Goal: Task Accomplishment & Management: Use online tool/utility

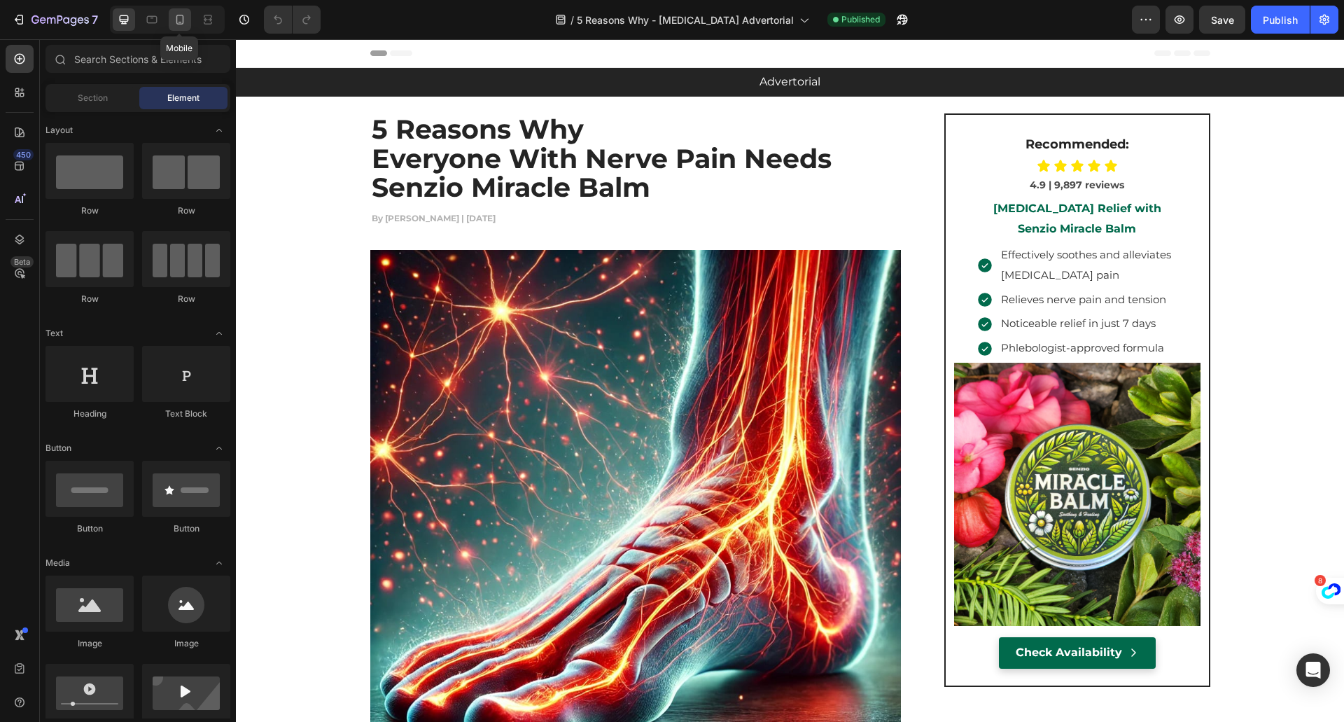
click at [178, 17] on icon at bounding box center [180, 20] width 14 height 14
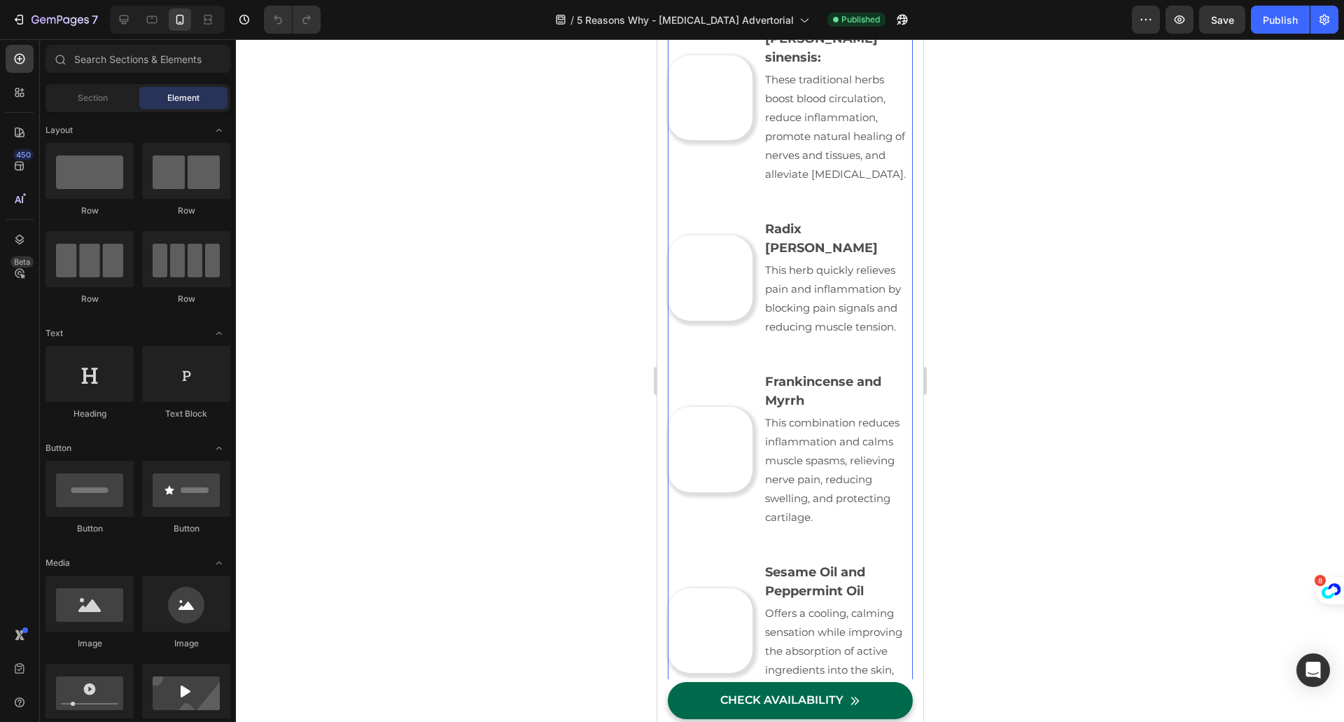
scroll to position [5412, 0]
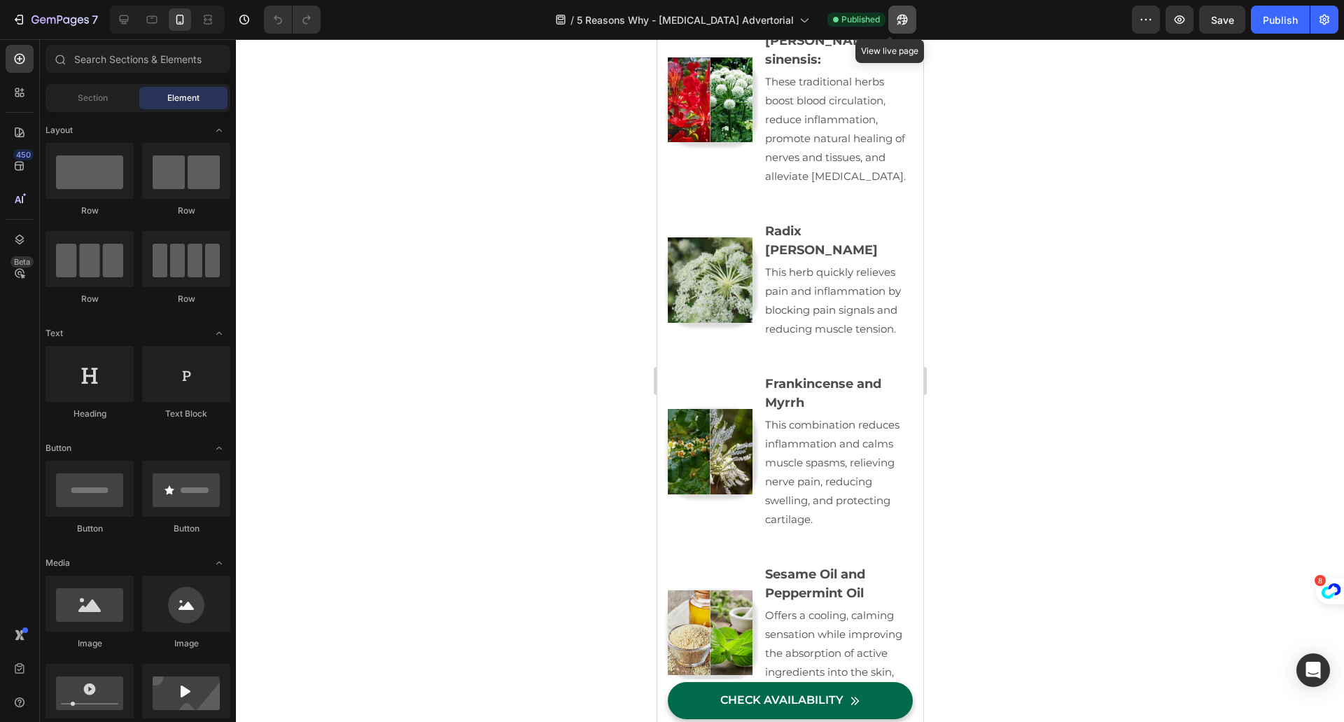
click at [895, 20] on icon "button" at bounding box center [902, 20] width 14 height 14
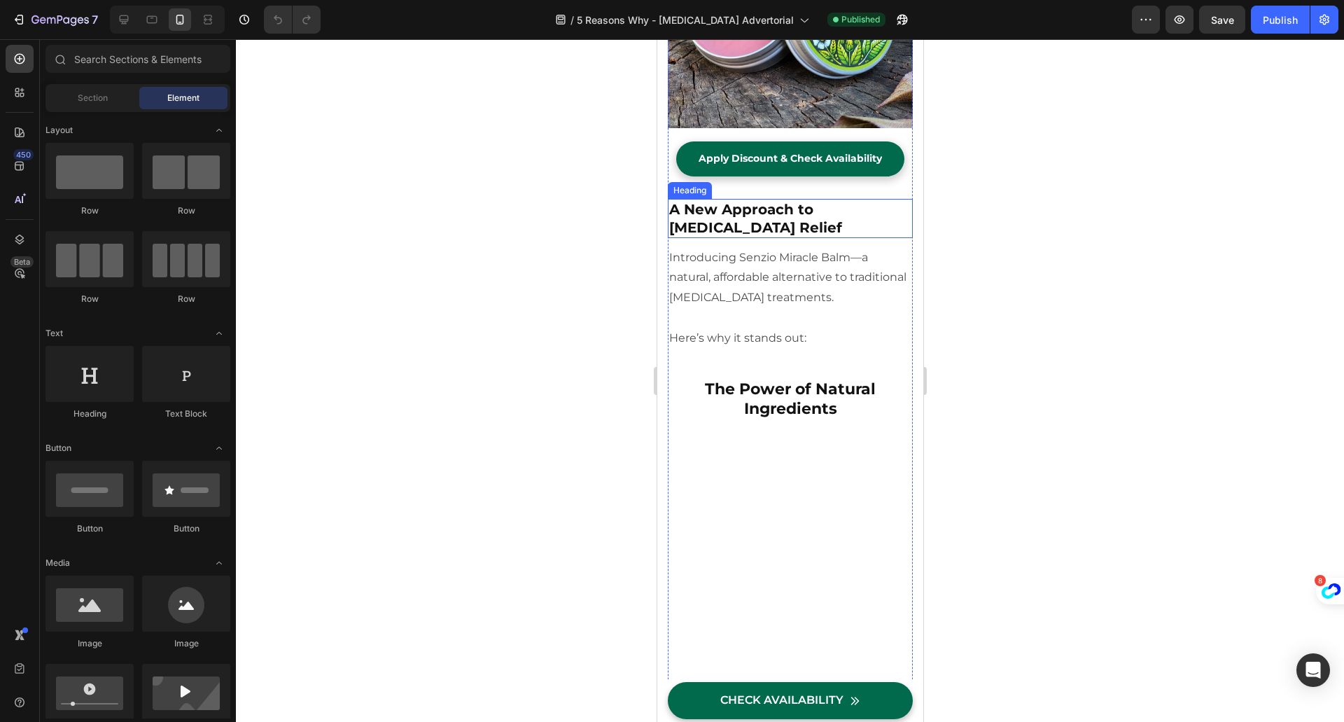
scroll to position [4292, 0]
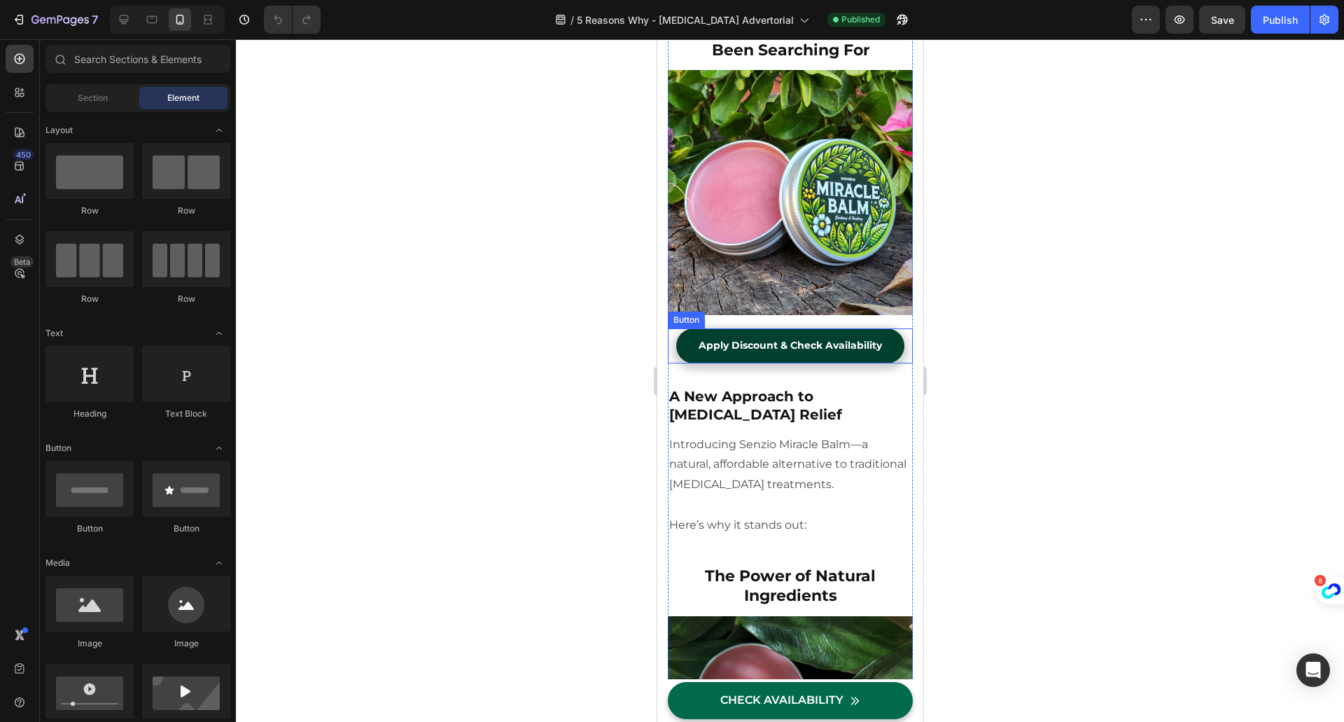
click at [691, 328] on link "Apply Discount & Check Availability" at bounding box center [789, 345] width 228 height 34
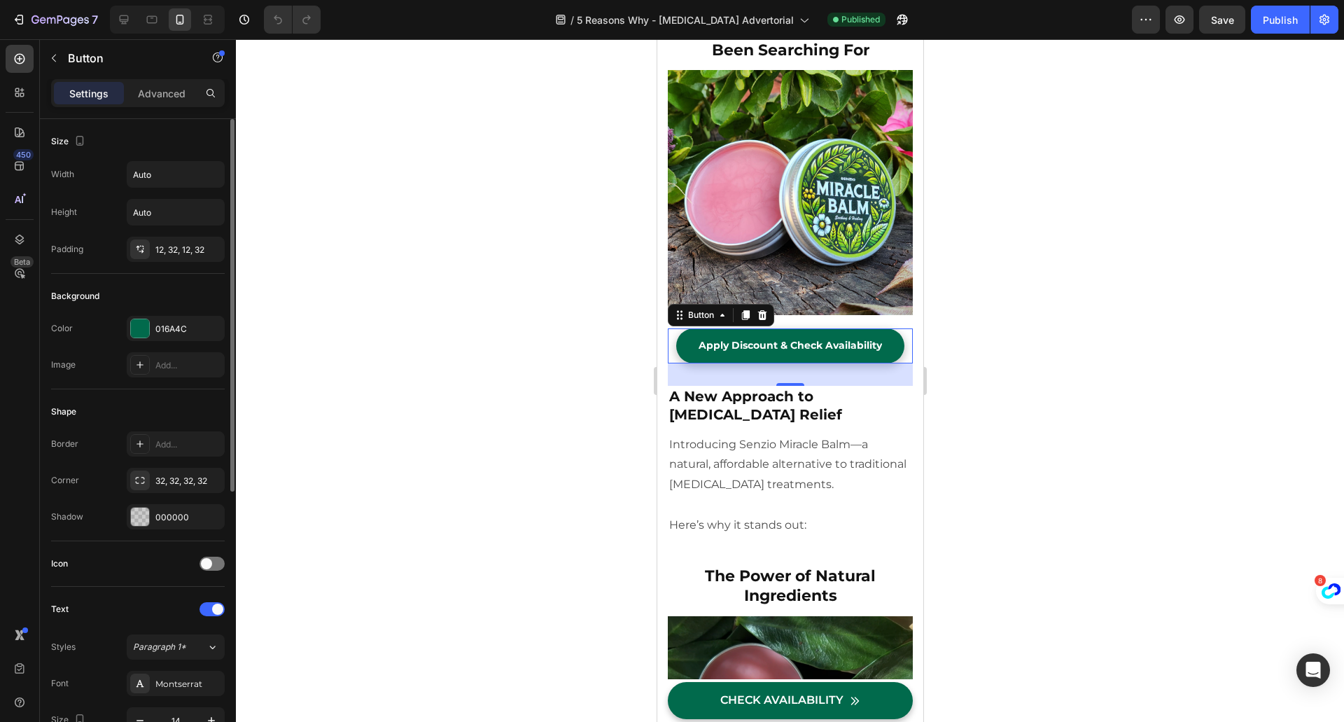
scroll to position [467, 0]
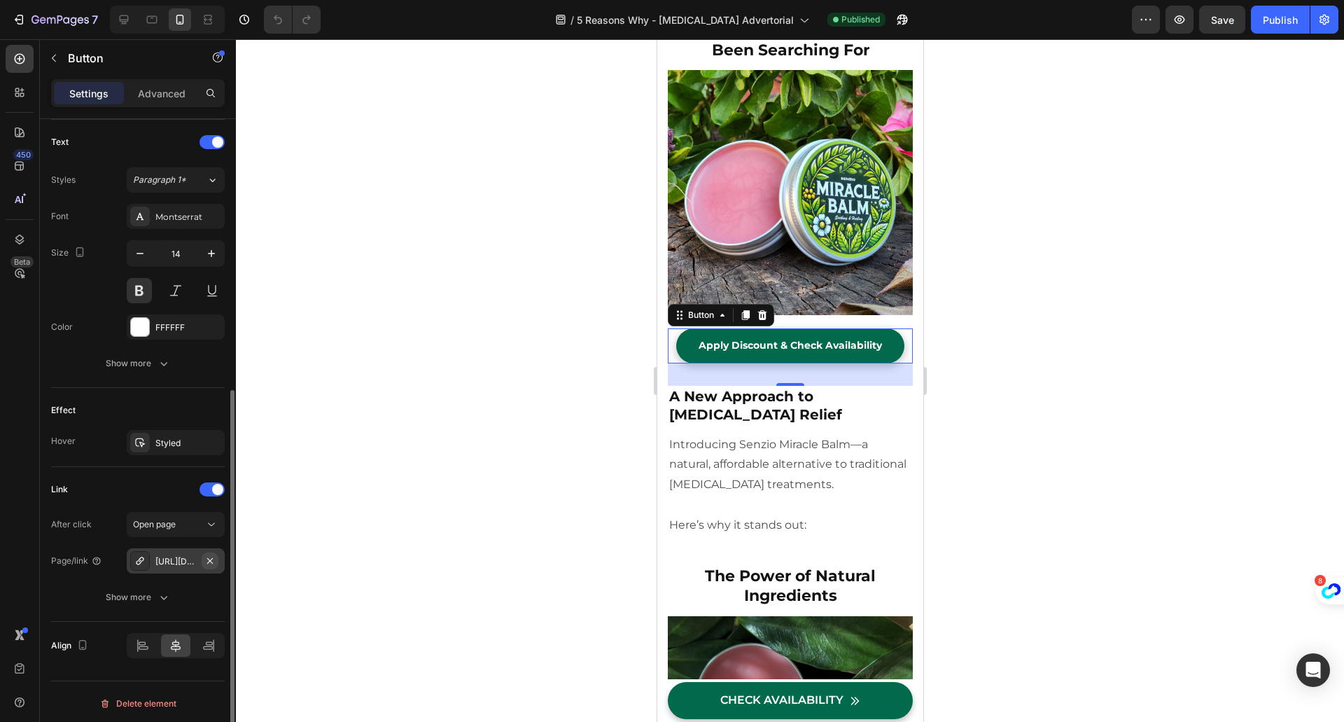
click at [210, 557] on icon "button" at bounding box center [210, 560] width 6 height 6
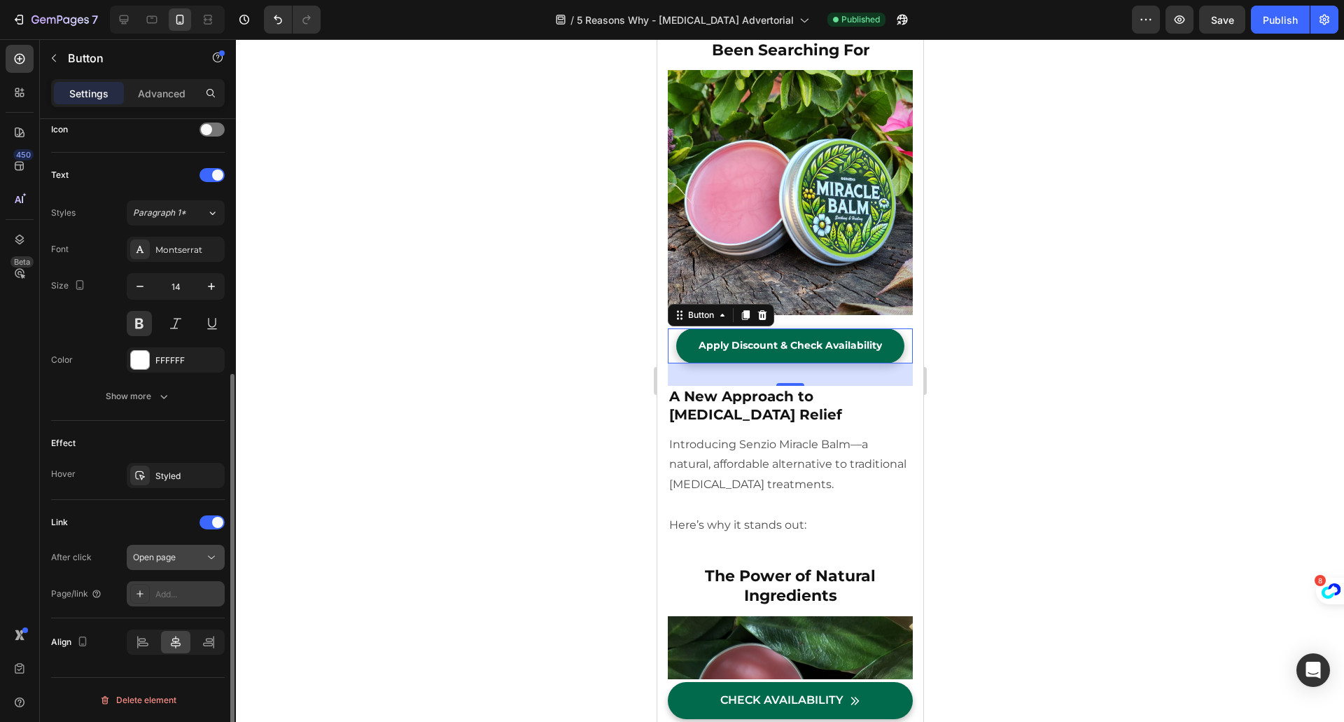
scroll to position [430, 0]
click at [169, 592] on div "Add..." at bounding box center [188, 597] width 66 height 13
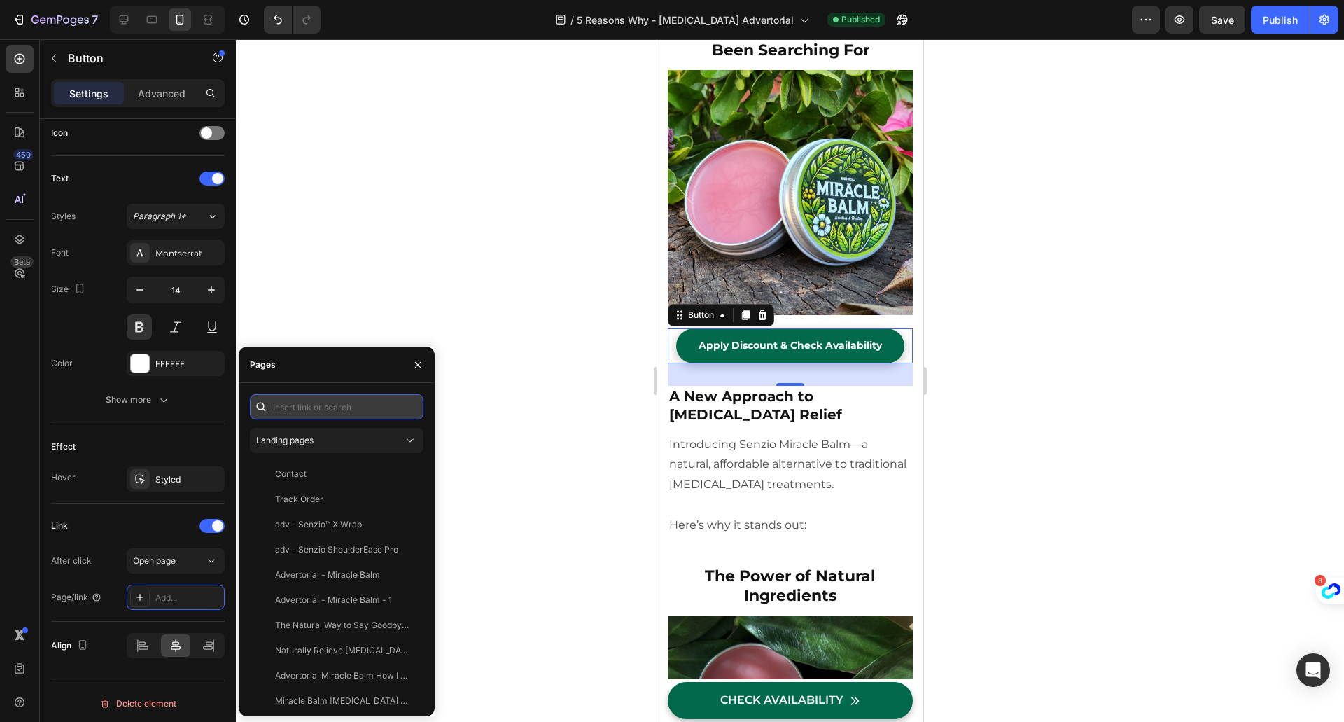
click at [286, 406] on input "text" at bounding box center [337, 406] width 174 height 25
paste input "[URL][DOMAIN_NAME]"
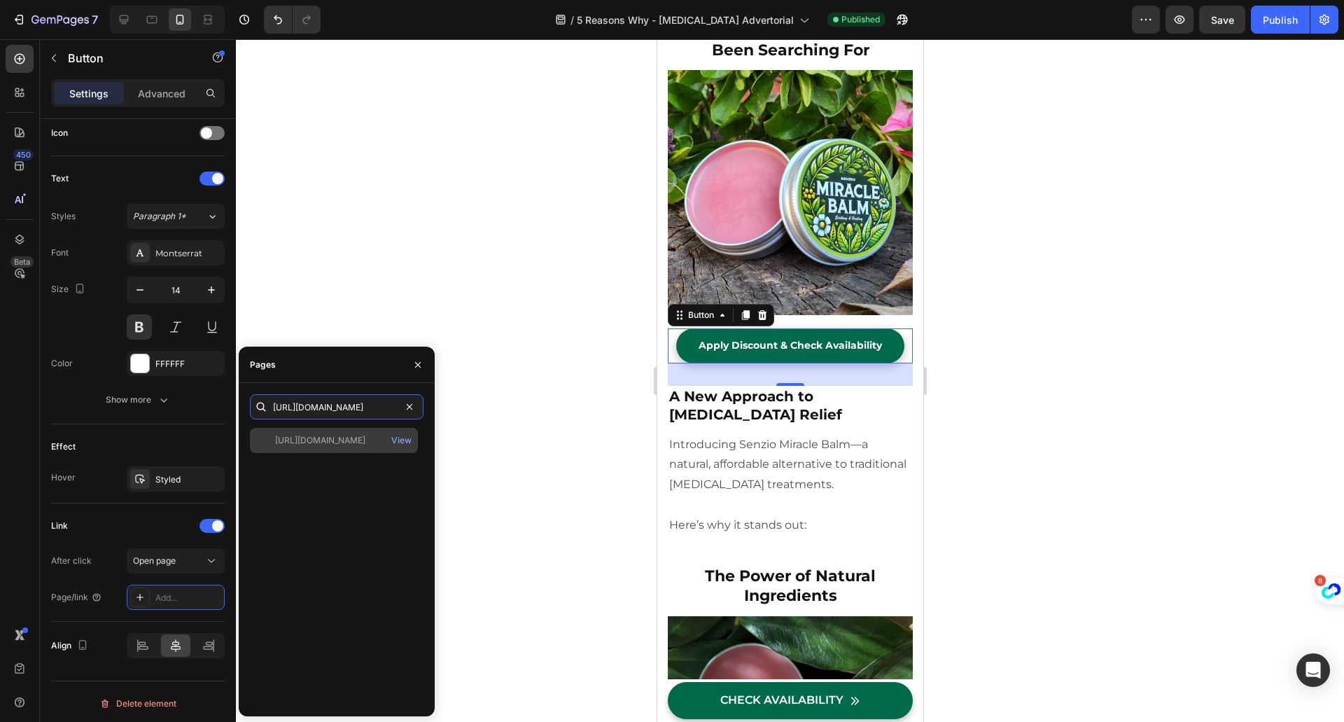
type input "[URL][DOMAIN_NAME]"
click at [346, 440] on div "[URL][DOMAIN_NAME]" at bounding box center [320, 440] width 90 height 13
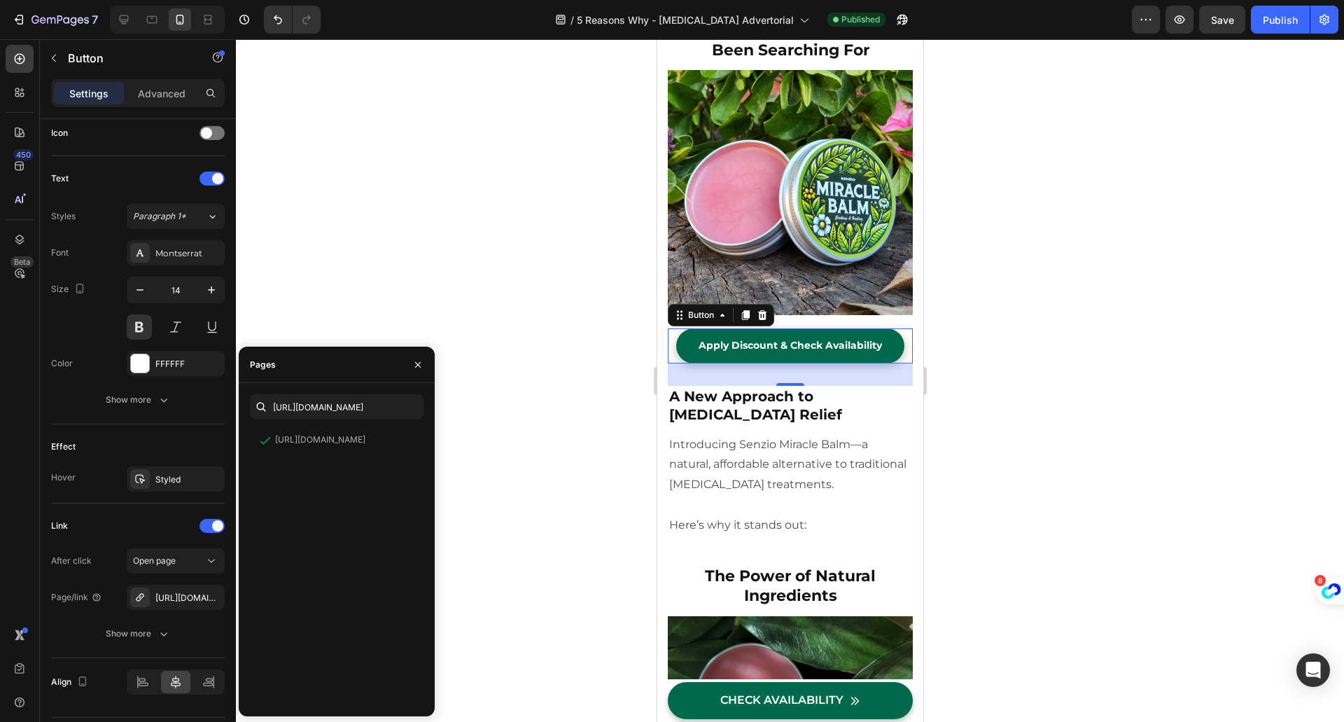
click at [444, 314] on div at bounding box center [790, 380] width 1108 height 682
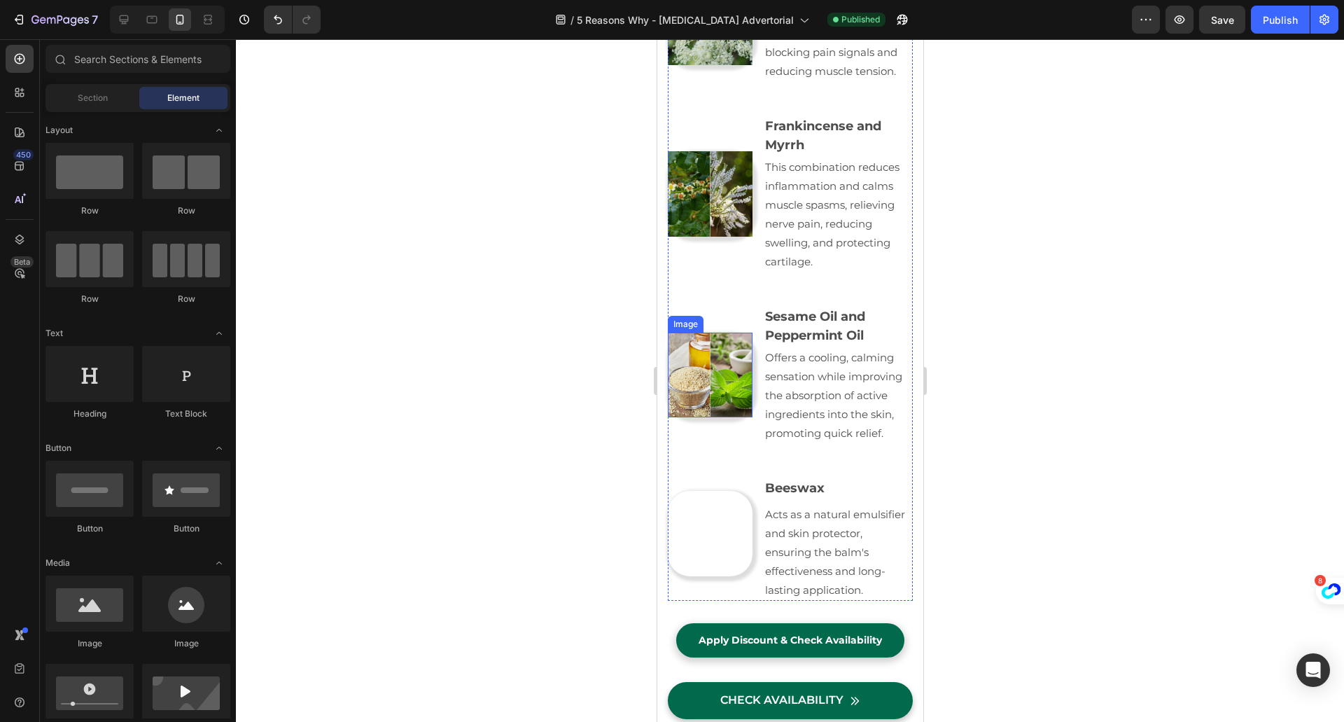
scroll to position [5785, 0]
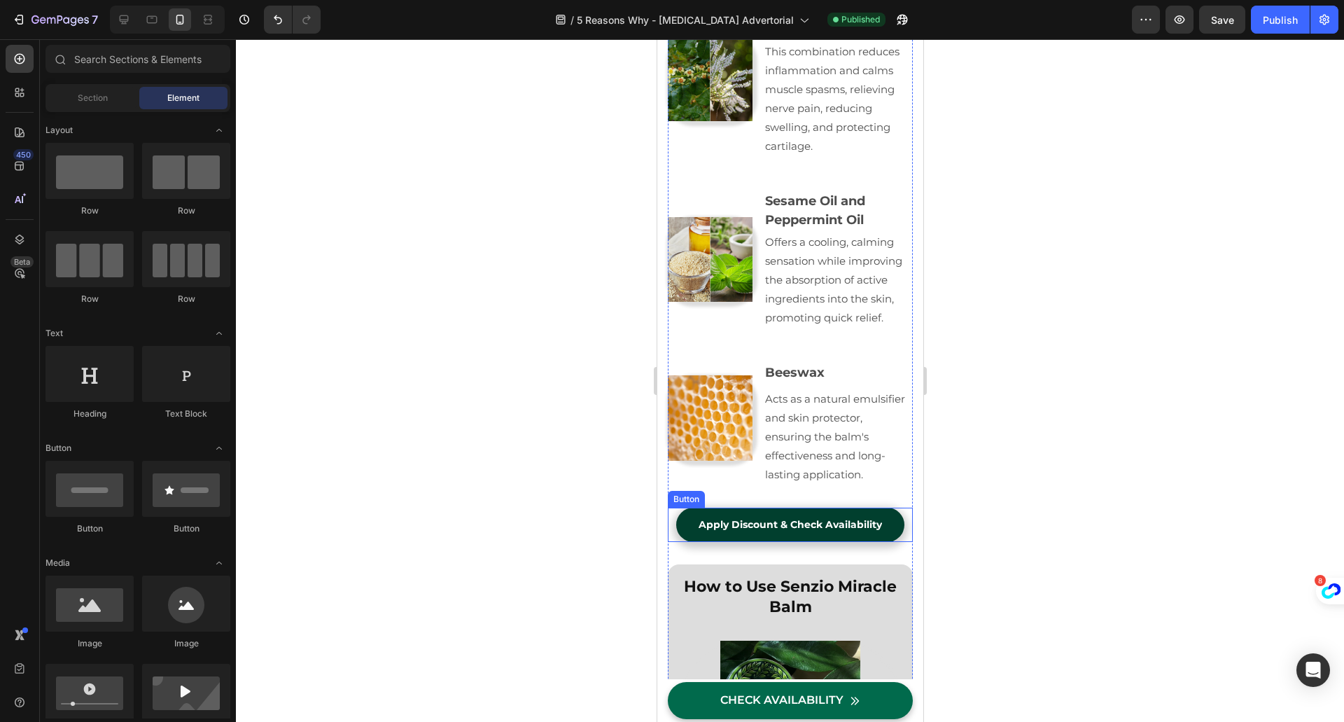
click at [688, 511] on link "Apply Discount & Check Availability" at bounding box center [789, 524] width 228 height 34
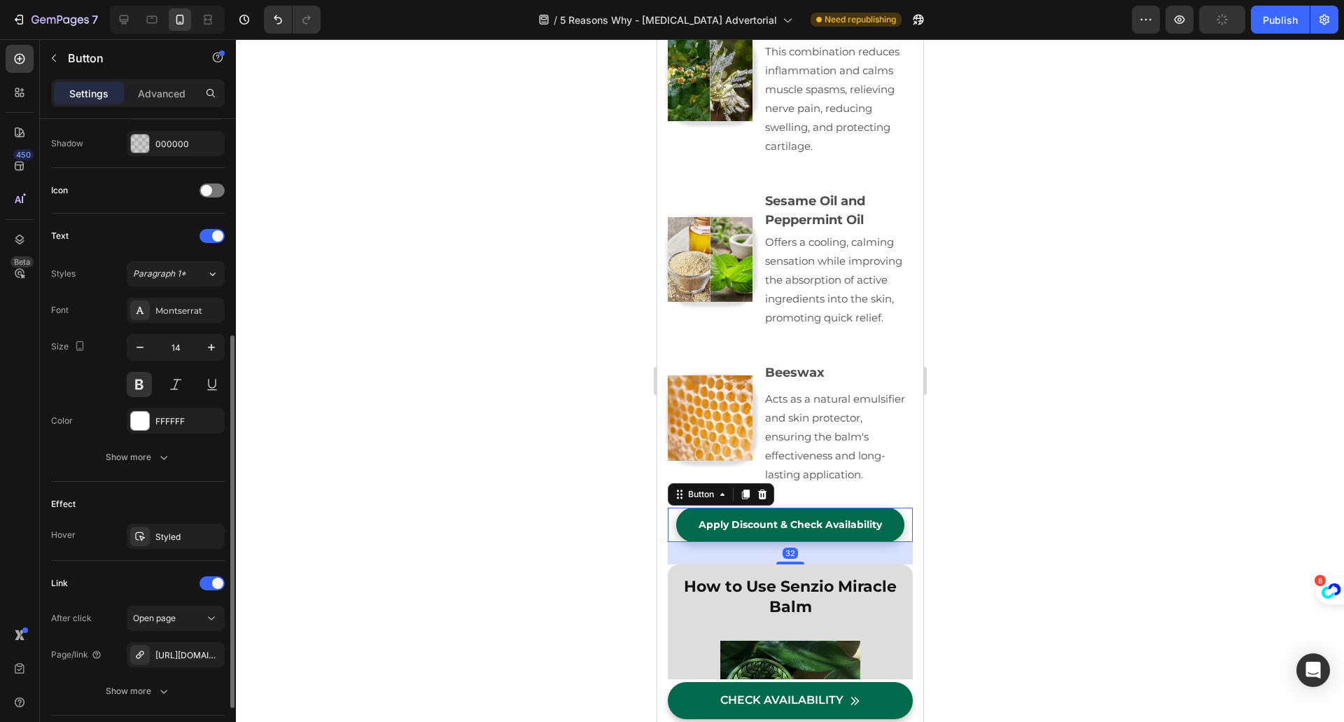
scroll to position [467, 0]
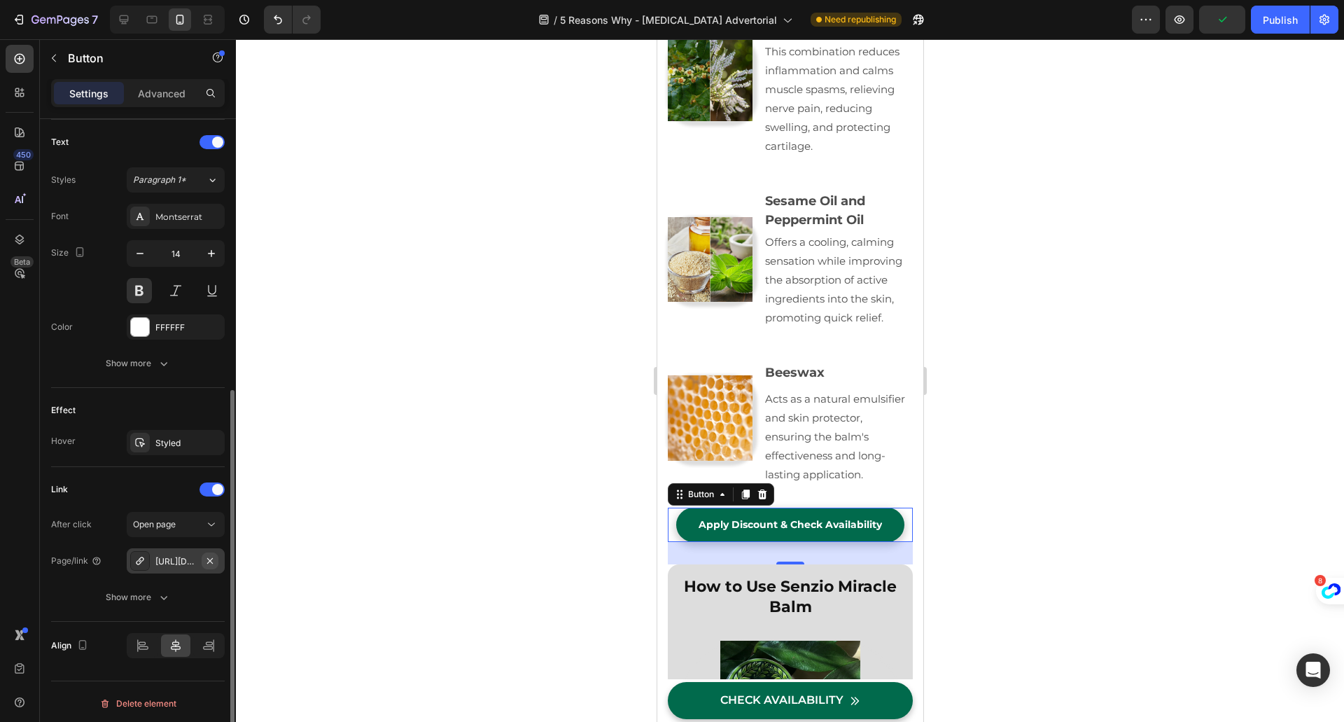
click at [213, 557] on icon "button" at bounding box center [209, 560] width 11 height 11
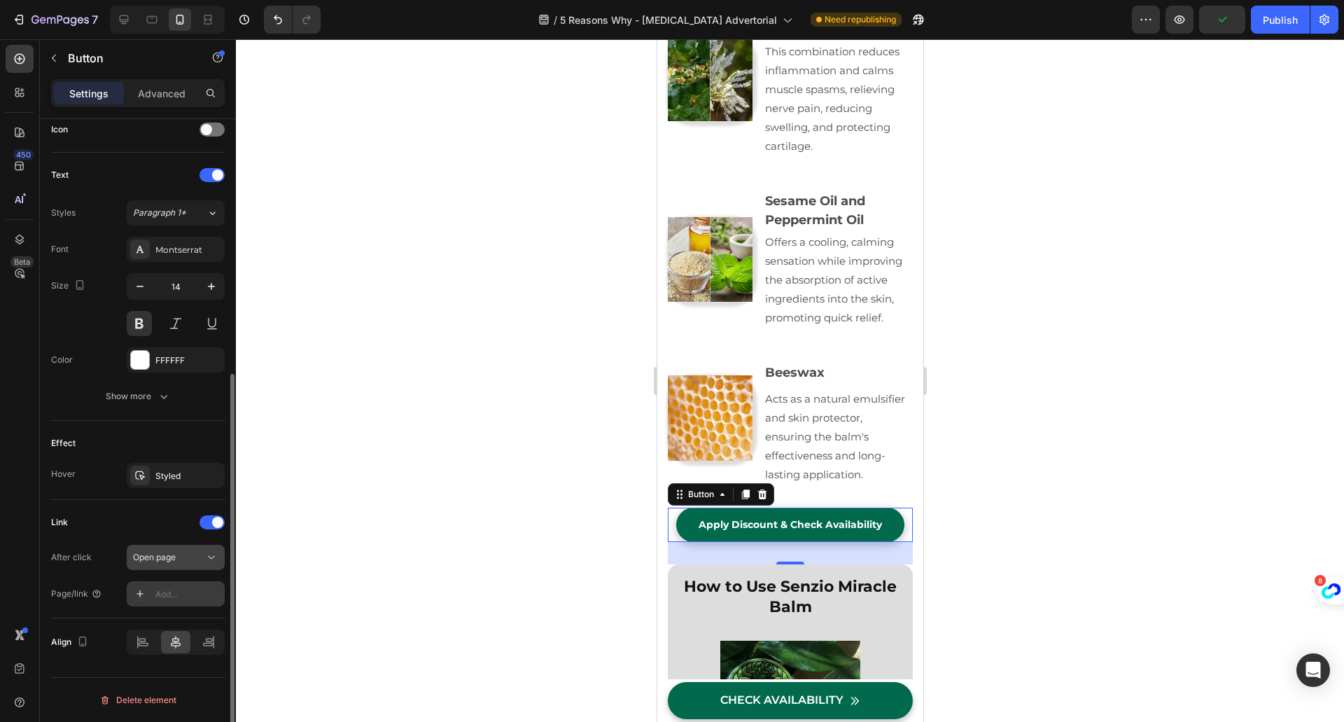
scroll to position [430, 0]
click at [171, 596] on div "Add..." at bounding box center [188, 597] width 66 height 13
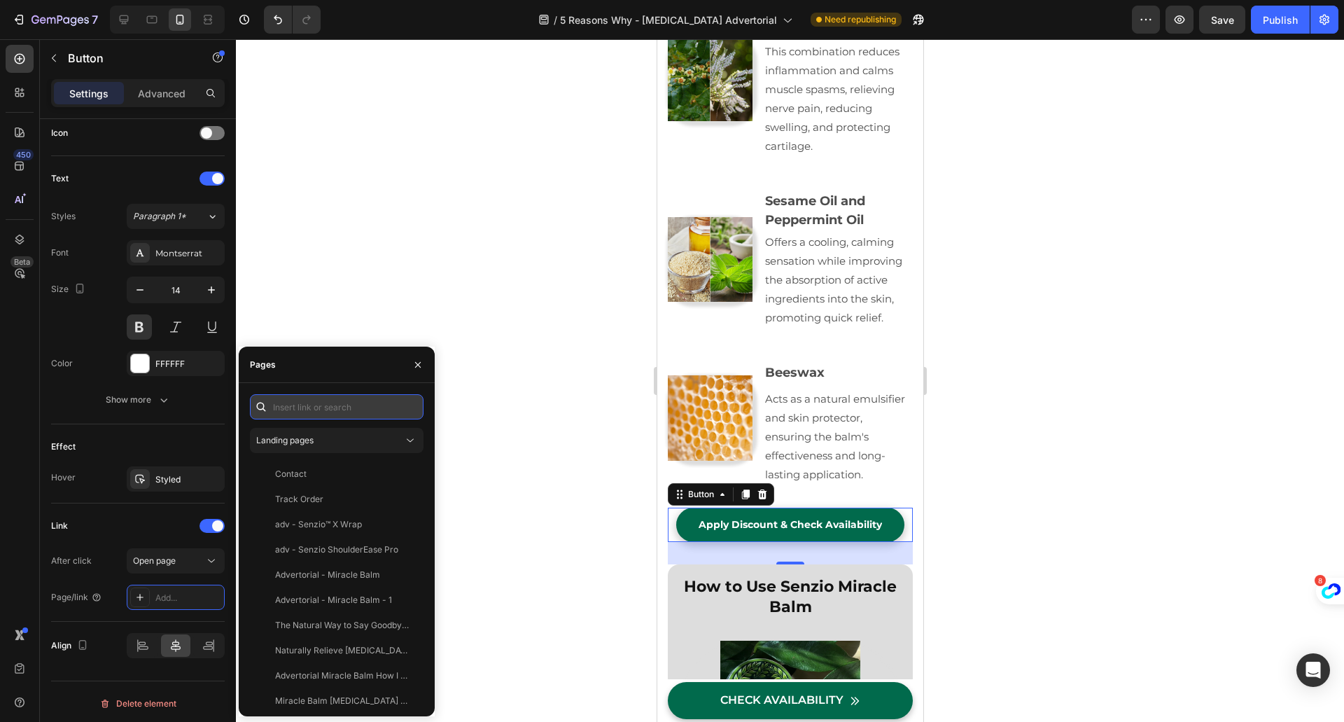
click at [286, 403] on input "text" at bounding box center [337, 406] width 174 height 25
paste input "[URL][DOMAIN_NAME]"
type input "[URL][DOMAIN_NAME]"
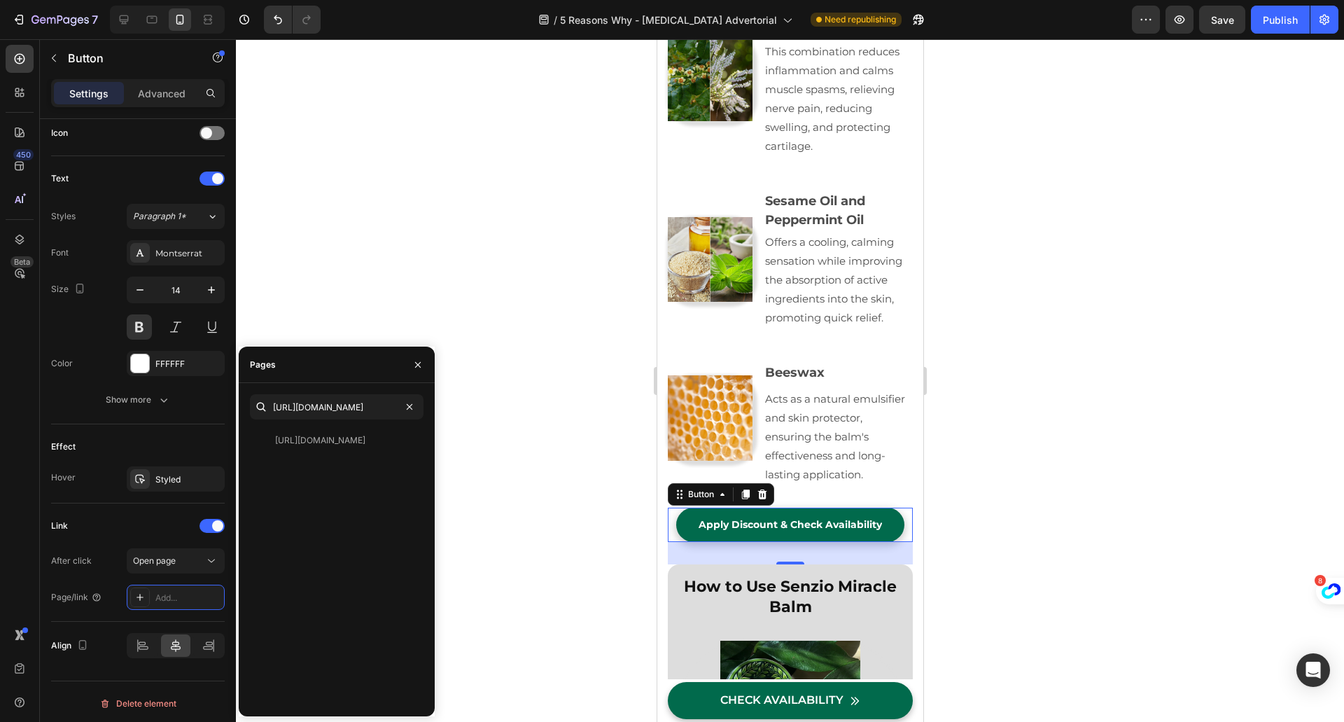
click at [347, 283] on div at bounding box center [790, 380] width 1108 height 682
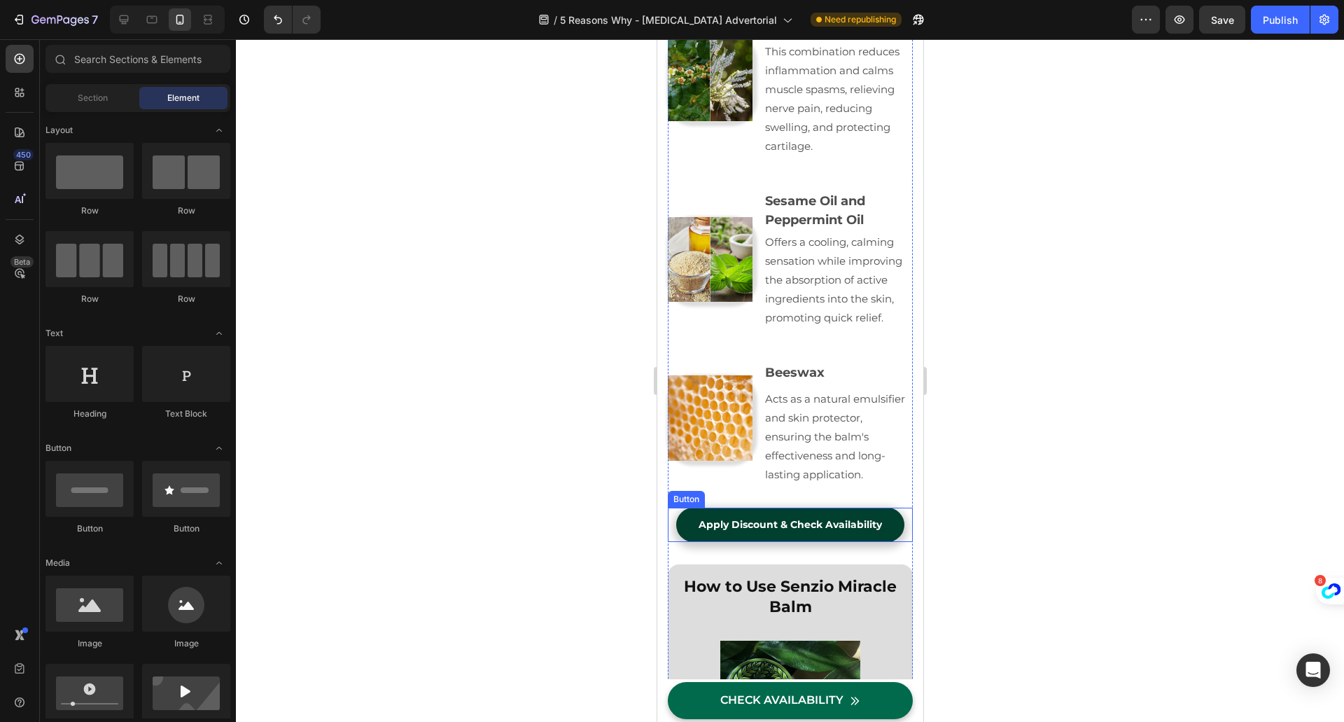
click at [684, 524] on link "Apply Discount & Check Availability" at bounding box center [789, 524] width 228 height 34
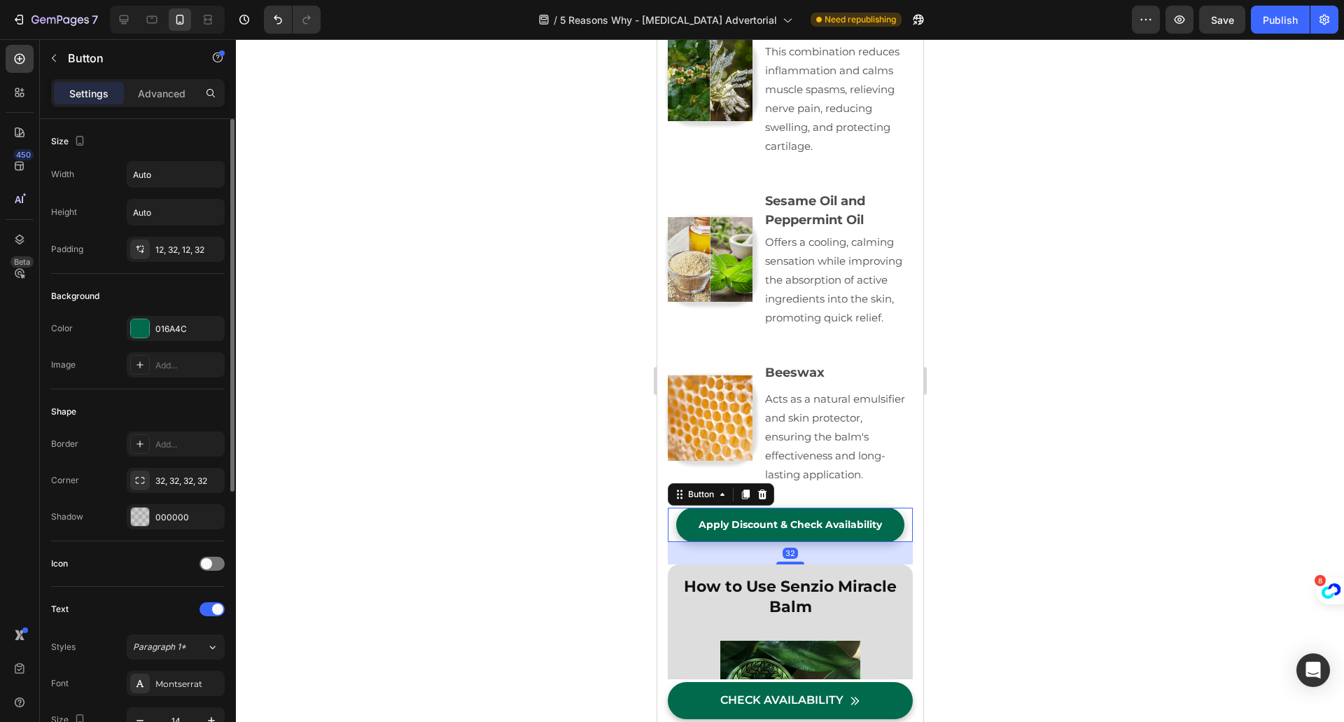
scroll to position [467, 0]
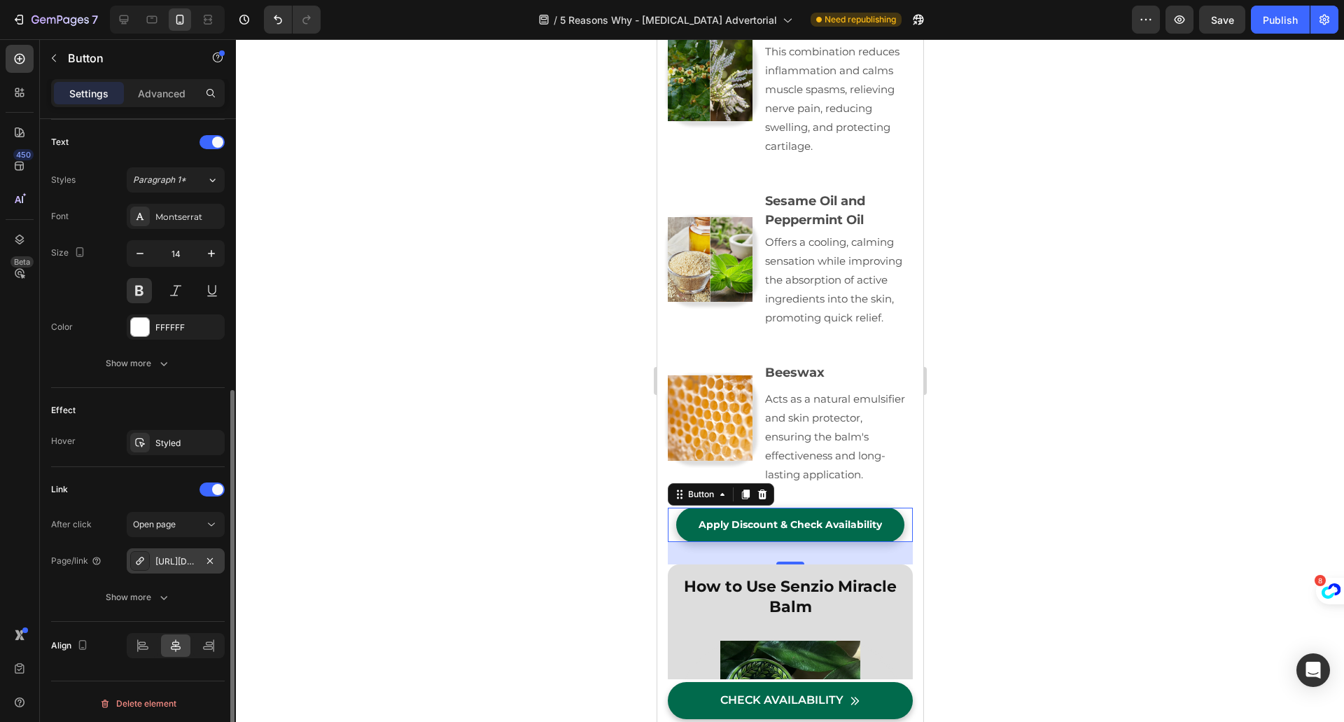
click at [179, 558] on div "[URL][DOMAIN_NAME]" at bounding box center [175, 561] width 41 height 13
click at [501, 479] on div at bounding box center [790, 380] width 1108 height 682
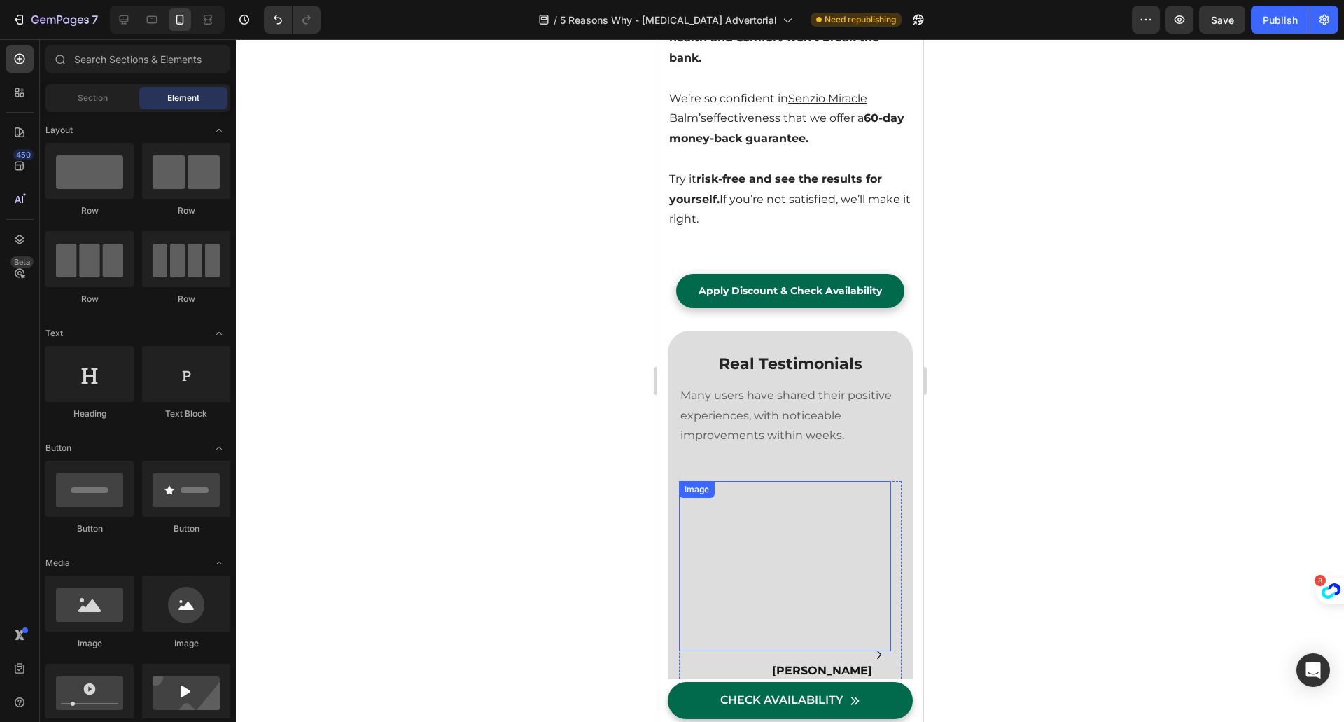
scroll to position [7652, 0]
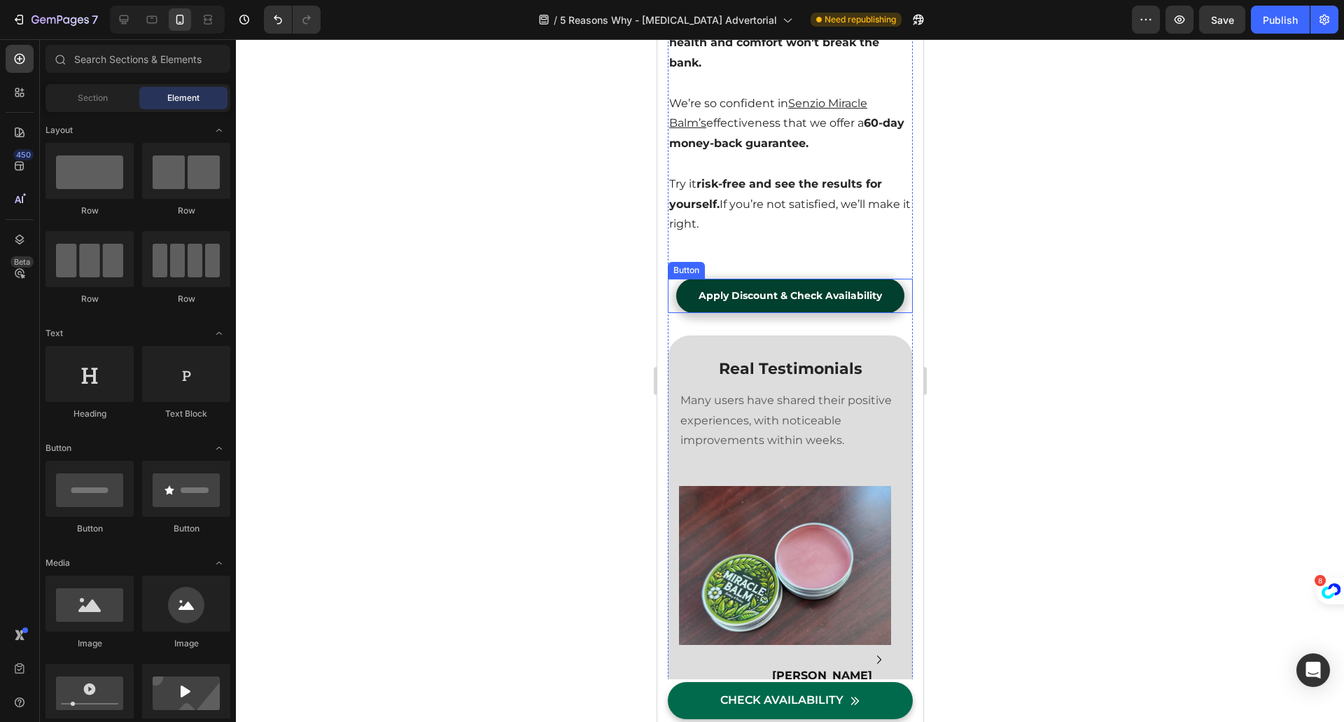
click at [688, 313] on link "Apply Discount & Check Availability" at bounding box center [789, 296] width 228 height 34
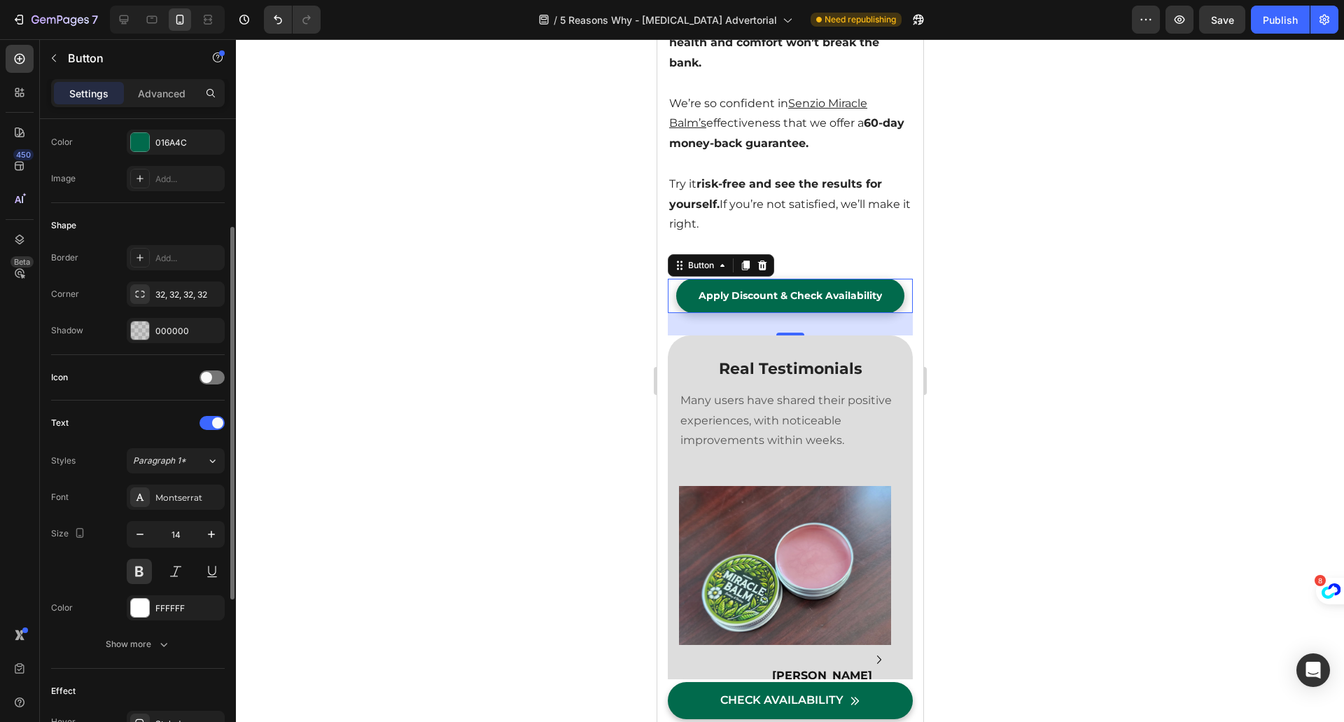
scroll to position [467, 0]
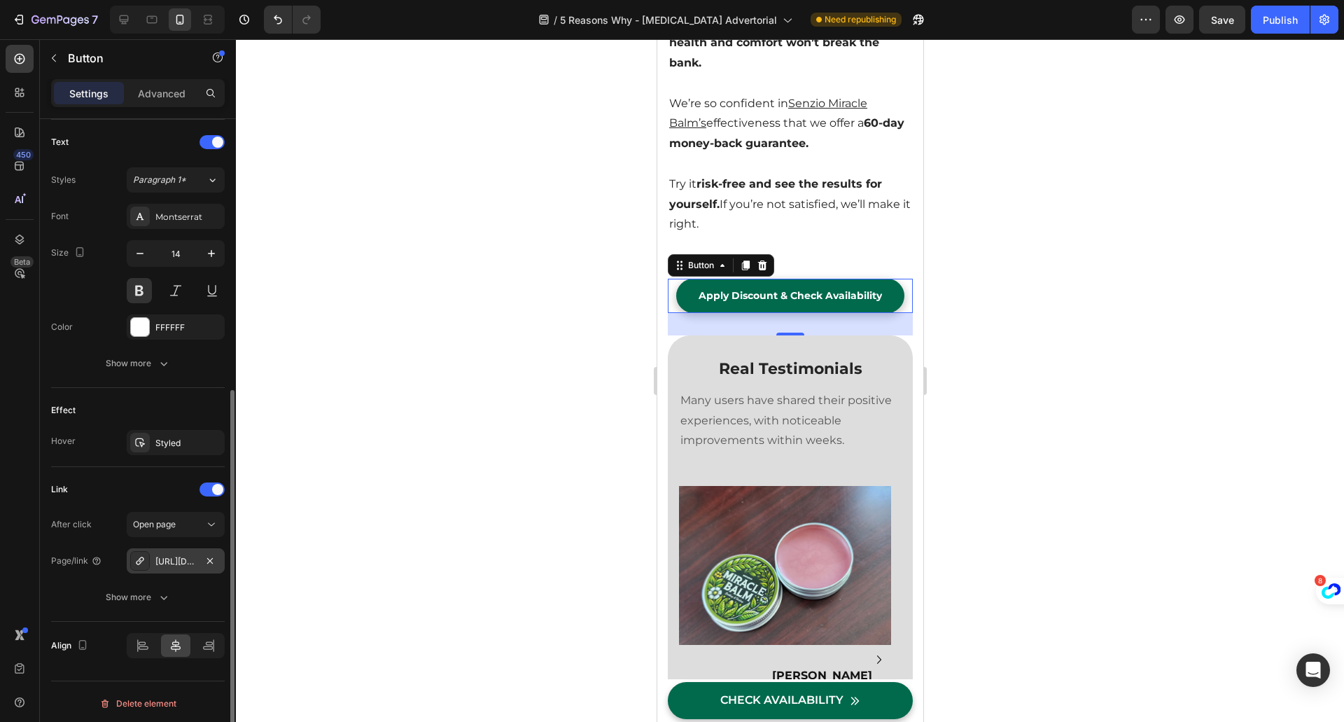
click at [176, 555] on div "[URL][DOMAIN_NAME]" at bounding box center [175, 561] width 41 height 13
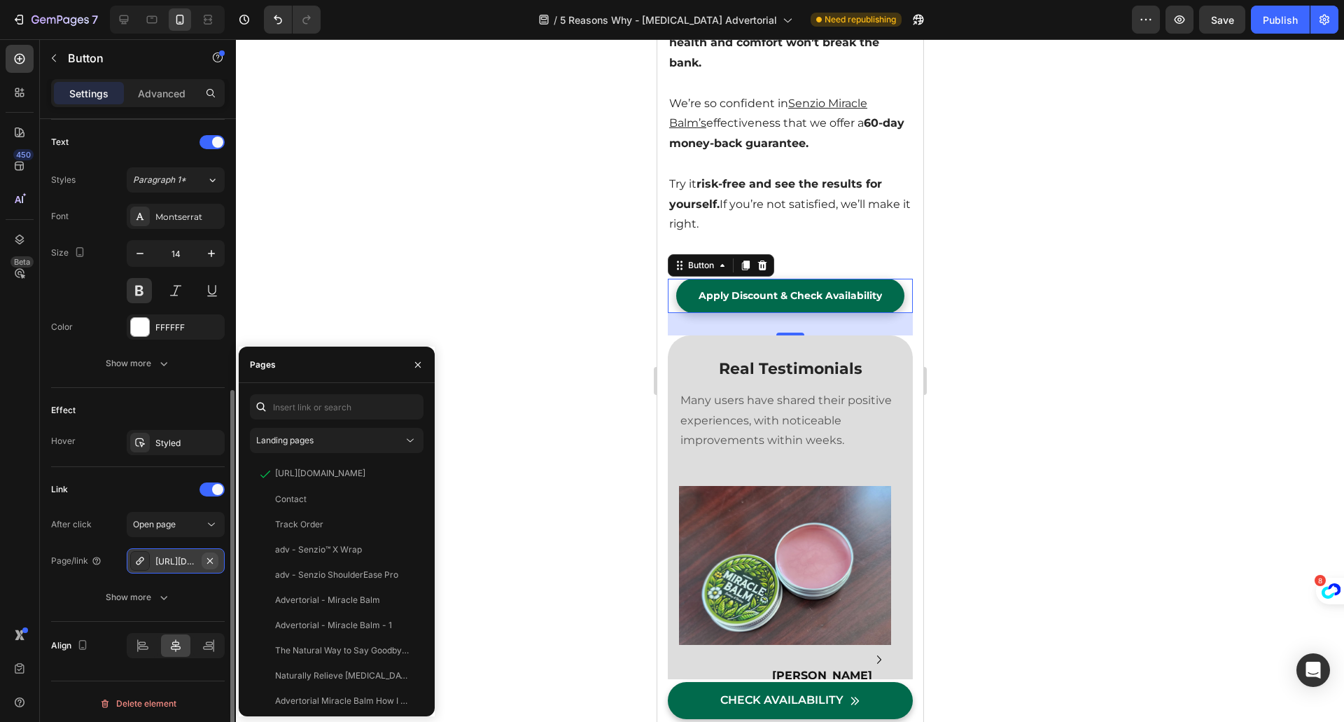
click at [211, 558] on icon "button" at bounding box center [210, 560] width 6 height 6
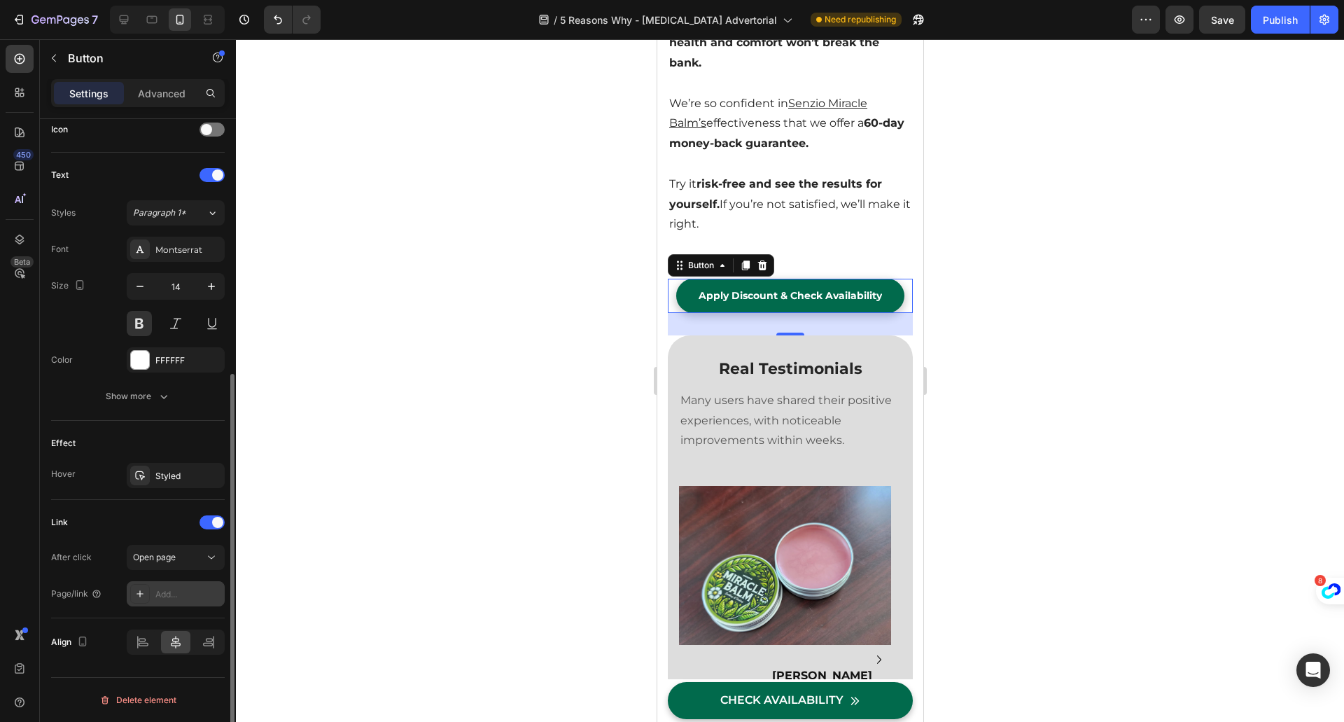
scroll to position [430, 0]
click at [168, 591] on div "Add..." at bounding box center [188, 597] width 66 height 13
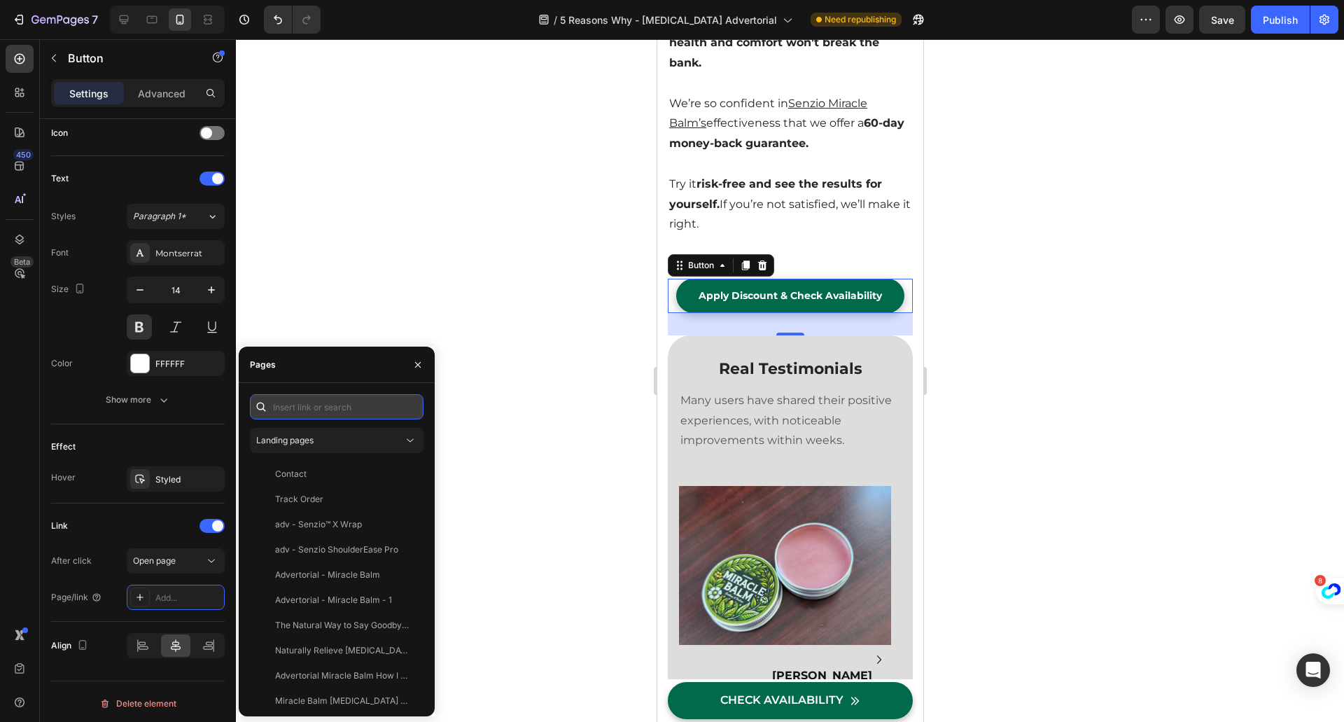
paste input "[URL][DOMAIN_NAME]"
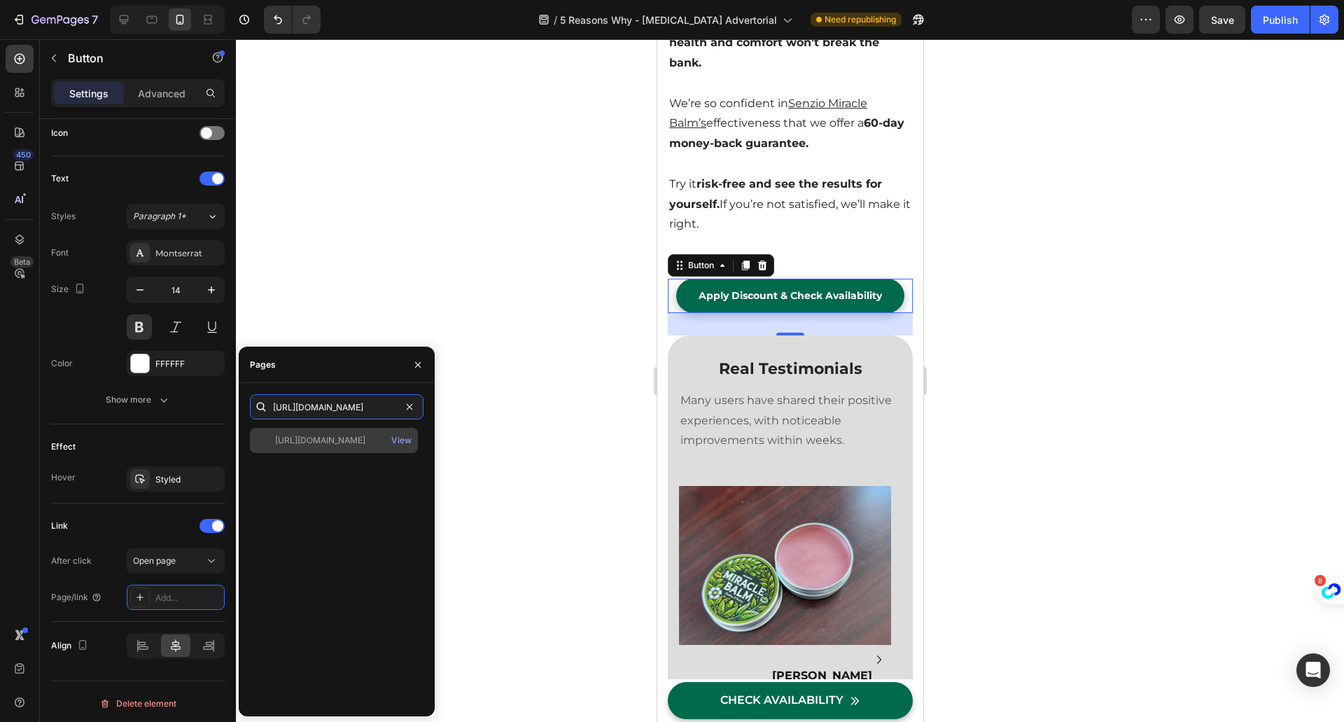
type input "[URL][DOMAIN_NAME]"
click at [349, 435] on div "[URL][DOMAIN_NAME]" at bounding box center [320, 440] width 90 height 13
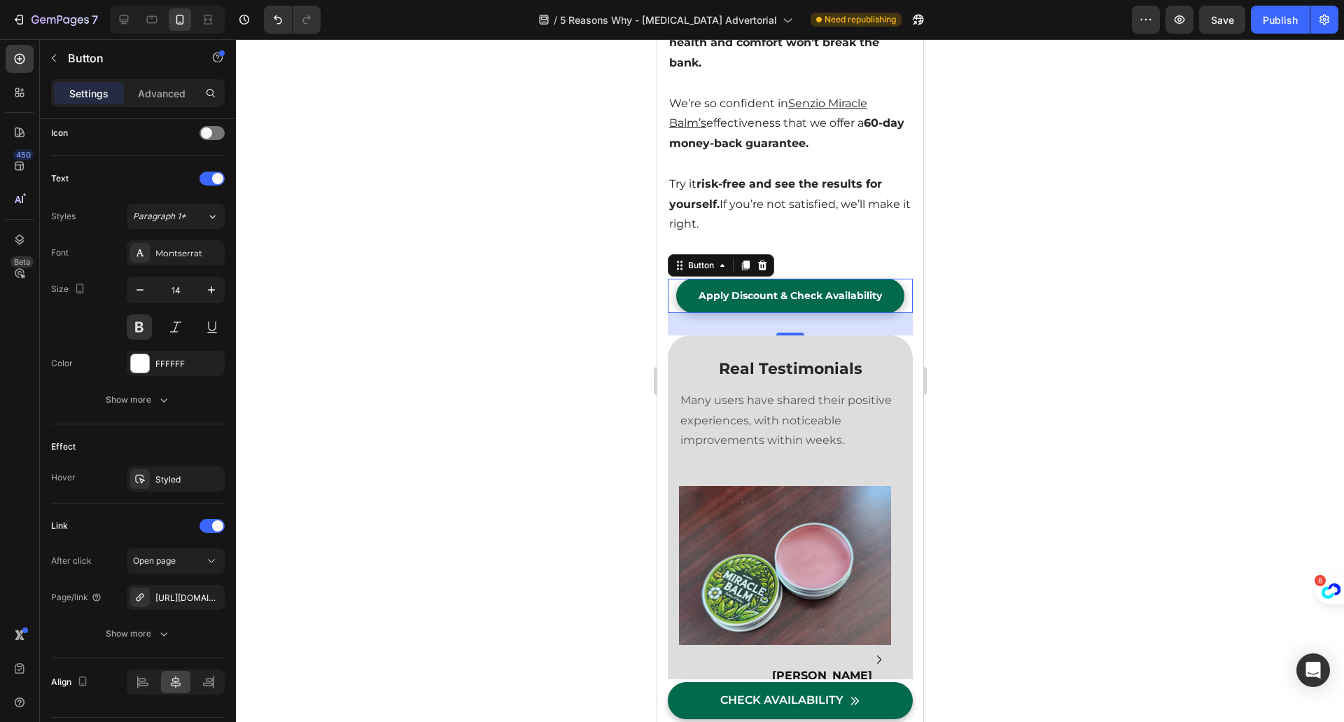
click at [465, 408] on div at bounding box center [790, 380] width 1108 height 682
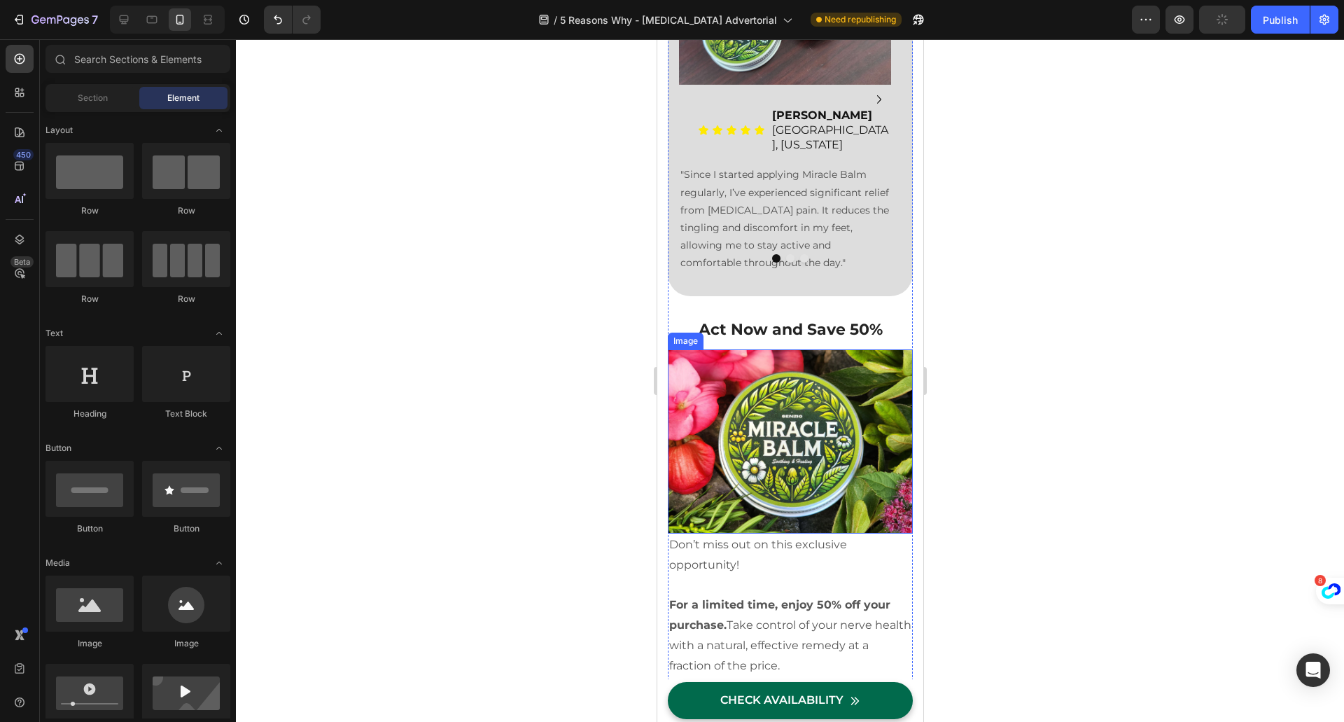
scroll to position [8585, 0]
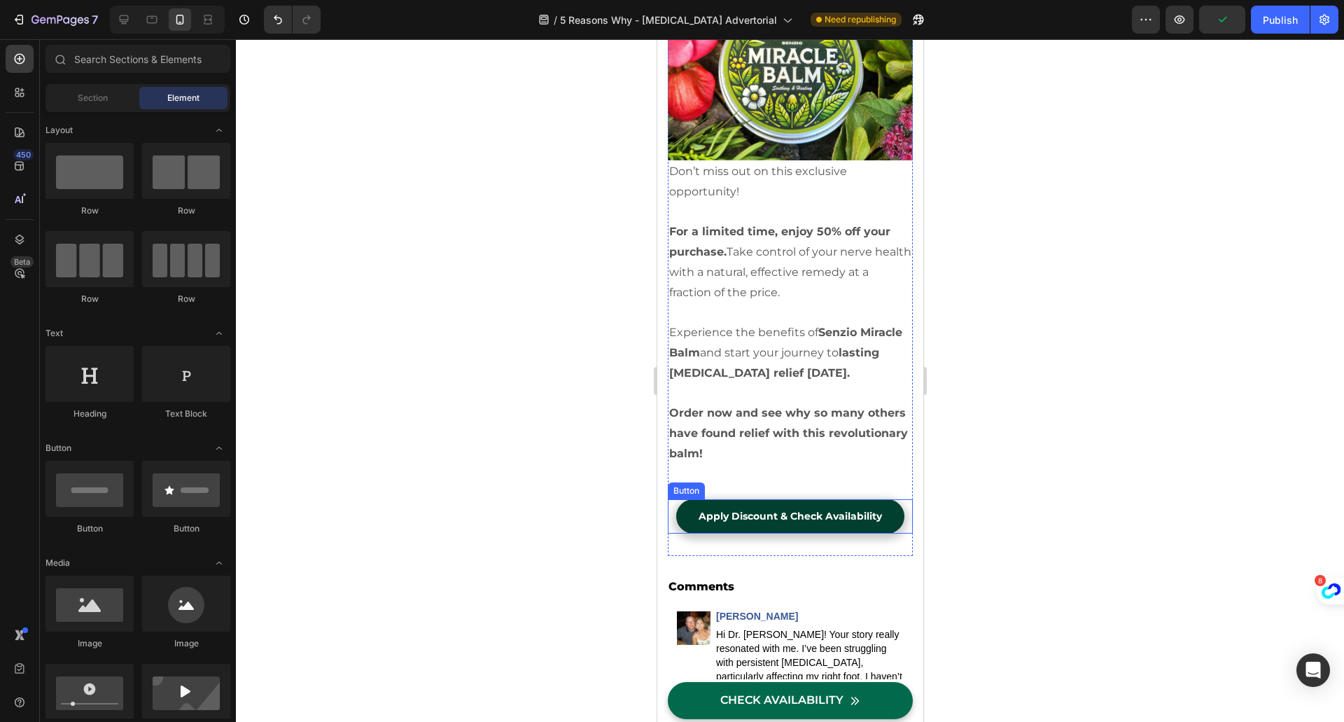
click at [683, 520] on link "Apply Discount & Check Availability" at bounding box center [789, 516] width 228 height 34
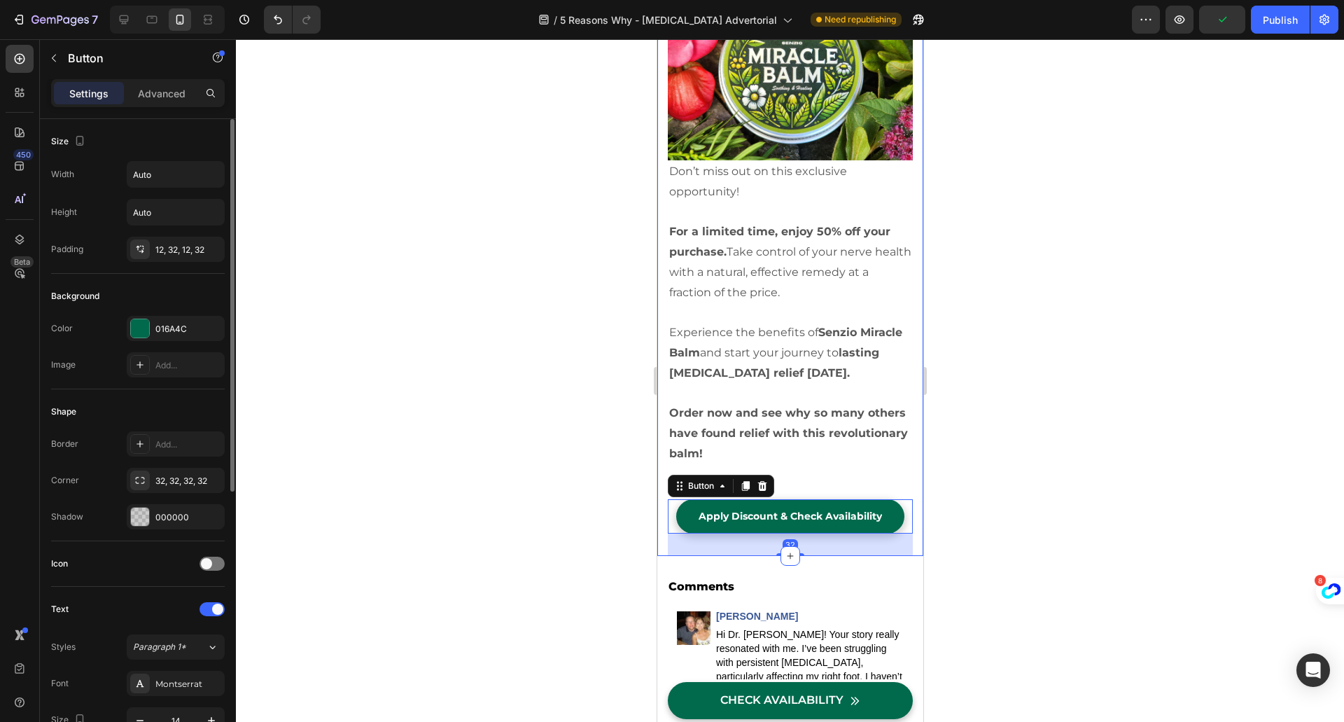
scroll to position [467, 0]
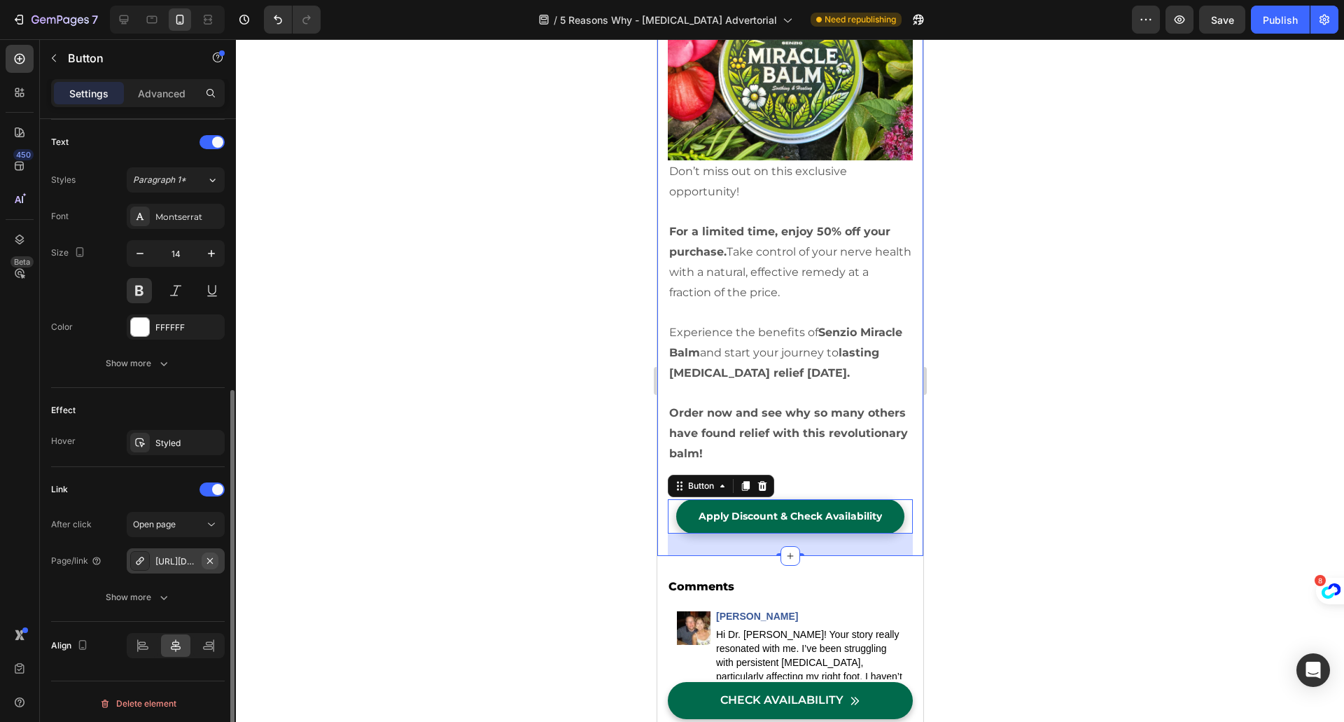
click at [212, 556] on icon "button" at bounding box center [209, 560] width 11 height 11
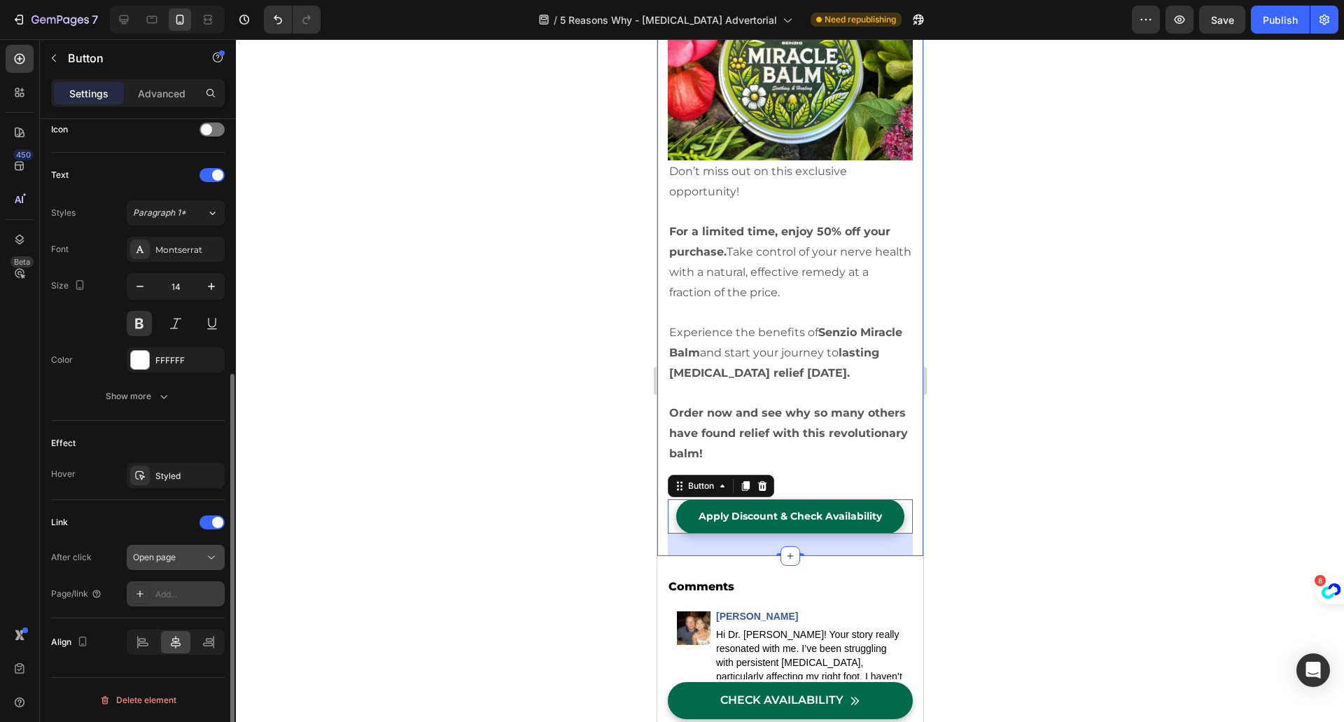
scroll to position [430, 0]
click at [163, 593] on div "Add..." at bounding box center [188, 597] width 66 height 13
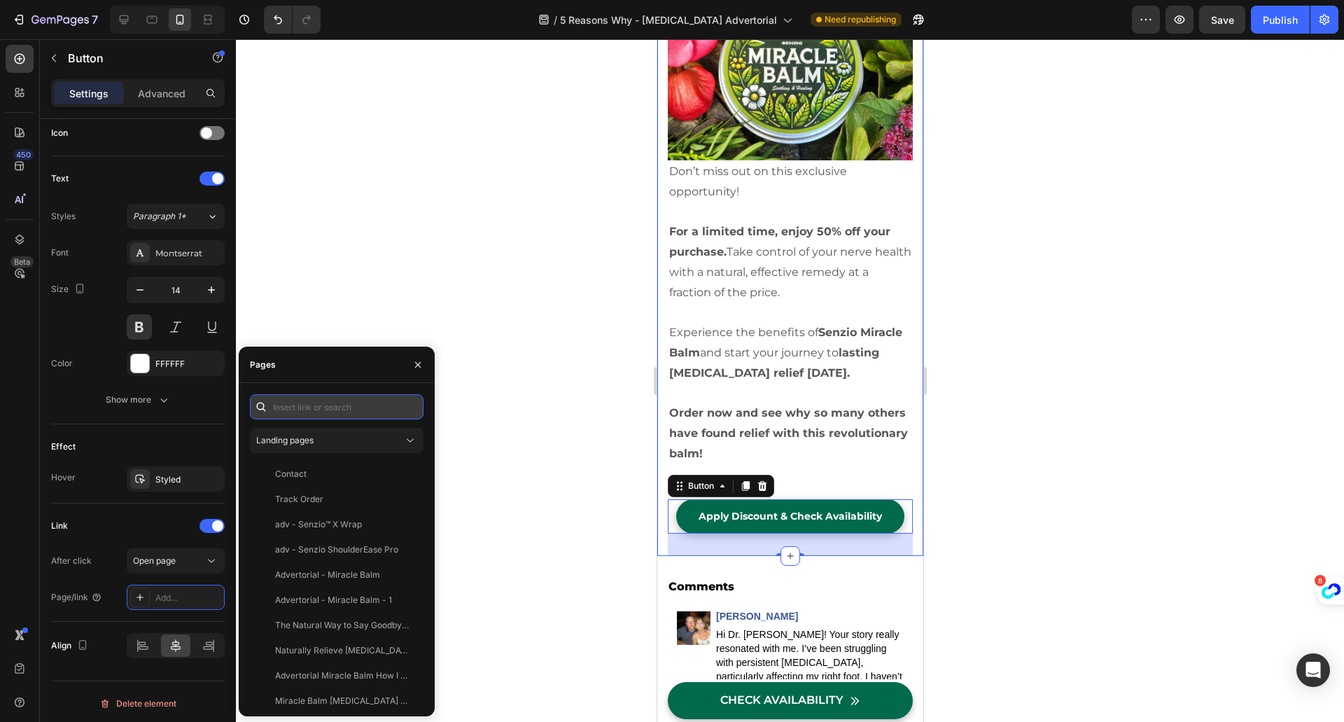
click at [302, 402] on input "text" at bounding box center [337, 406] width 174 height 25
paste input "[URL][DOMAIN_NAME]"
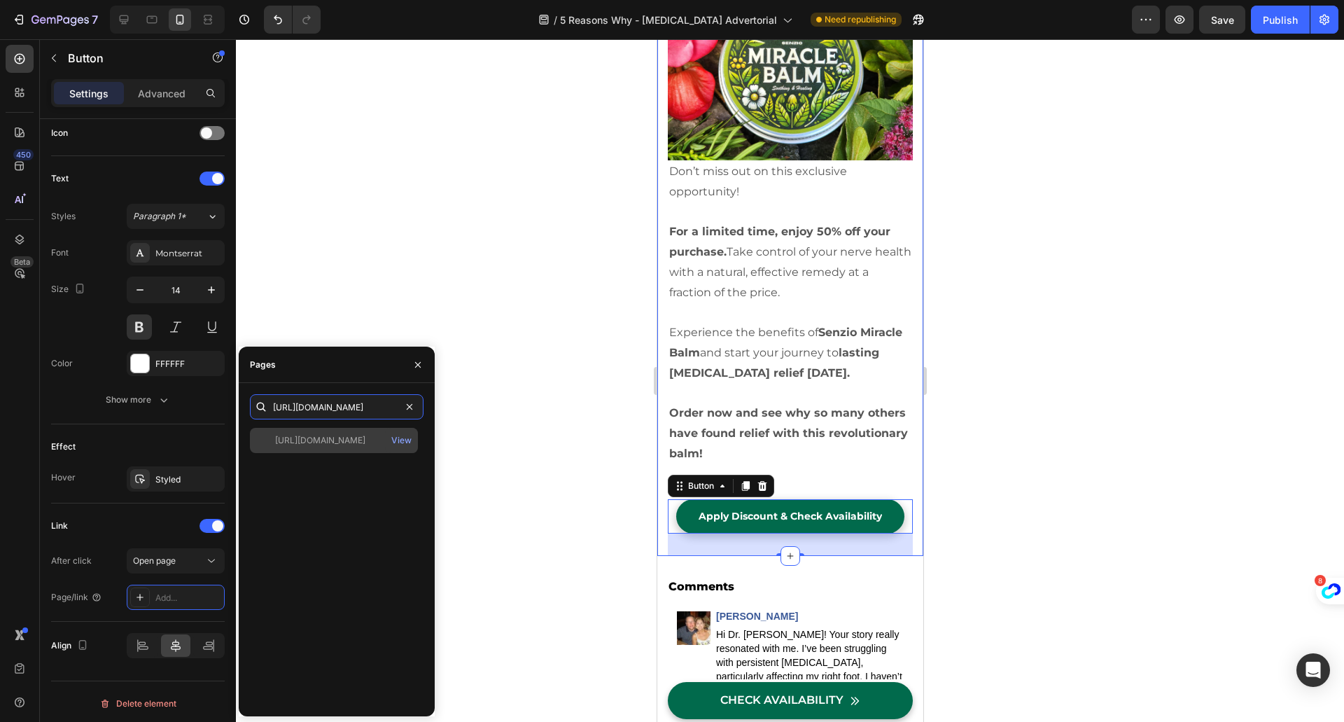
type input "[URL][DOMAIN_NAME]"
click at [355, 436] on div "[URL][DOMAIN_NAME]" at bounding box center [320, 440] width 90 height 13
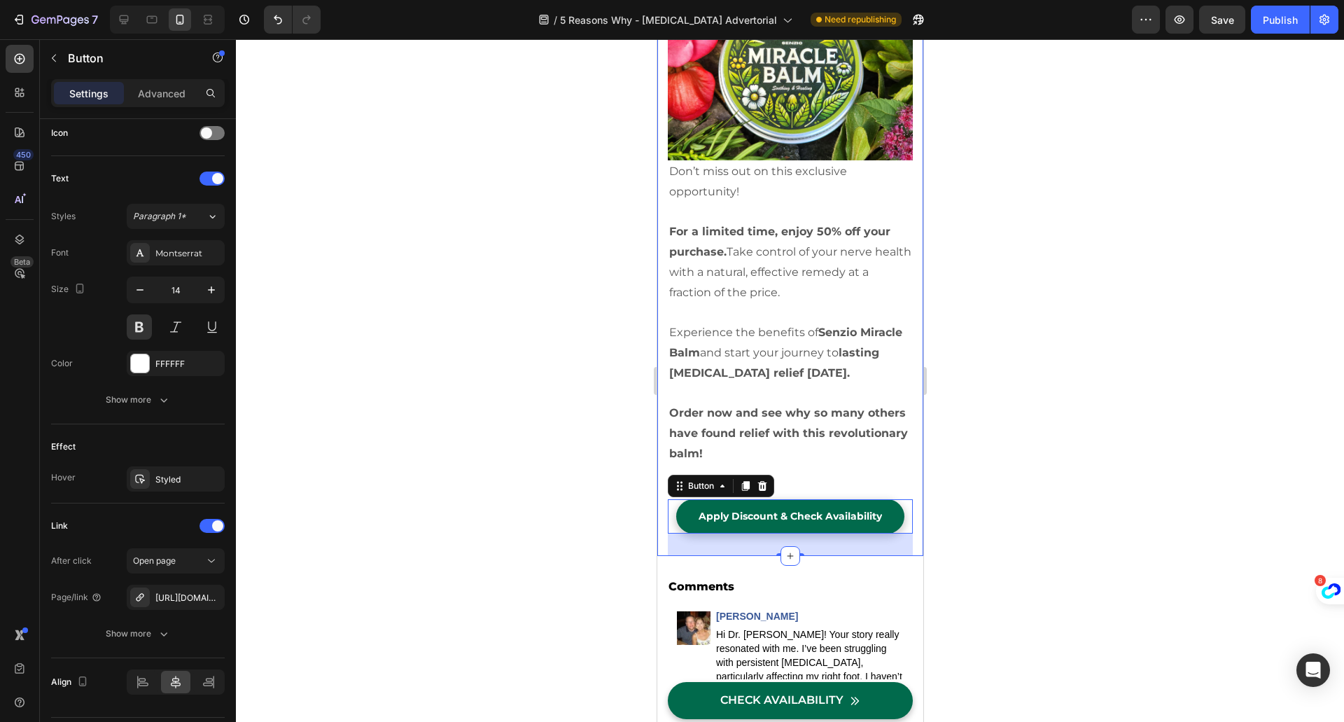
click at [502, 469] on div at bounding box center [790, 380] width 1108 height 682
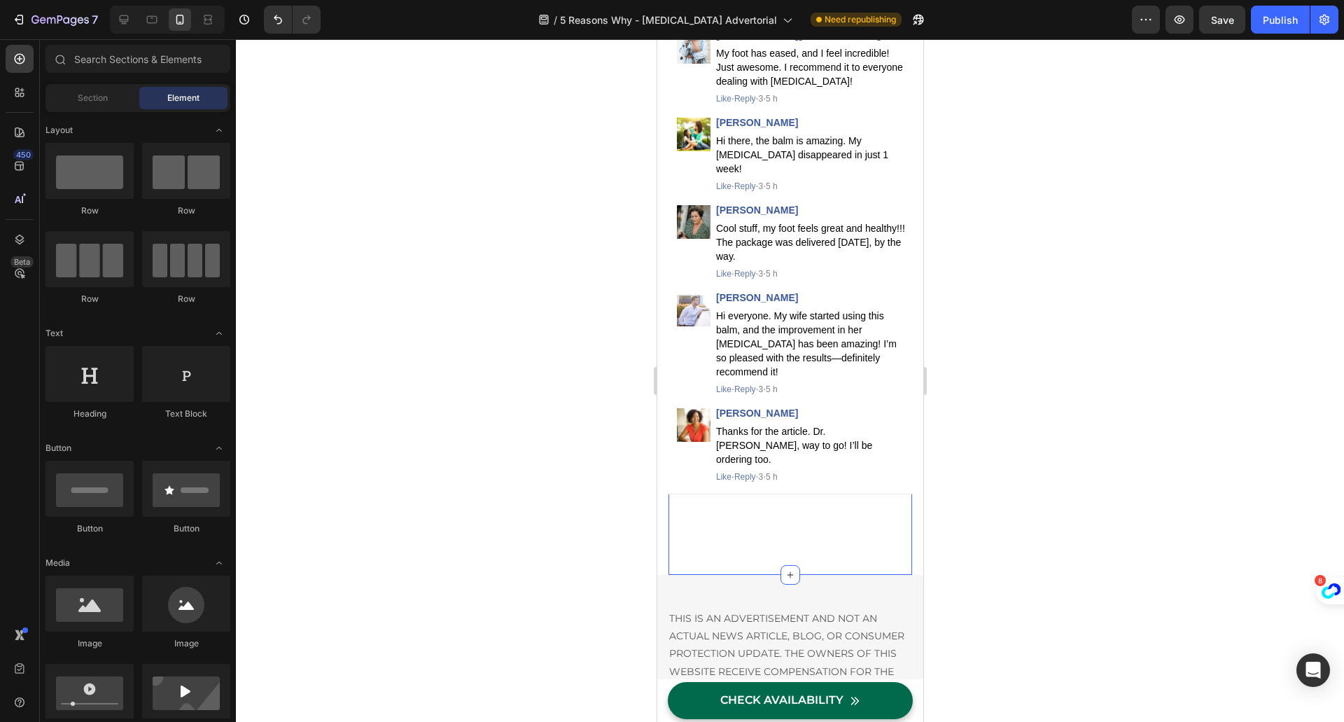
scroll to position [12027, 0]
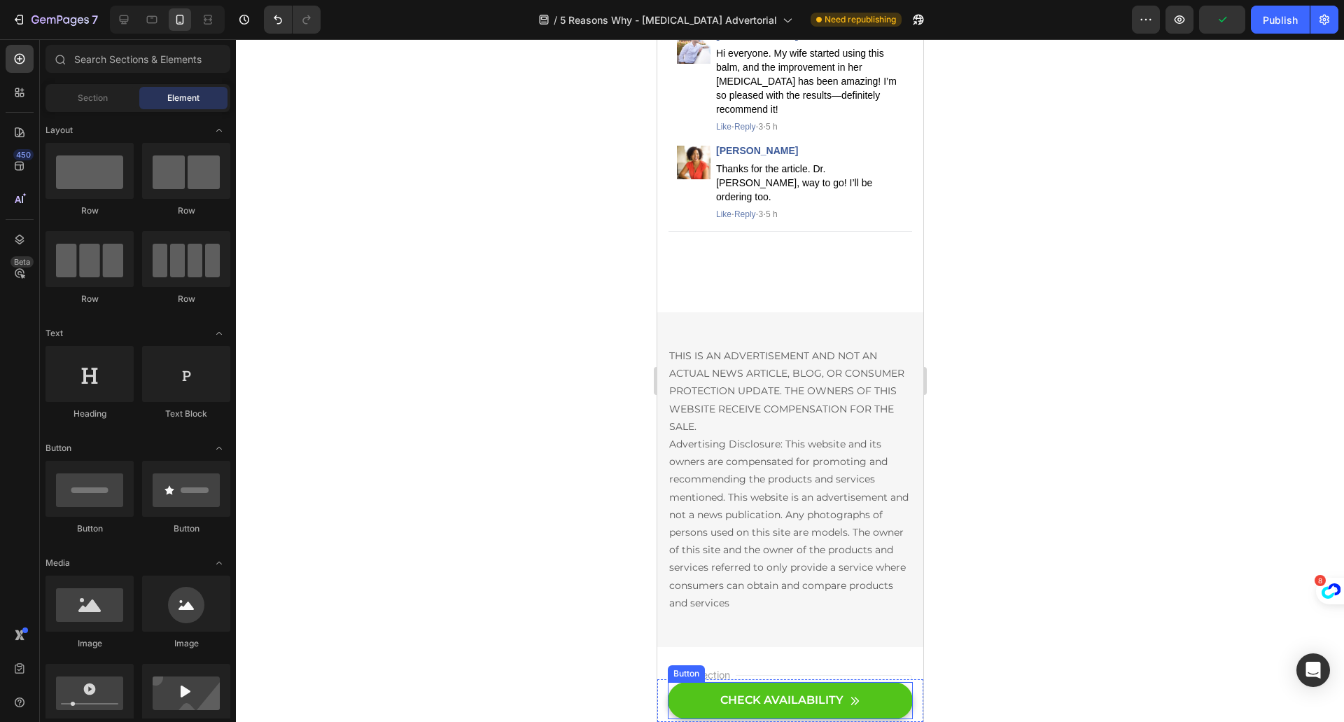
click at [687, 701] on link "CHECK AVAILABILITY" at bounding box center [789, 700] width 245 height 37
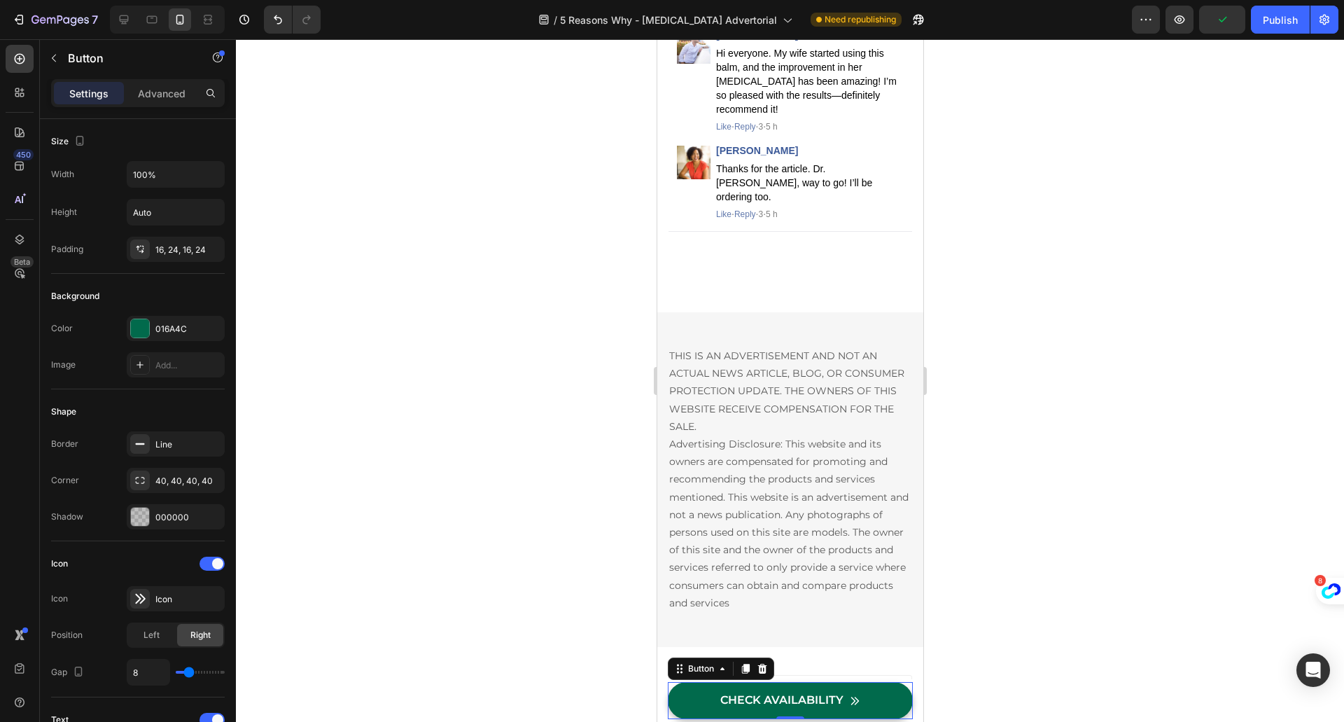
scroll to position [577, 0]
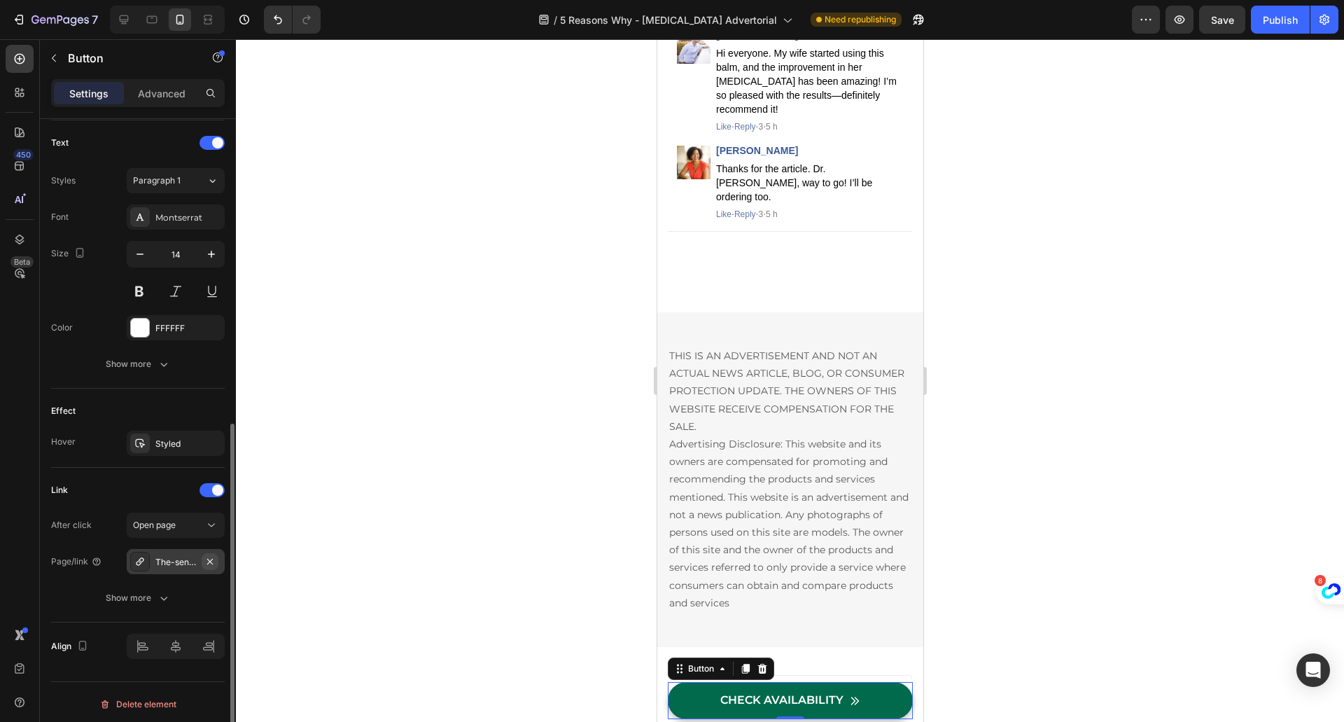
click at [213, 556] on icon "button" at bounding box center [209, 561] width 11 height 11
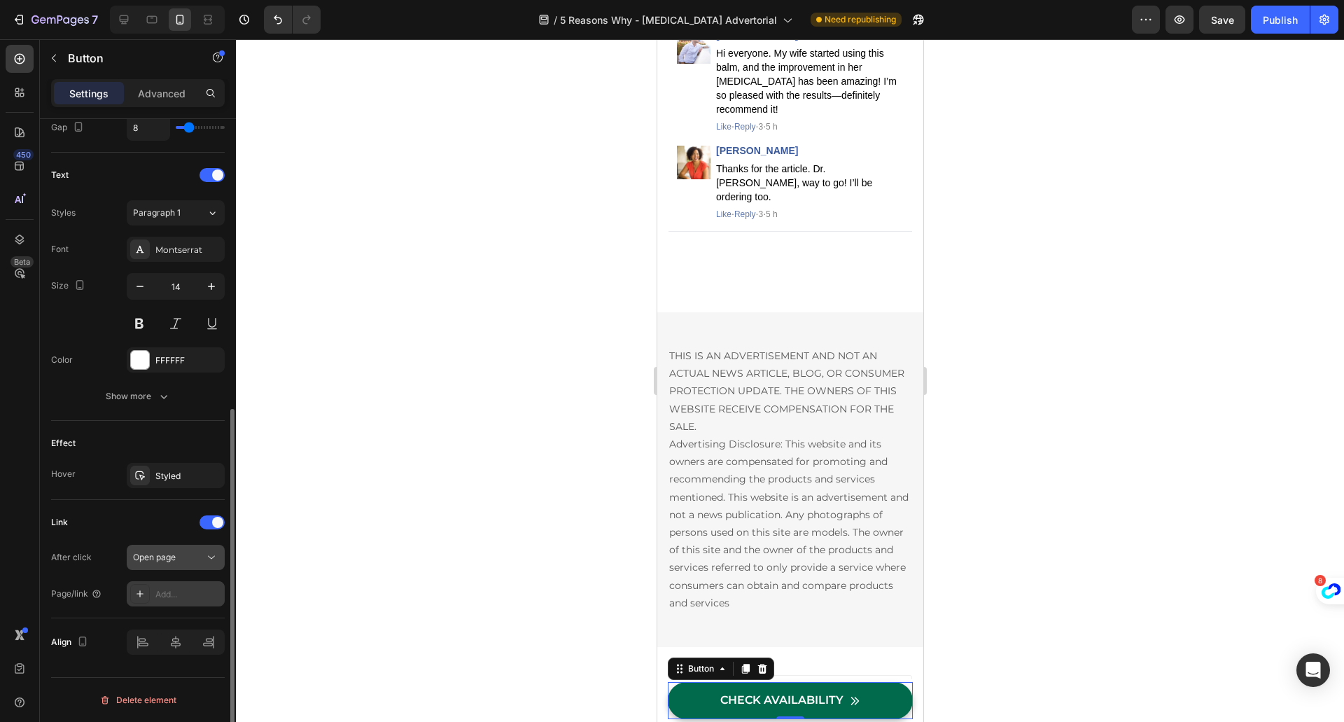
scroll to position [540, 0]
click at [178, 592] on div "Add..." at bounding box center [188, 598] width 66 height 13
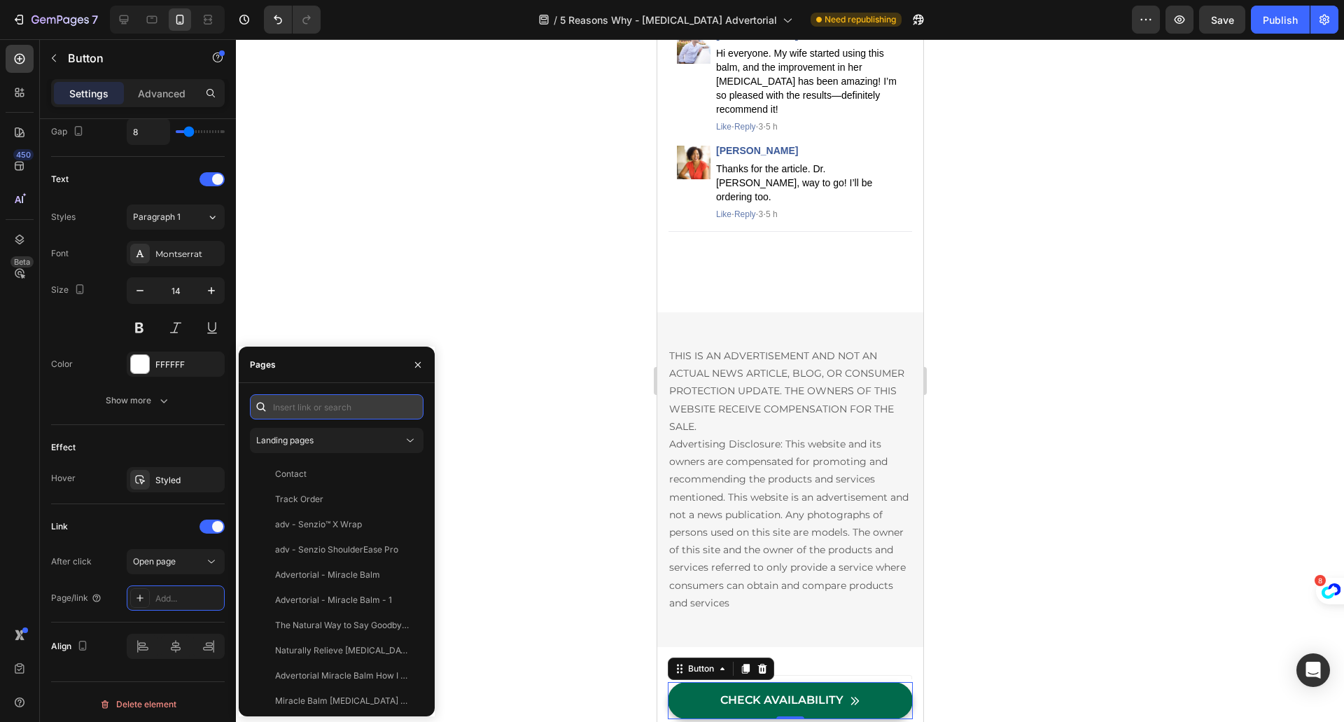
click at [288, 403] on input "text" at bounding box center [337, 406] width 174 height 25
paste input "[URL][DOMAIN_NAME]"
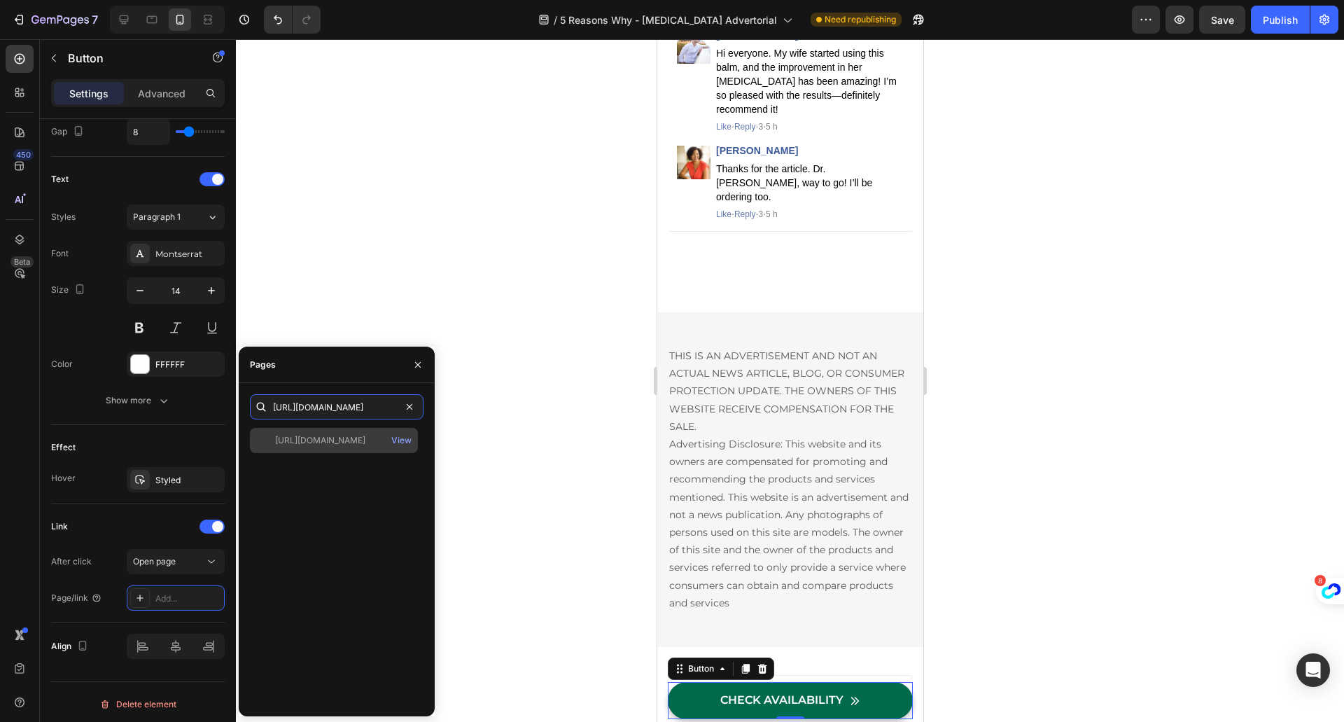
type input "[URL][DOMAIN_NAME]"
click at [344, 442] on div "[URL][DOMAIN_NAME]" at bounding box center [320, 440] width 90 height 13
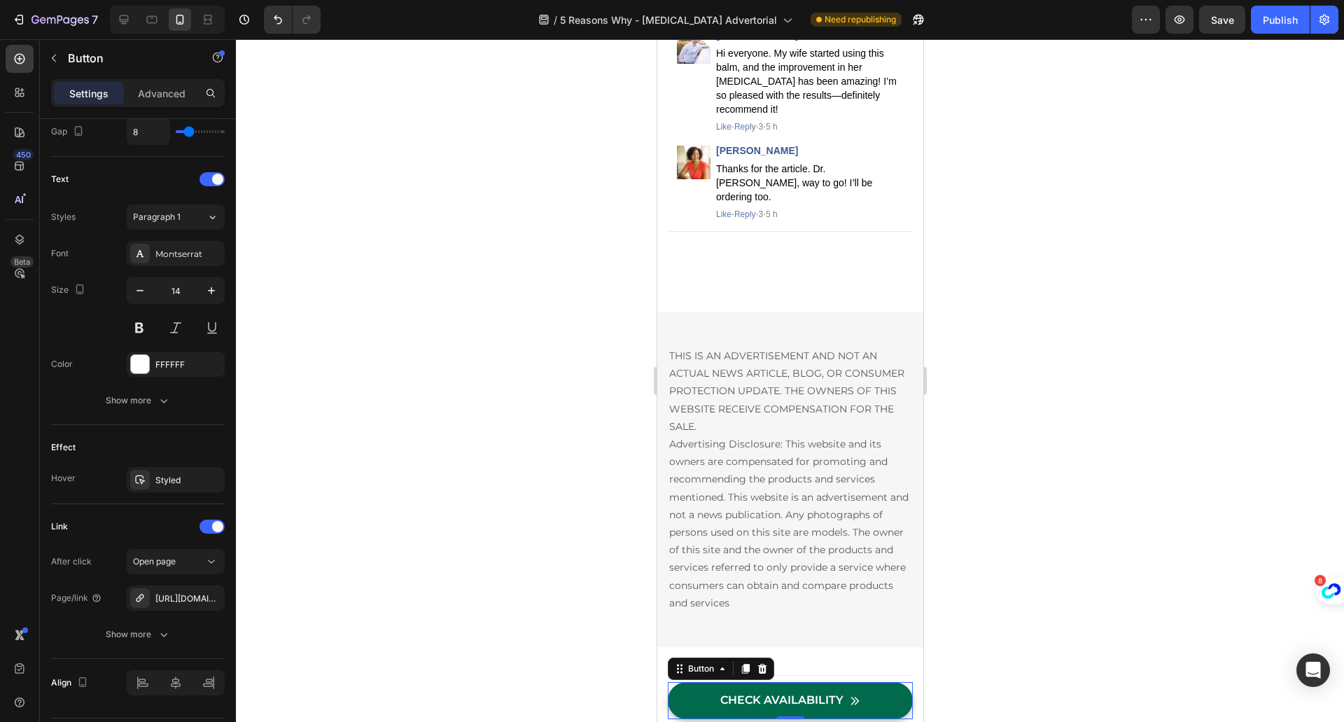
click at [364, 288] on div at bounding box center [790, 380] width 1108 height 682
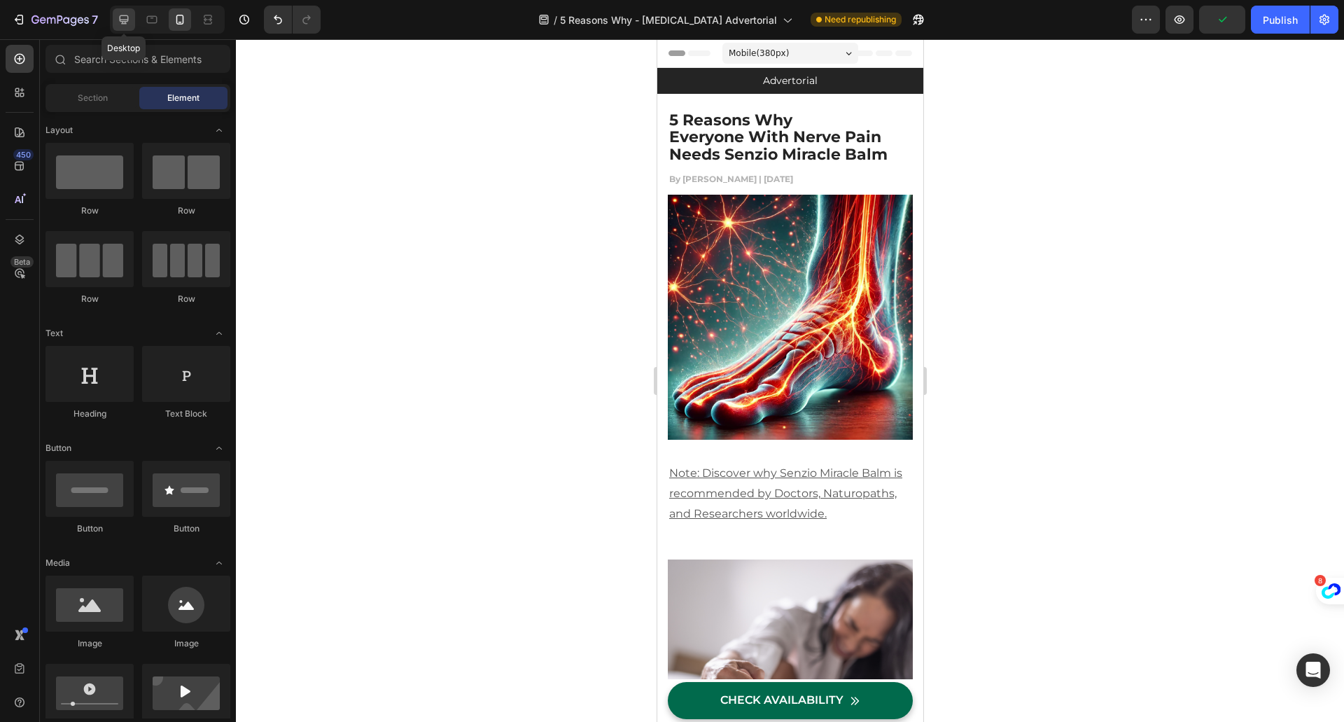
click at [118, 17] on icon at bounding box center [124, 20] width 14 height 14
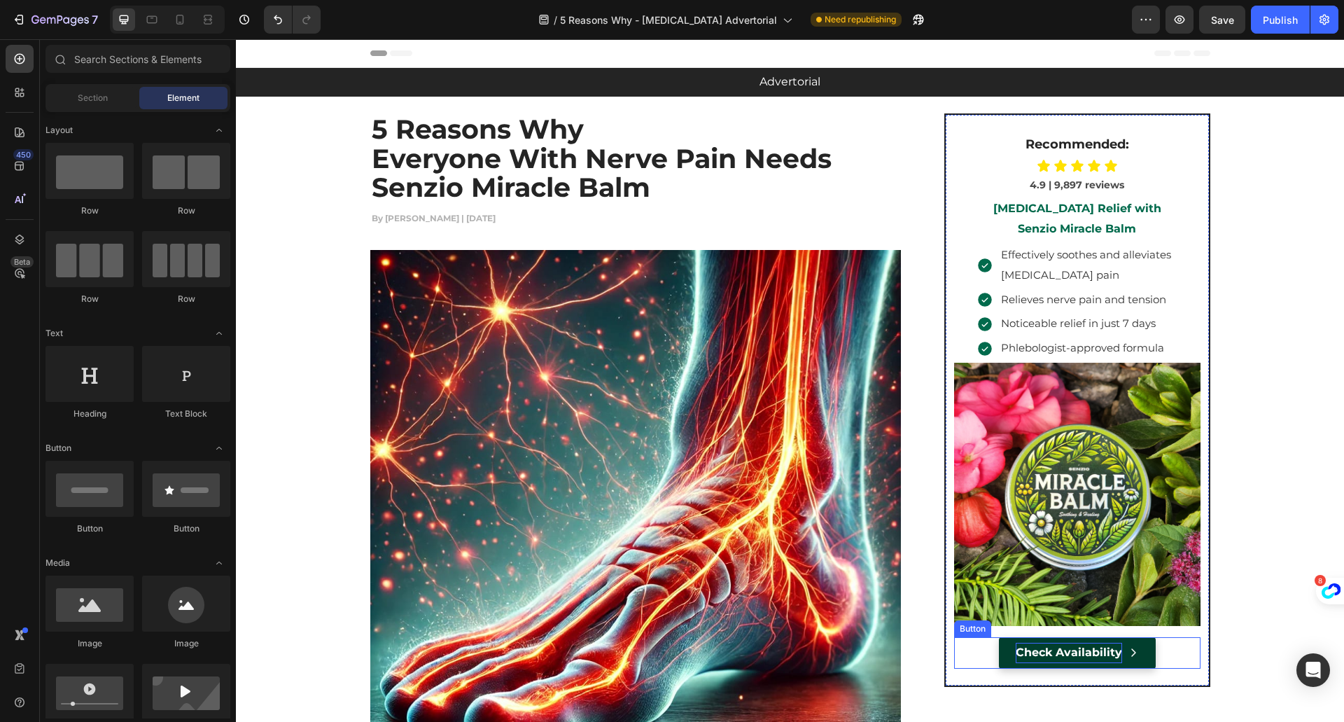
click at [1016, 655] on p "Check Availability" at bounding box center [1069, 652] width 106 height 20
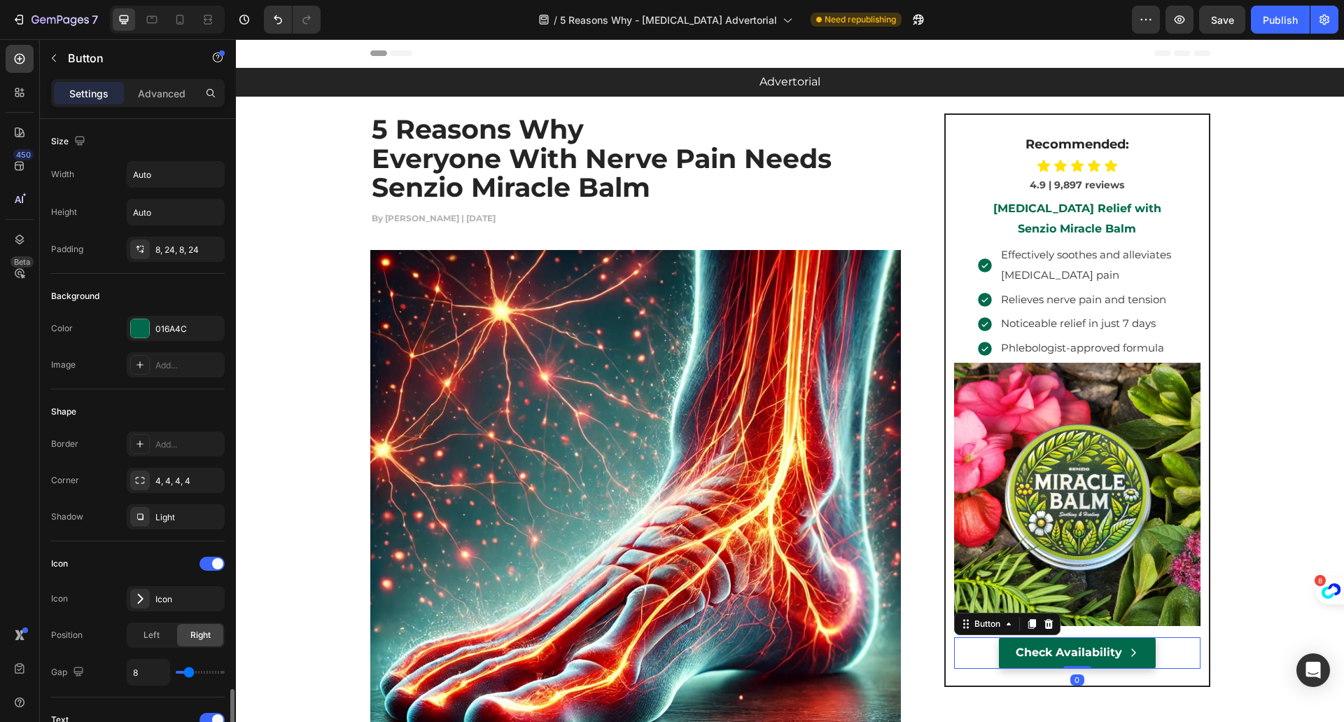
scroll to position [577, 0]
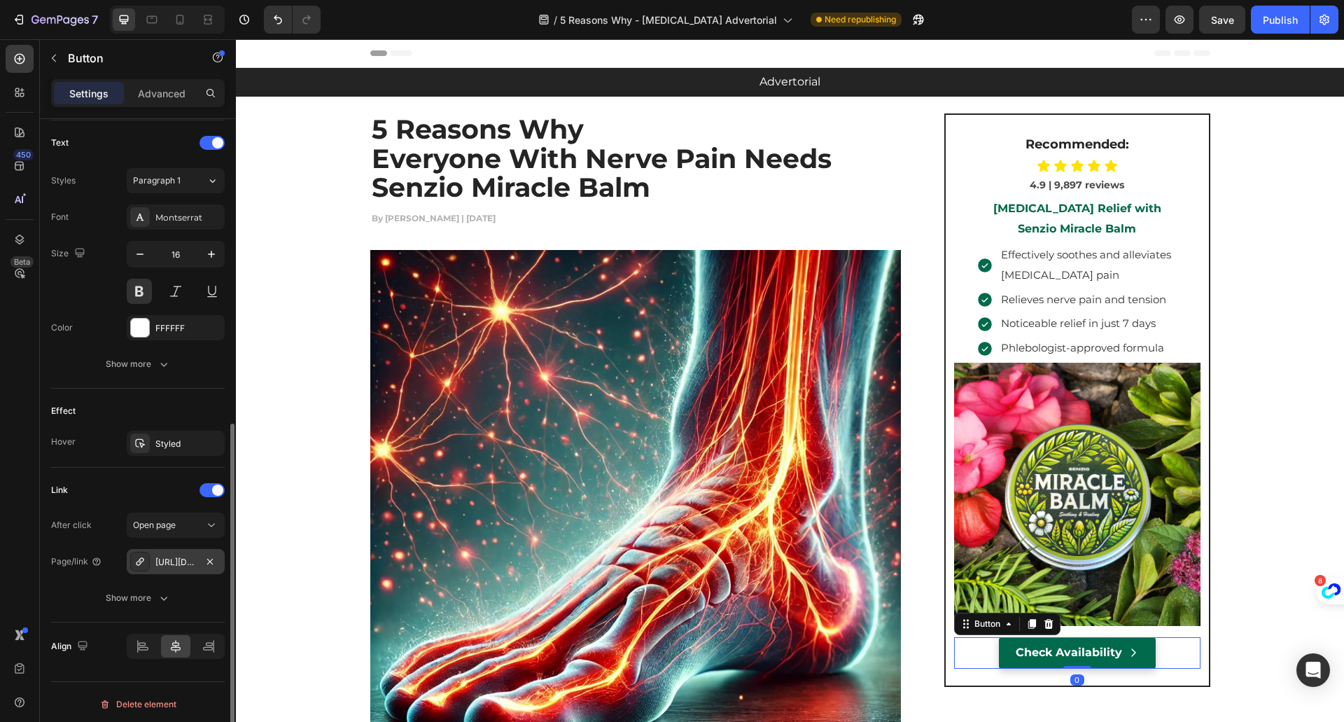
click at [160, 556] on div "[URL][DOMAIN_NAME]" at bounding box center [175, 562] width 41 height 13
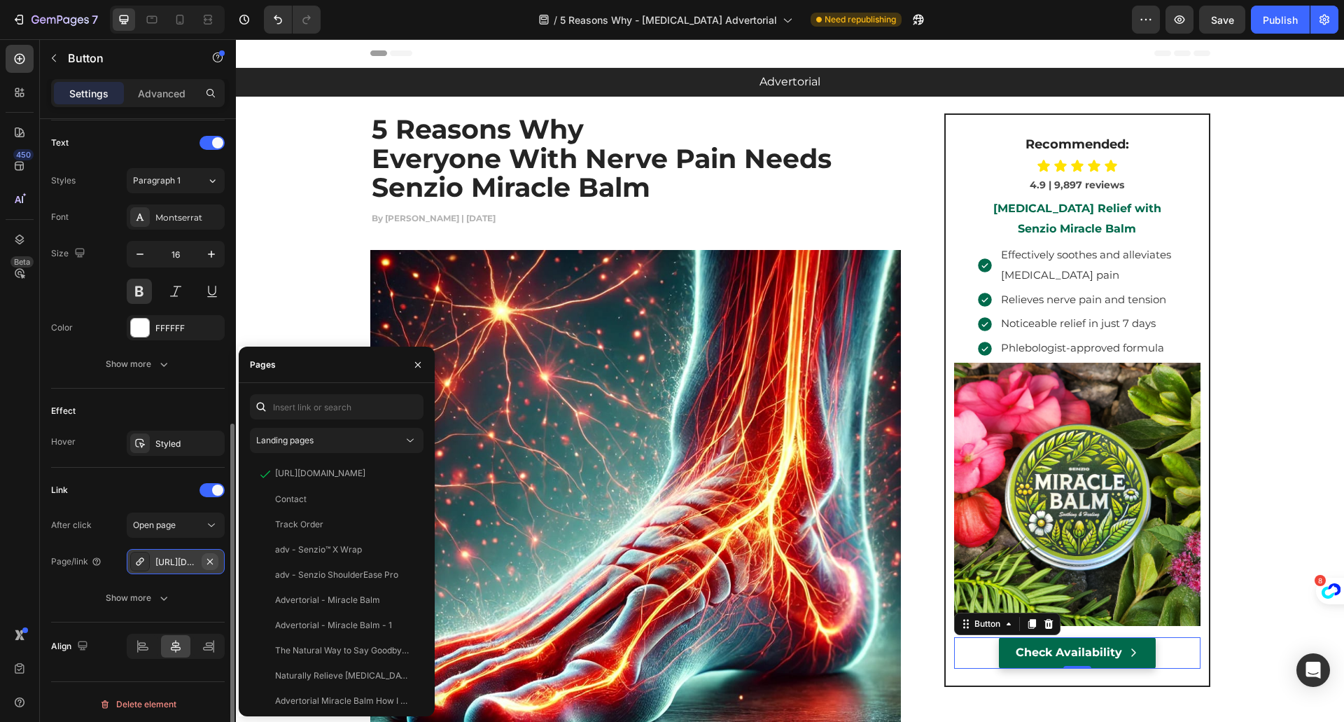
click at [211, 561] on icon "button" at bounding box center [209, 561] width 11 height 11
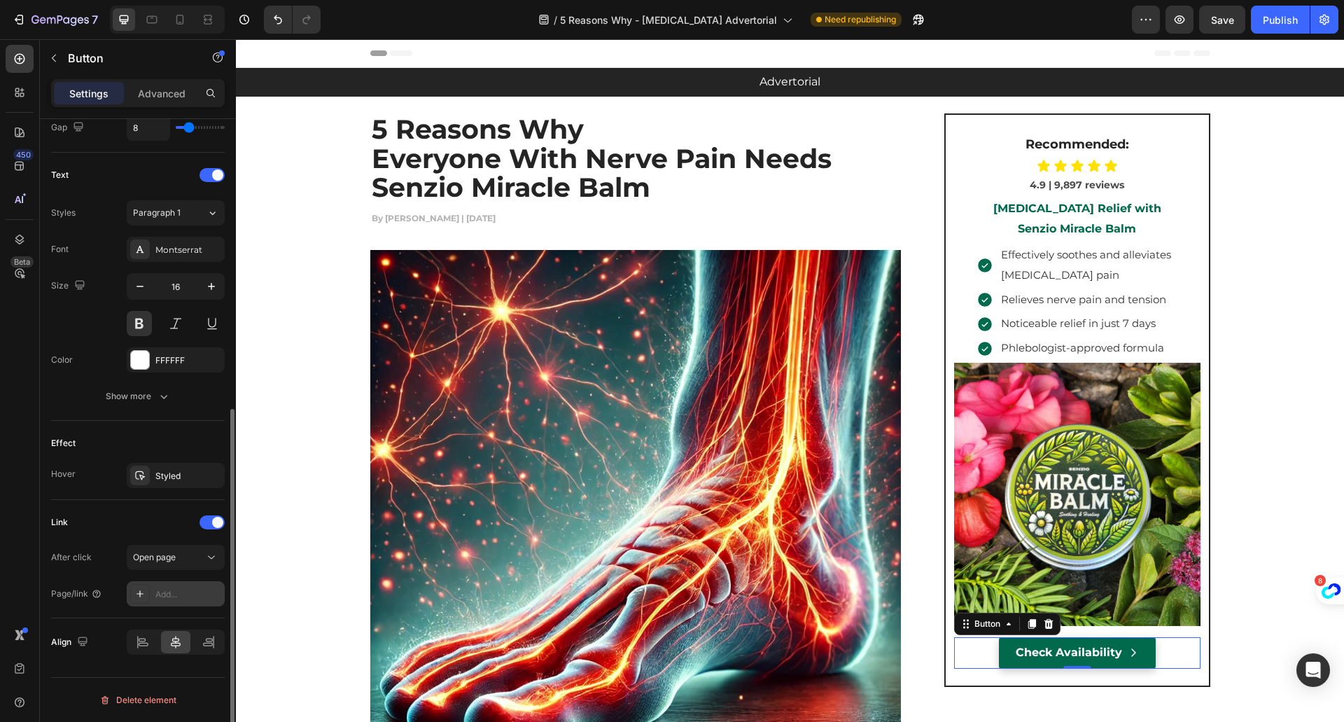
scroll to position [540, 0]
click at [169, 596] on div "Add..." at bounding box center [188, 598] width 66 height 13
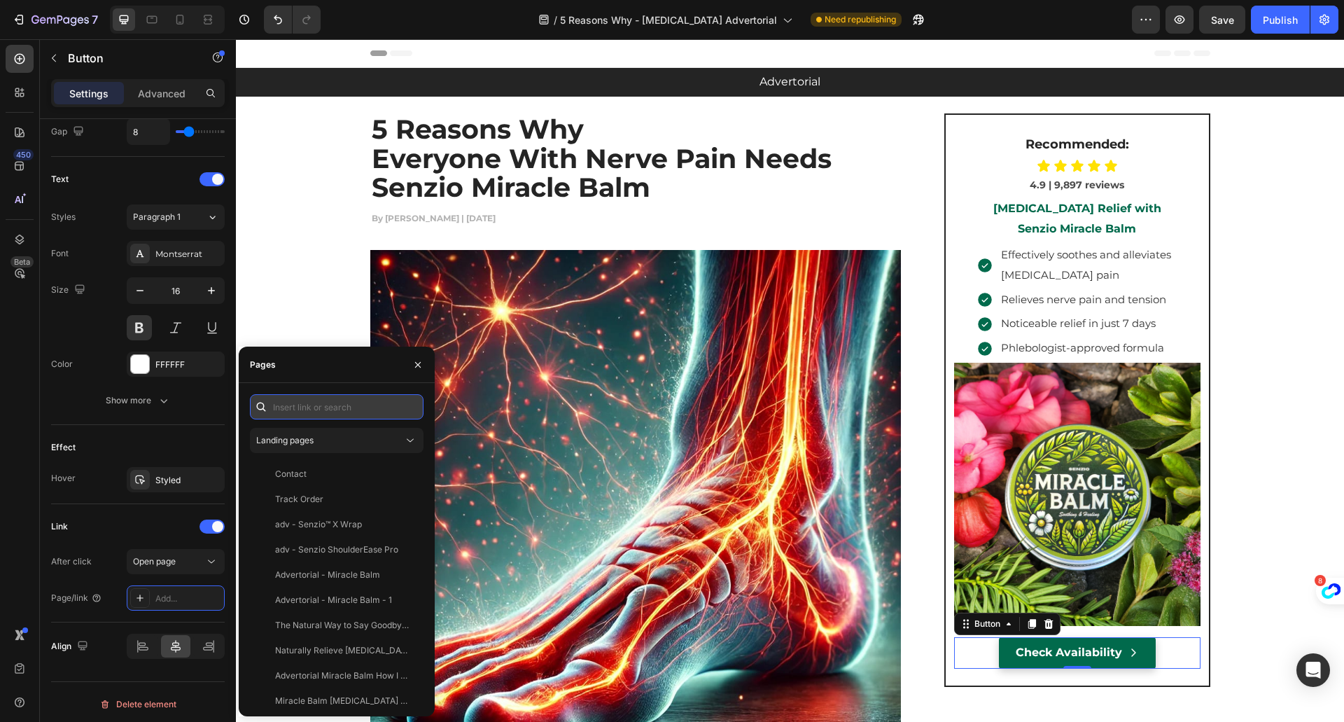
click at [276, 401] on input "text" at bounding box center [337, 406] width 174 height 25
paste input "[URL][DOMAIN_NAME]"
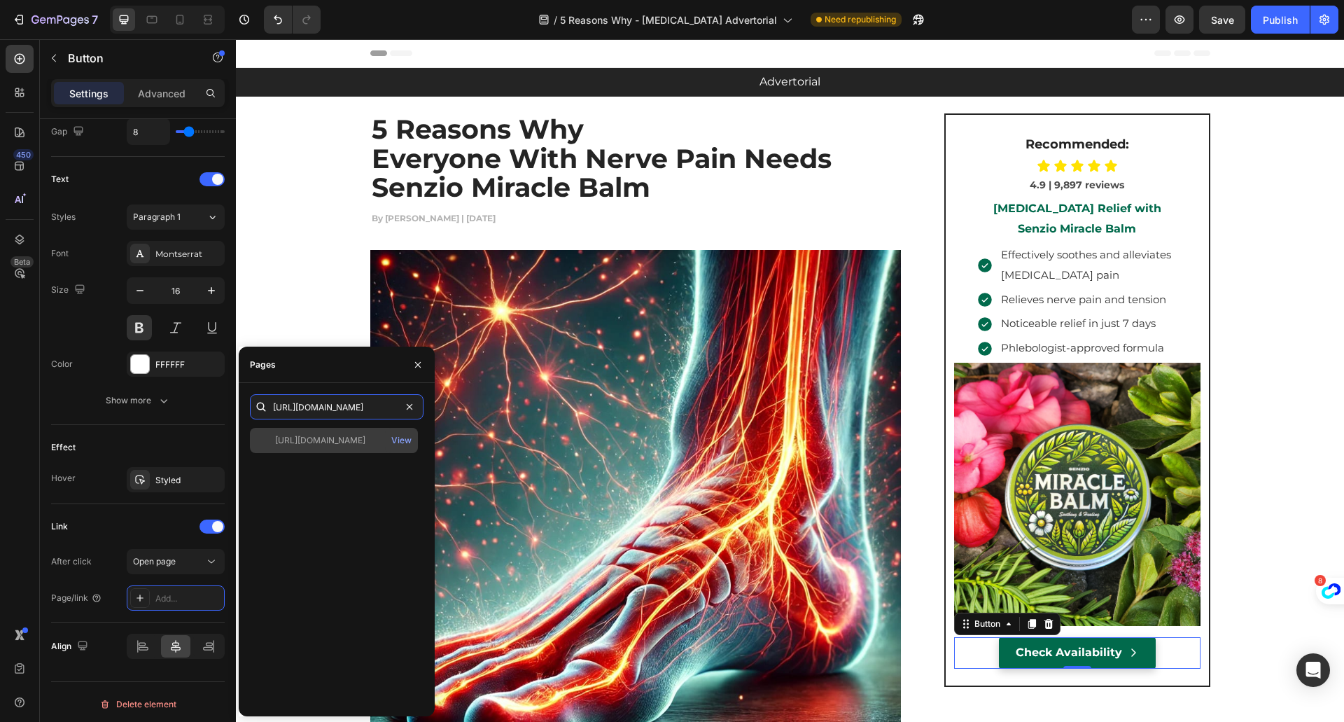
type input "[URL][DOMAIN_NAME]"
click at [308, 449] on div "[URL][DOMAIN_NAME] View" at bounding box center [334, 440] width 168 height 25
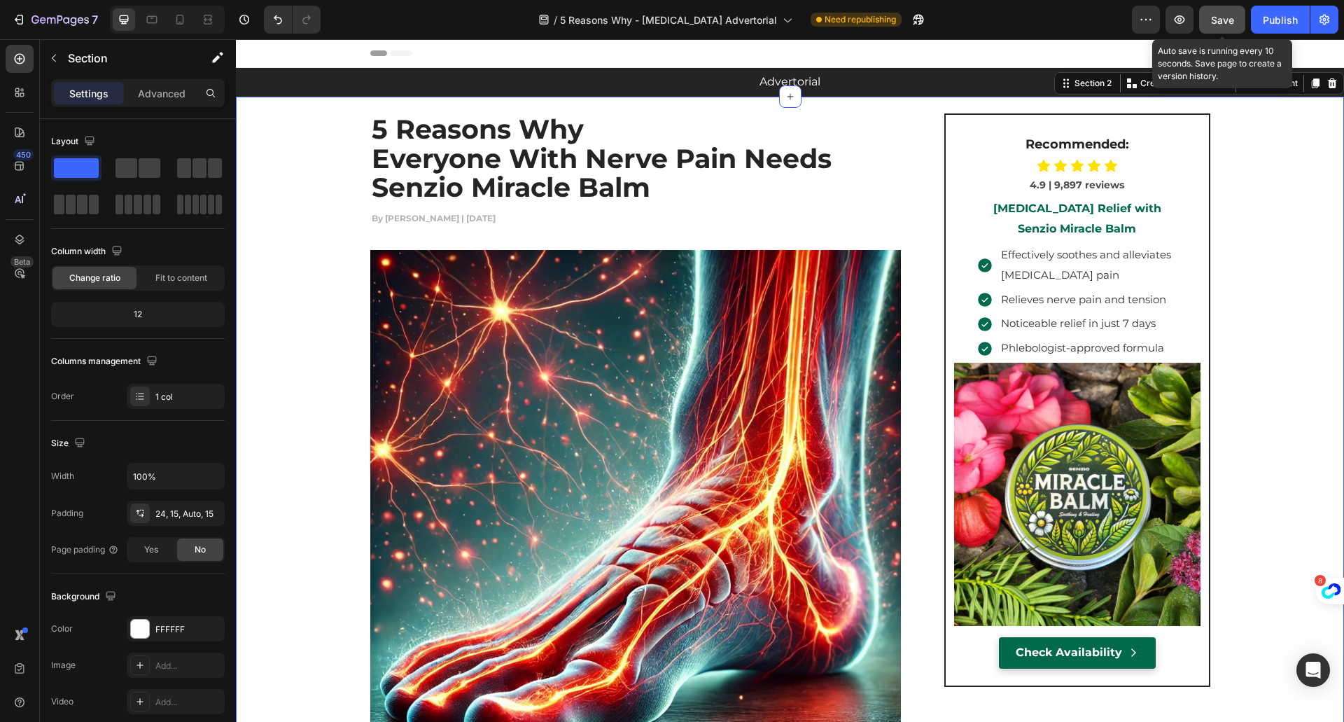
click at [1214, 15] on span "Save" at bounding box center [1222, 20] width 23 height 12
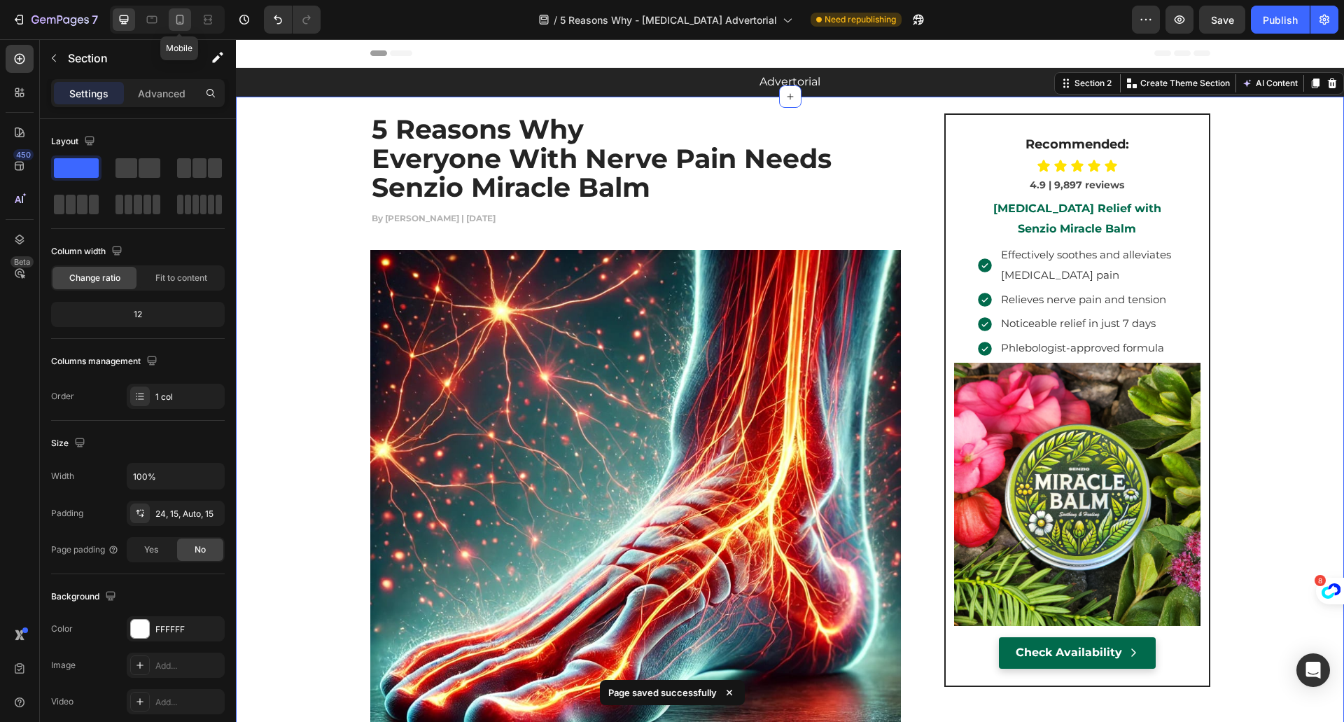
click at [174, 20] on icon at bounding box center [180, 20] width 14 height 14
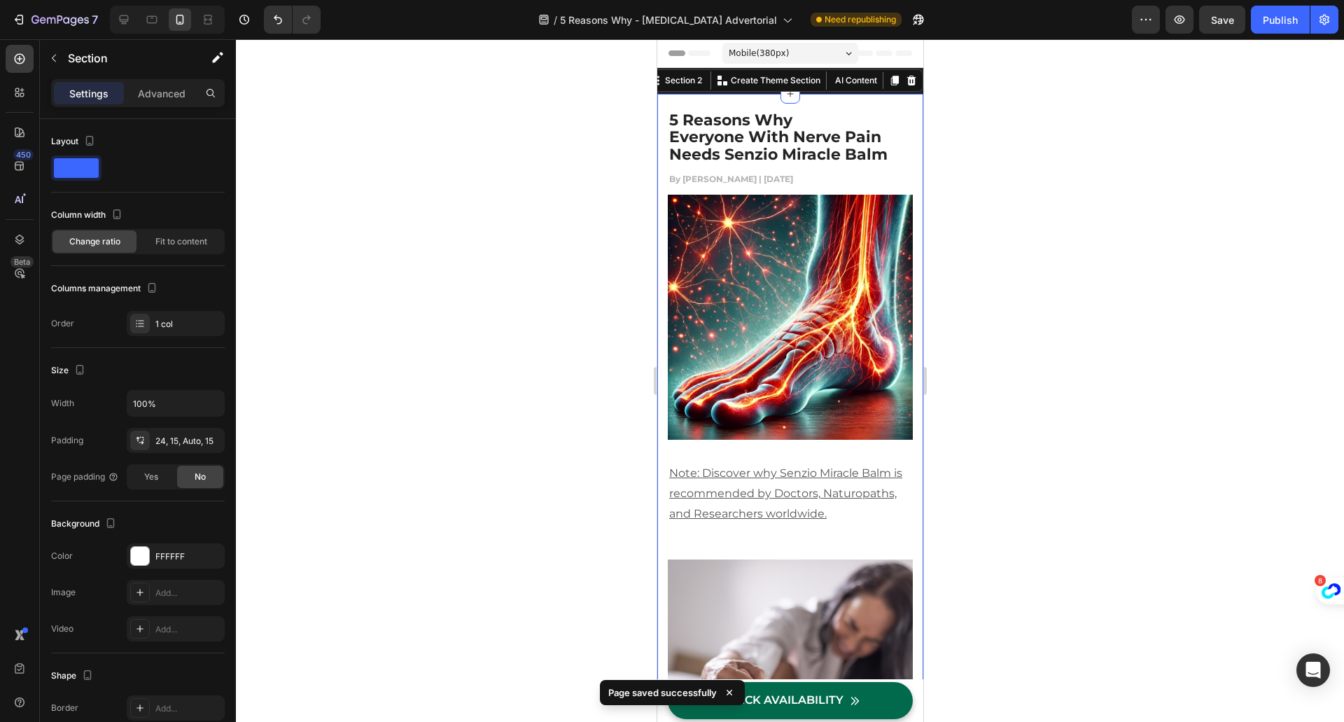
scroll to position [6, 0]
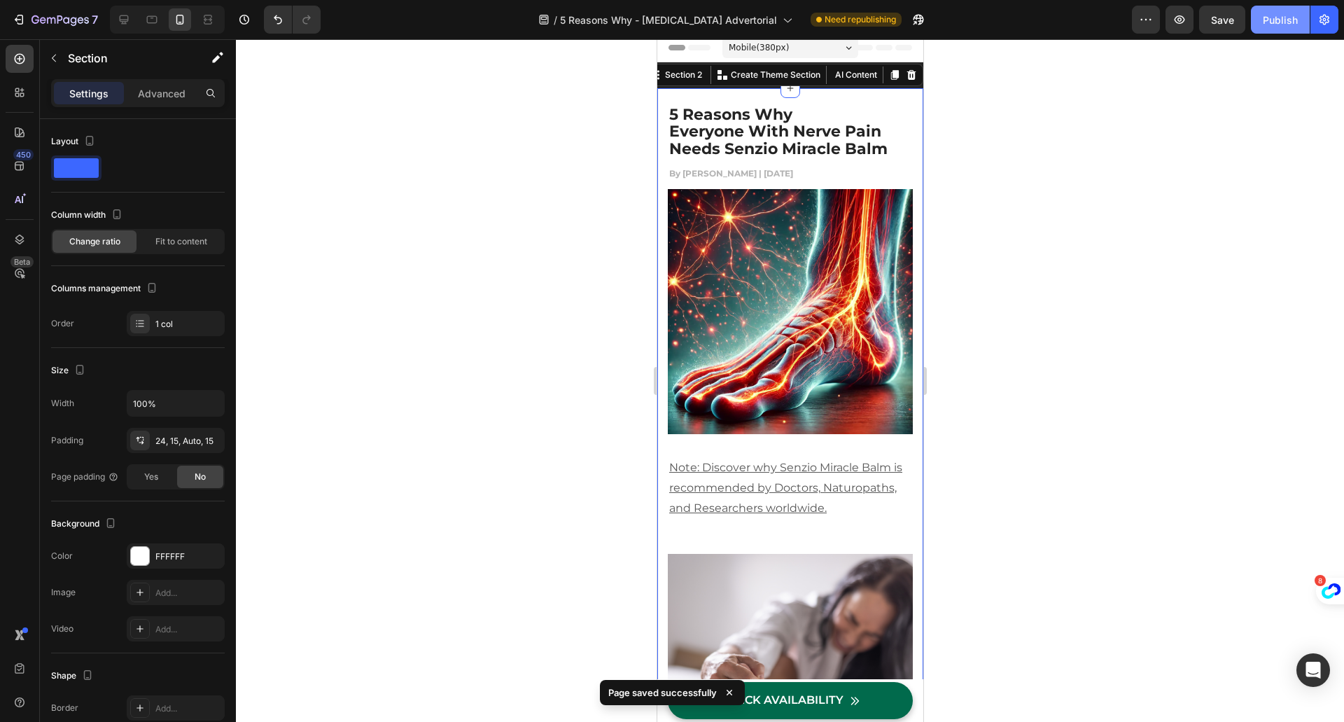
click at [1260, 20] on button "Publish" at bounding box center [1280, 20] width 59 height 28
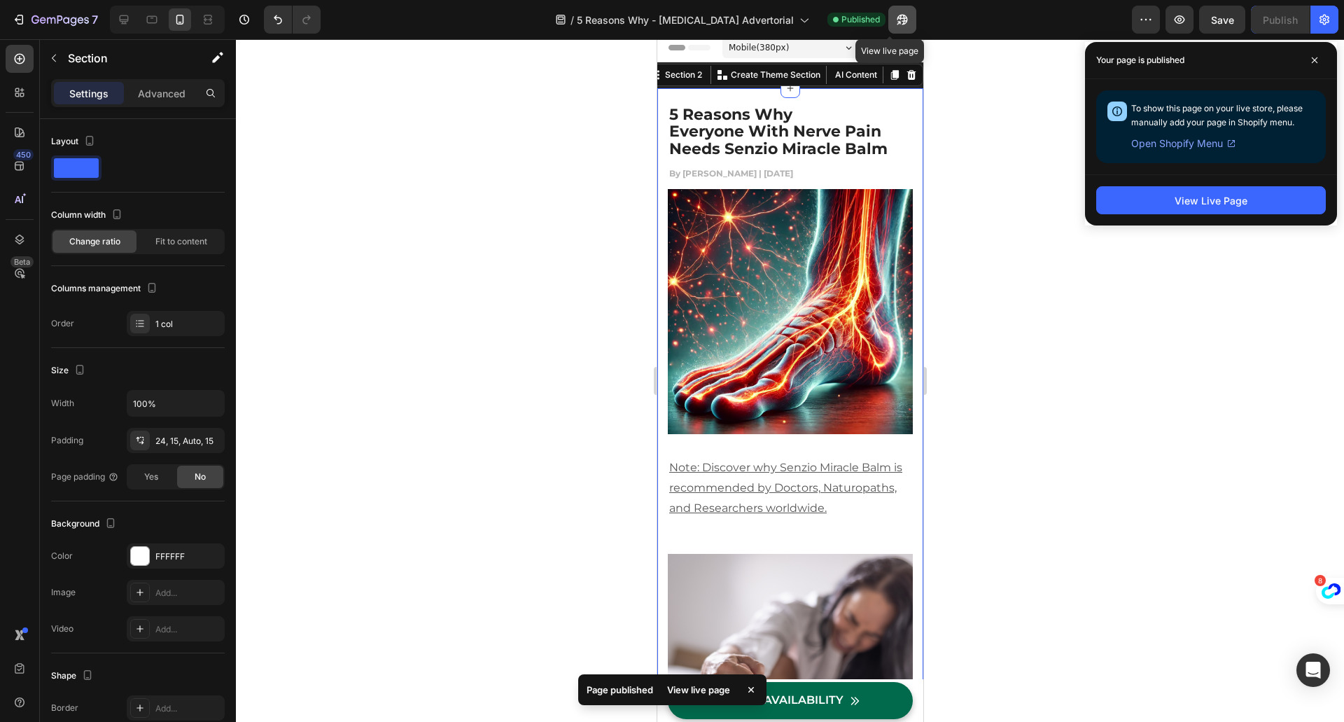
click at [895, 26] on icon "button" at bounding box center [902, 20] width 14 height 14
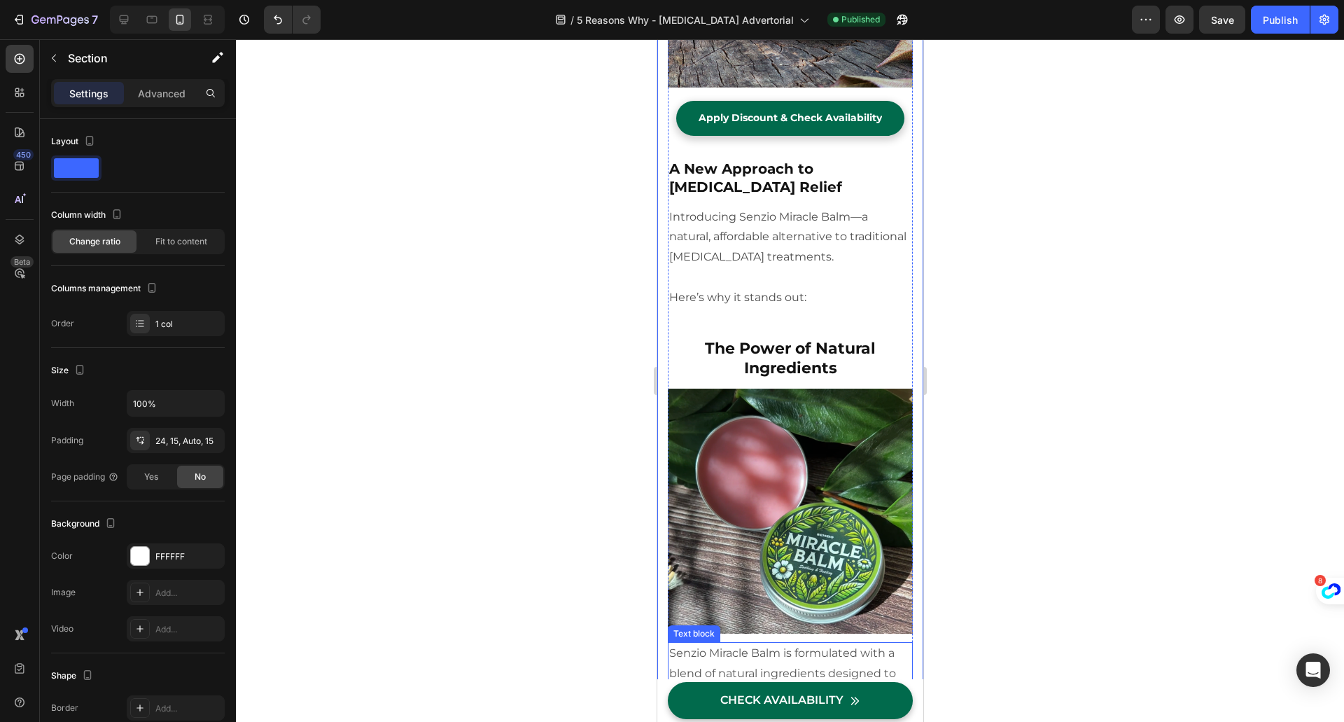
scroll to position [4485, 0]
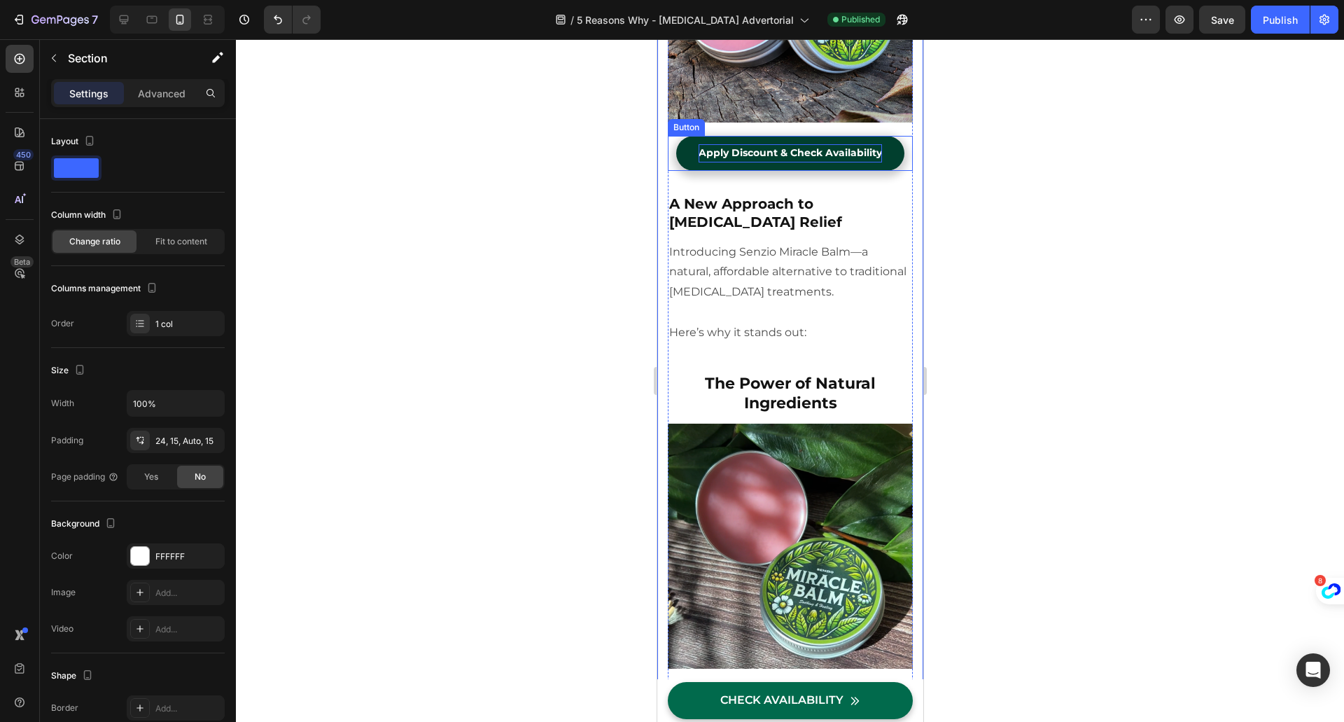
click at [738, 144] on p "Apply Discount & Check Availability" at bounding box center [789, 152] width 183 height 17
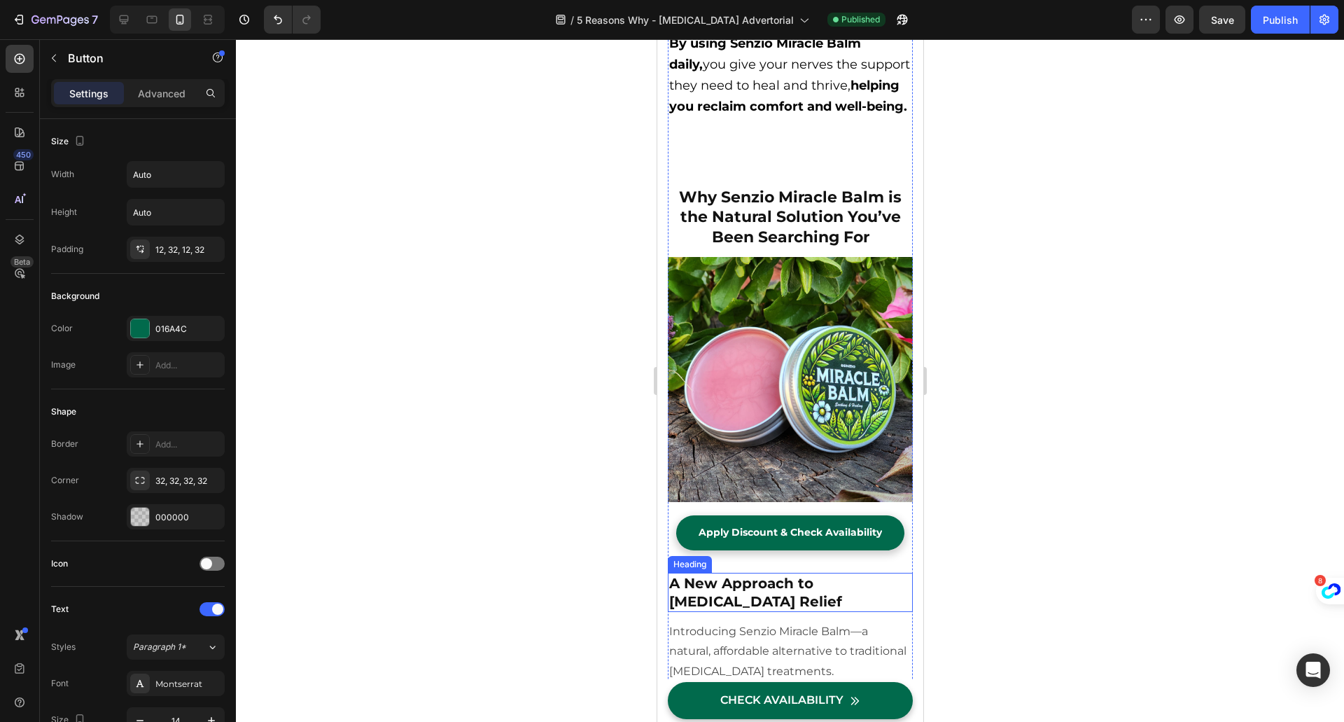
scroll to position [4479, 0]
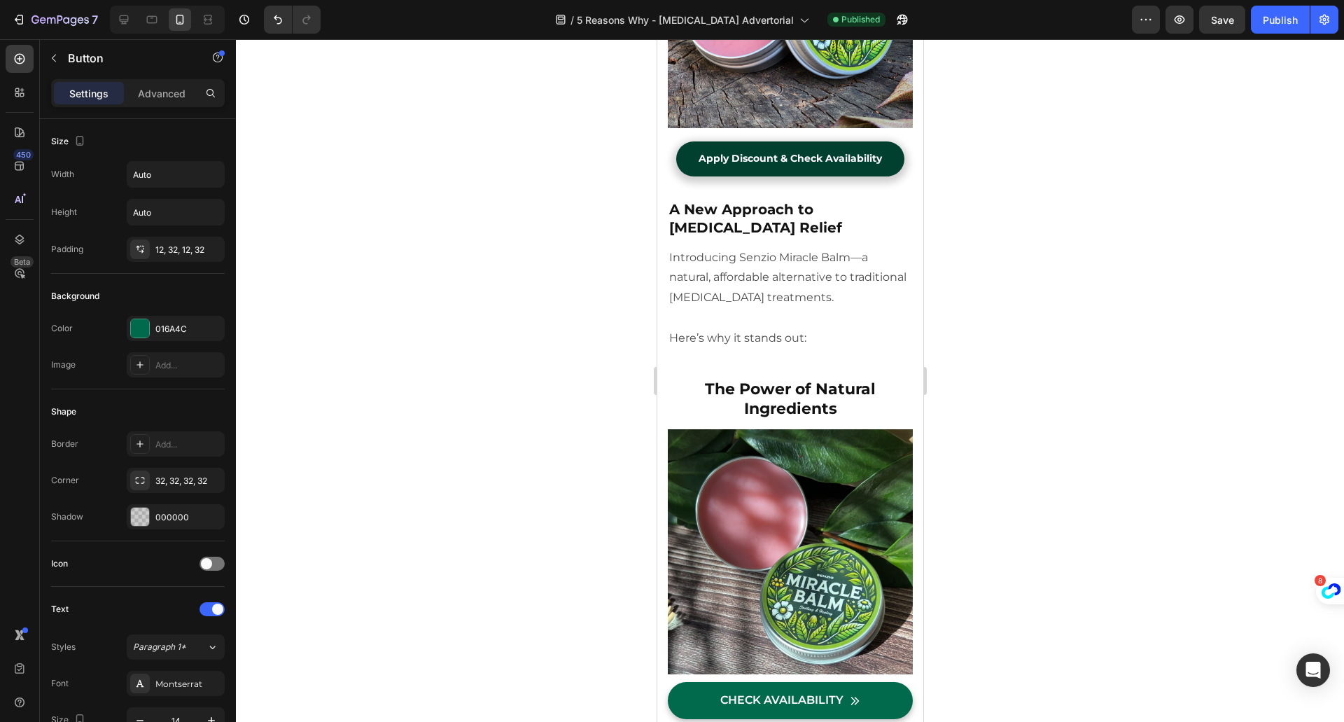
click at [685, 141] on link "Apply Discount & Check Availability" at bounding box center [789, 158] width 228 height 34
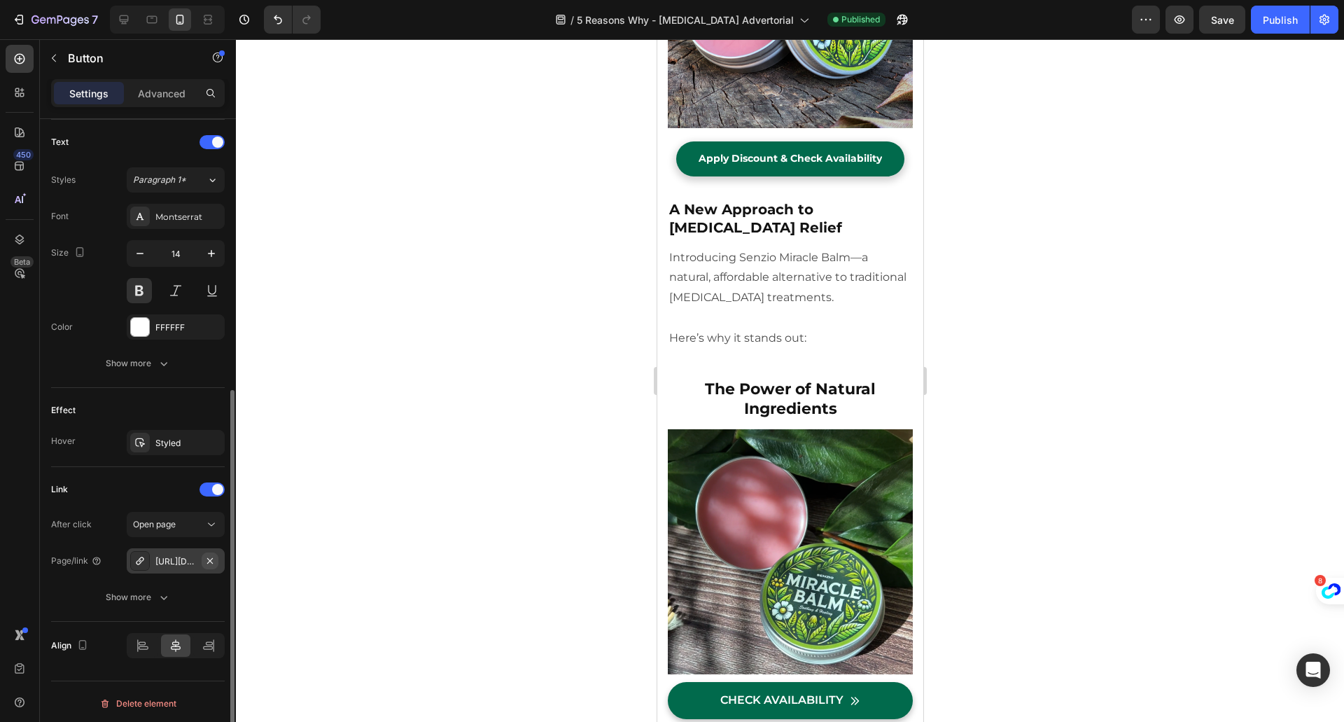
click at [213, 561] on icon "button" at bounding box center [209, 560] width 11 height 11
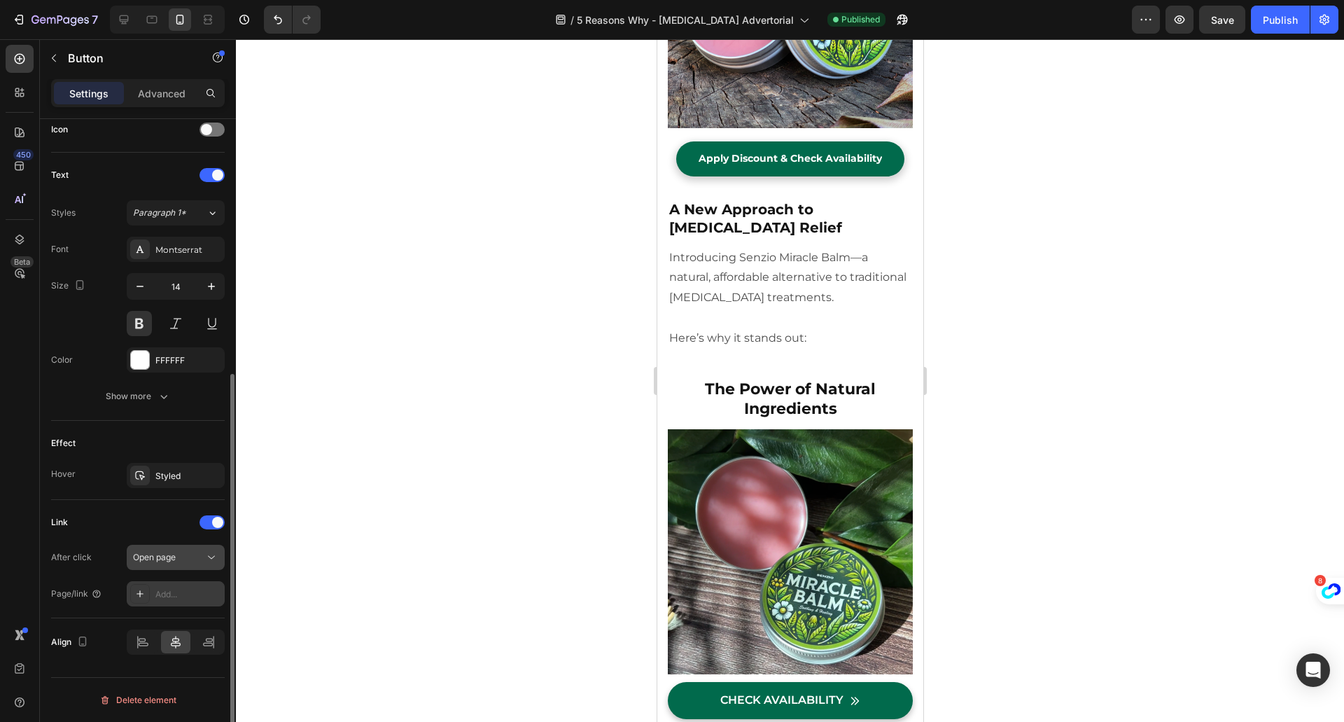
scroll to position [430, 0]
click at [166, 592] on div "Add..." at bounding box center [188, 597] width 66 height 13
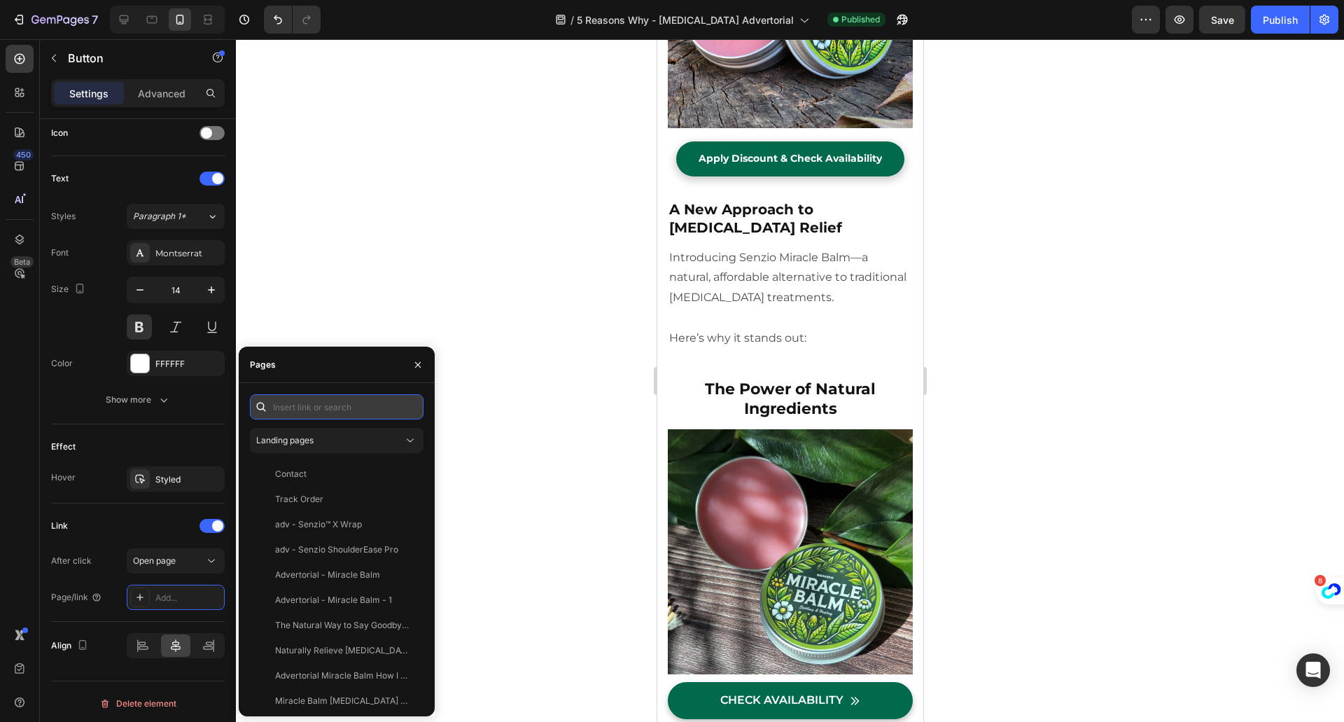
click at [300, 411] on input "text" at bounding box center [337, 406] width 174 height 25
paste input "[URL][DOMAIN_NAME]"
type input "[URL][DOMAIN_NAME]"
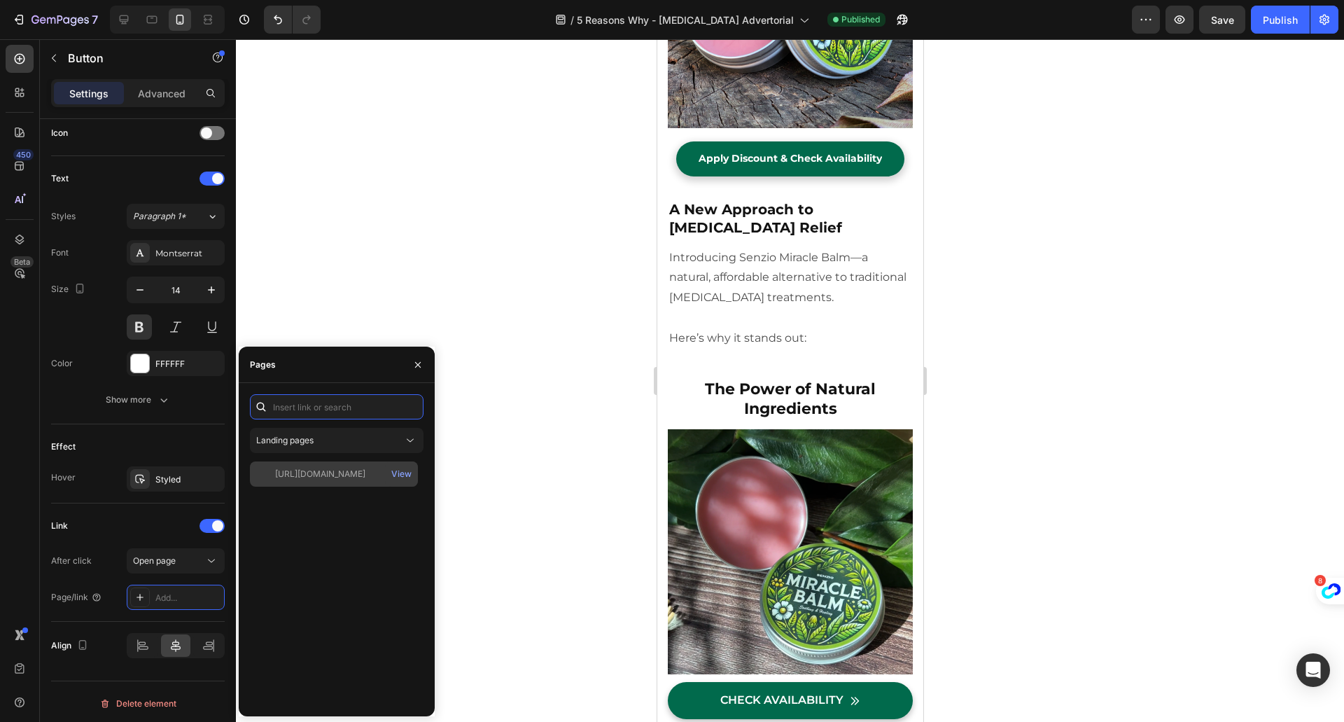
scroll to position [0, 0]
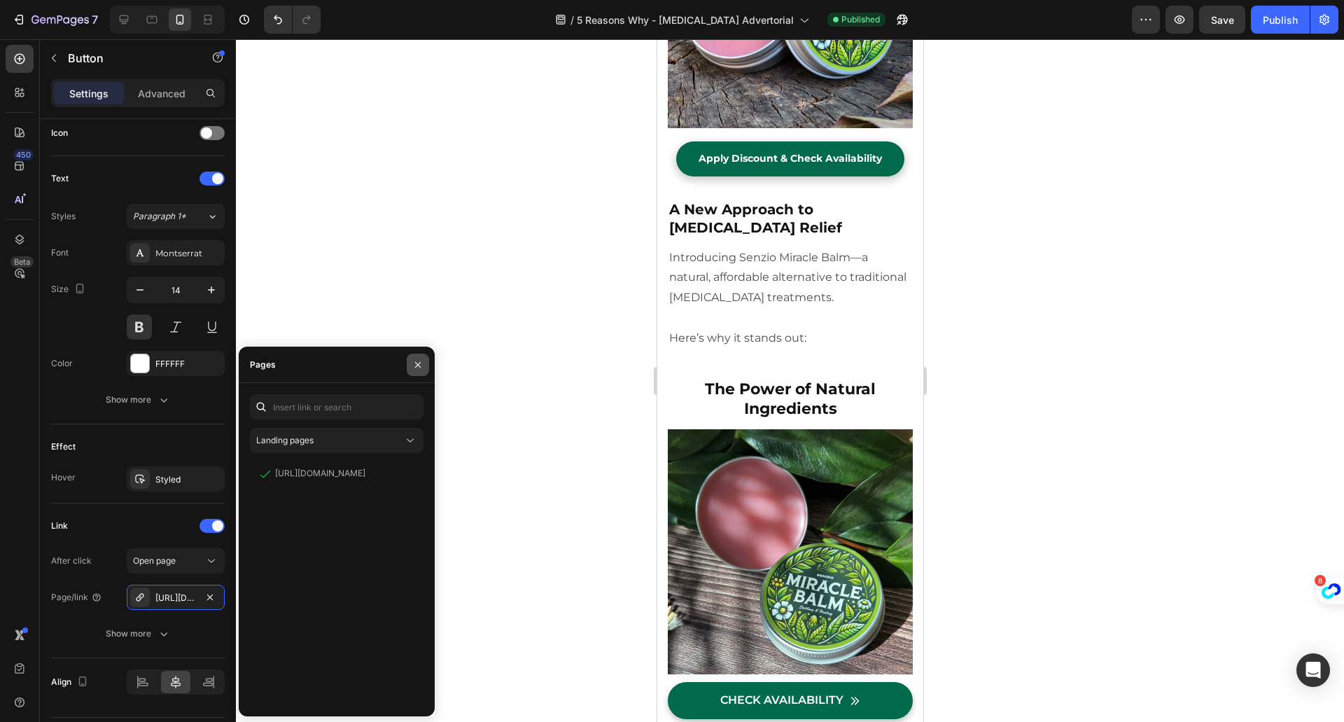
click at [416, 364] on icon "button" at bounding box center [417, 364] width 11 height 11
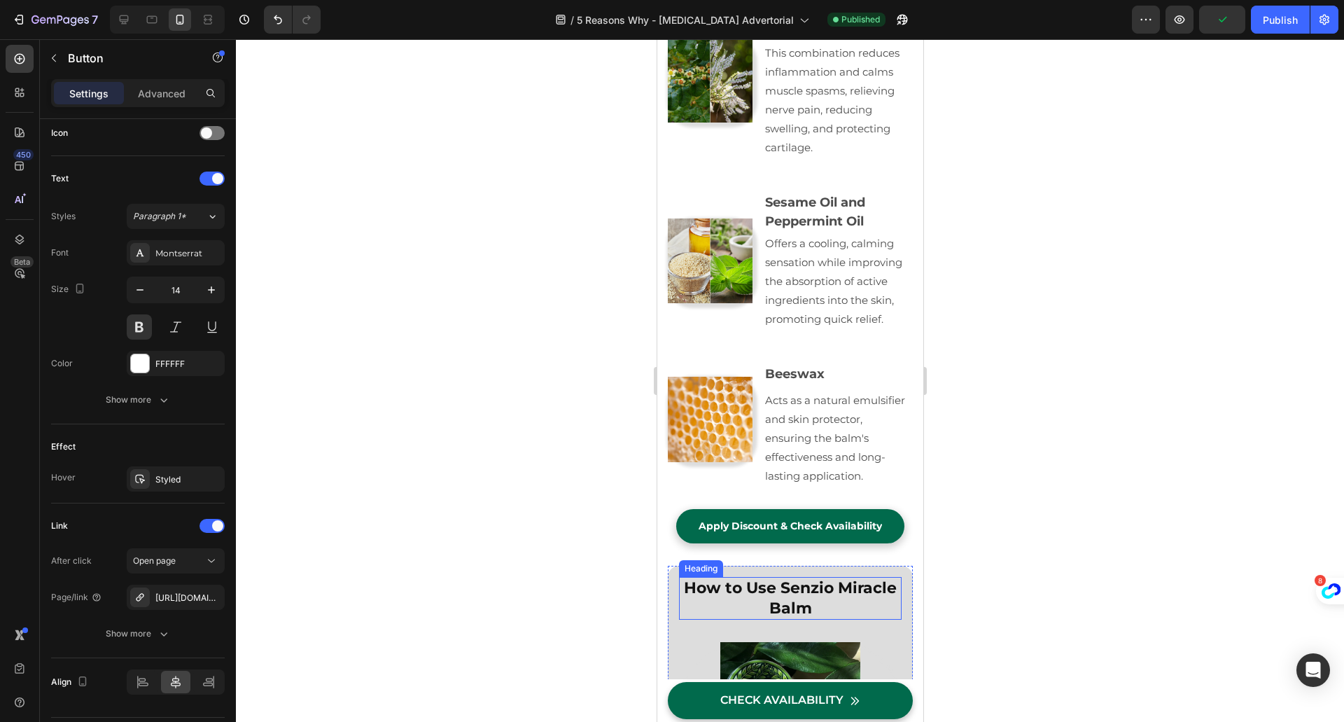
scroll to position [6159, 0]
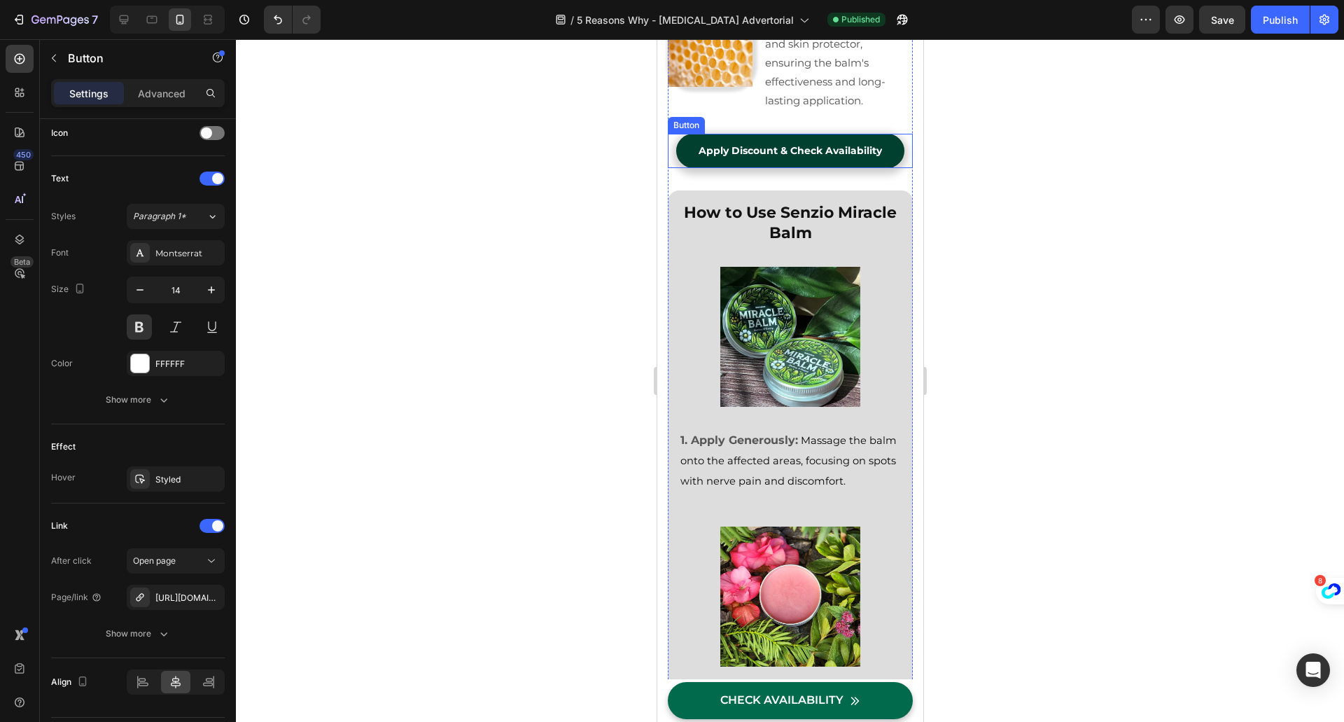
click at [678, 150] on link "Apply Discount & Check Availability" at bounding box center [789, 151] width 228 height 34
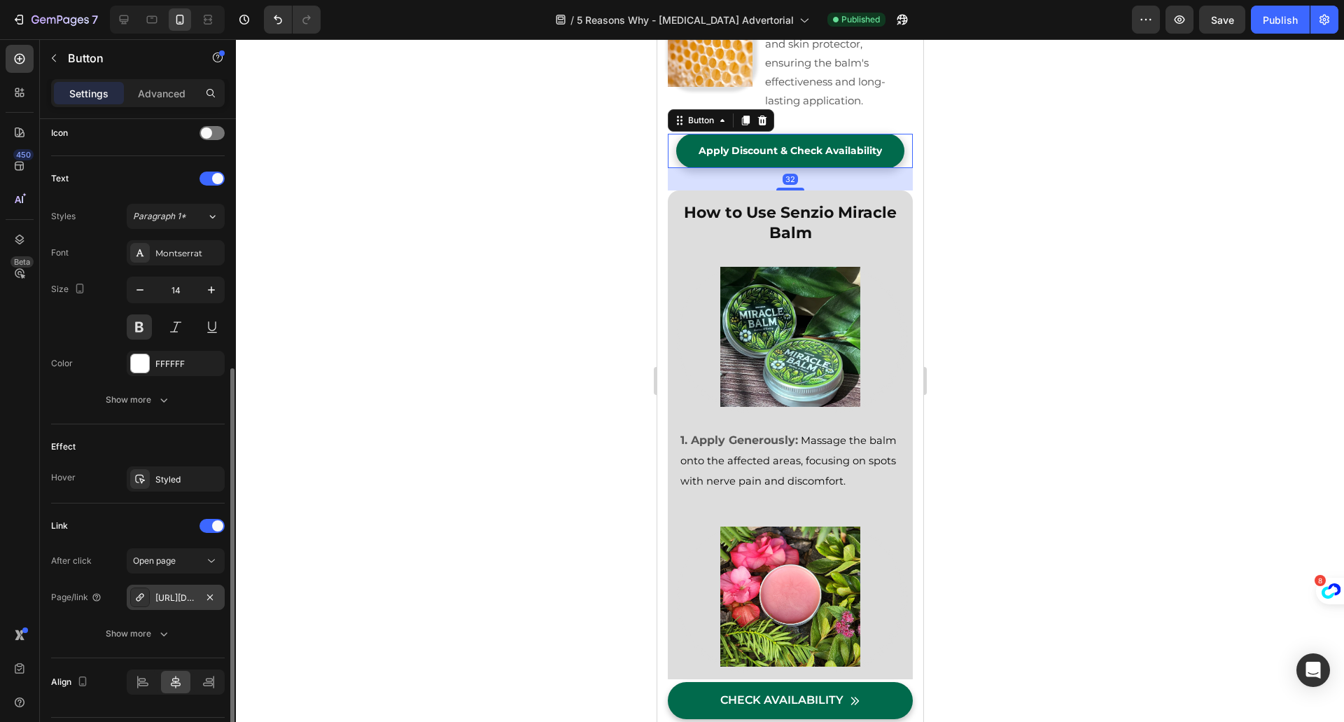
click at [187, 591] on div "[URL][DOMAIN_NAME]" at bounding box center [175, 597] width 41 height 13
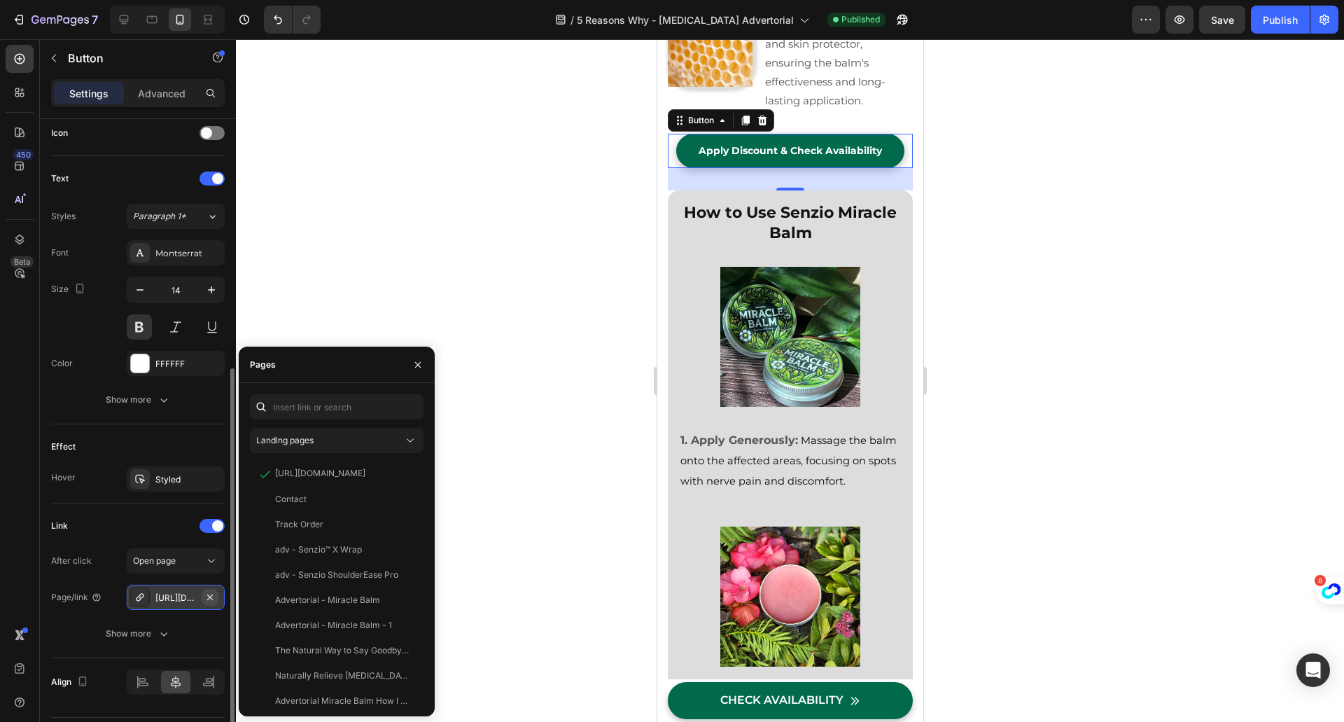
click at [213, 597] on icon "button" at bounding box center [209, 596] width 11 height 11
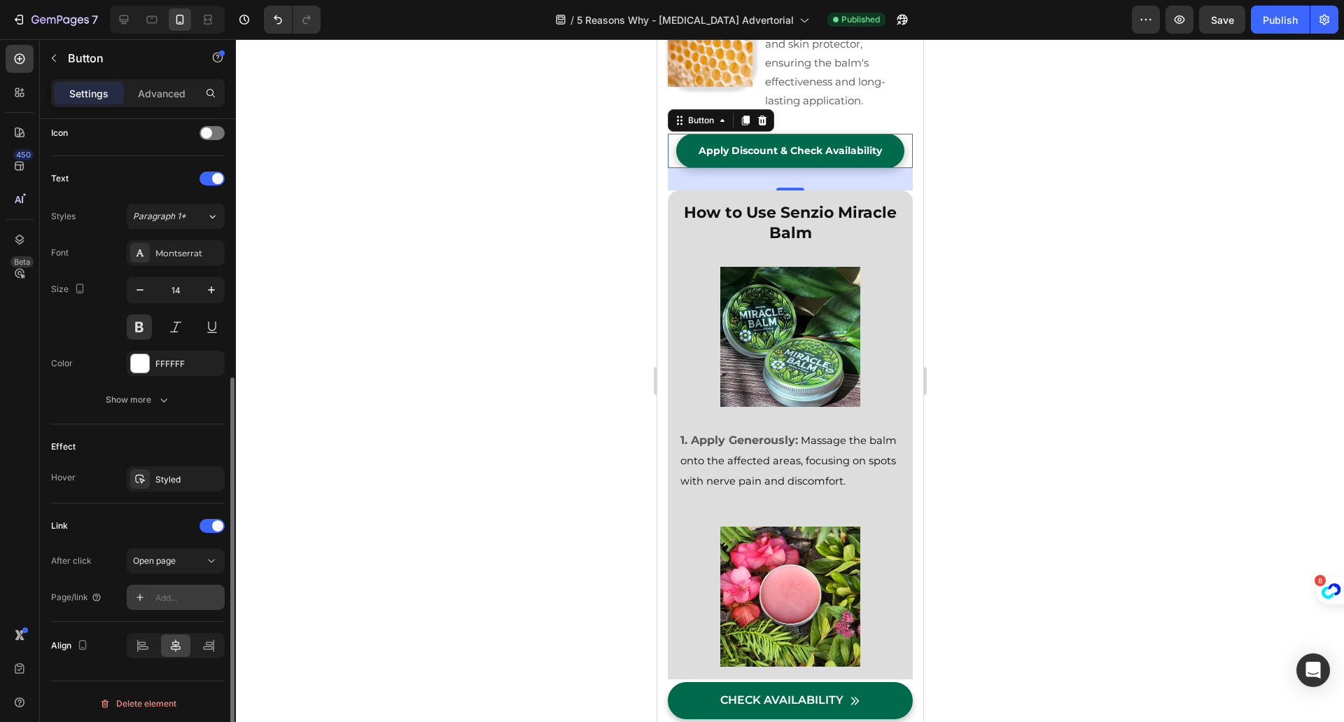
click at [162, 598] on div "Add..." at bounding box center [188, 597] width 66 height 13
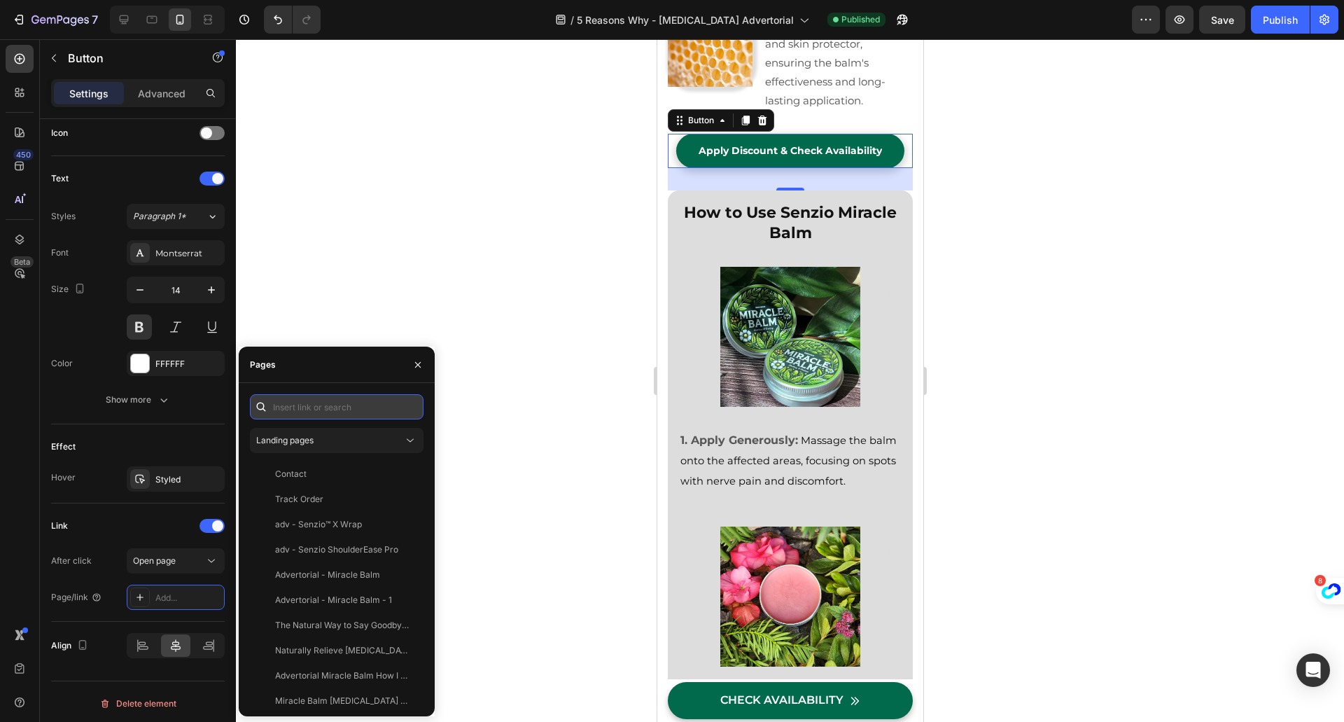
click at [289, 400] on input "text" at bounding box center [337, 406] width 174 height 25
paste input "[URL][DOMAIN_NAME]"
type input "[URL][DOMAIN_NAME]"
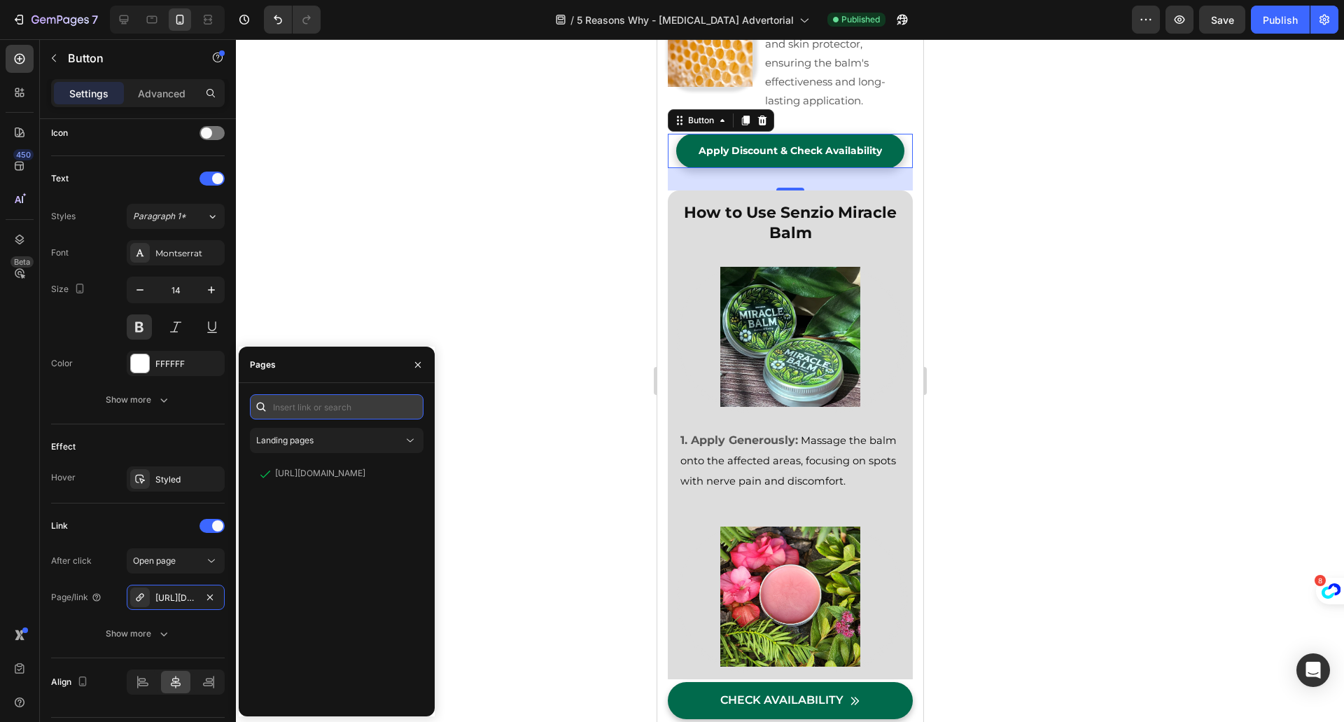
scroll to position [0, 0]
click at [358, 477] on div "[URL][DOMAIN_NAME]" at bounding box center [320, 473] width 90 height 13
click at [397, 477] on div "View" at bounding box center [401, 474] width 20 height 13
click at [421, 362] on icon "button" at bounding box center [417, 364] width 11 height 11
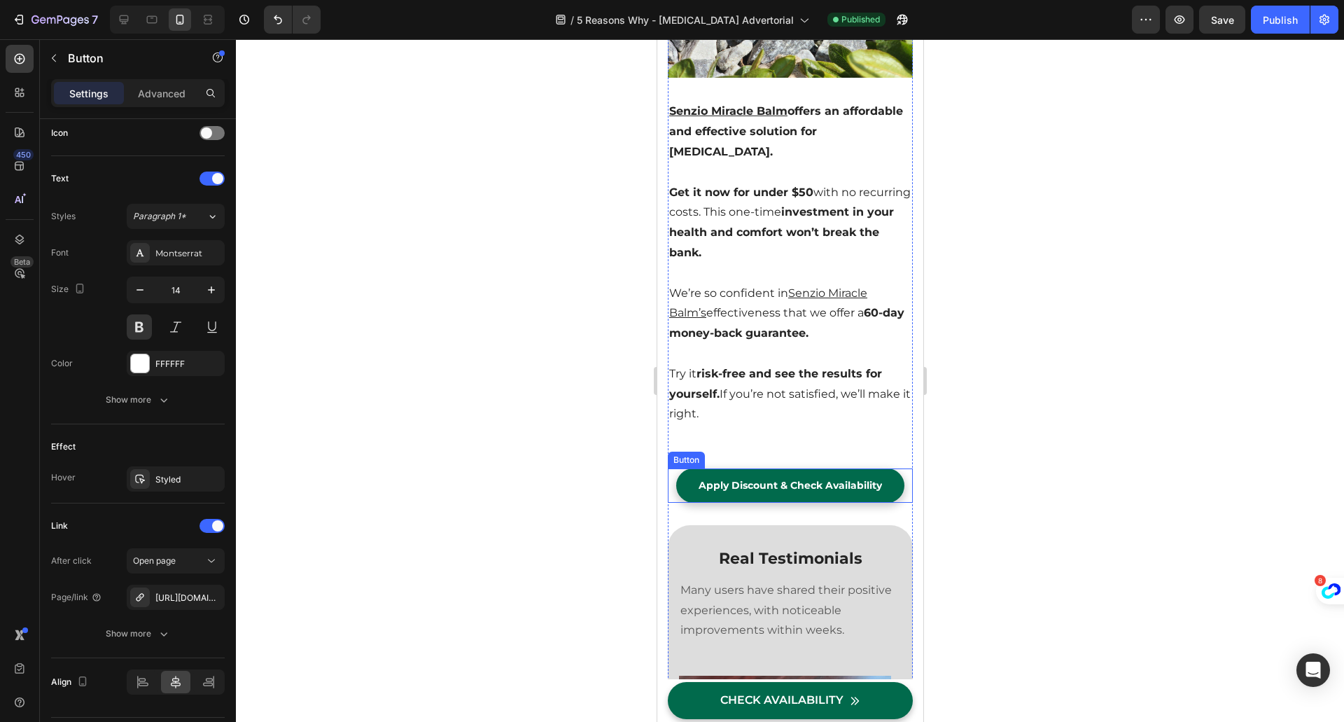
scroll to position [7838, 0]
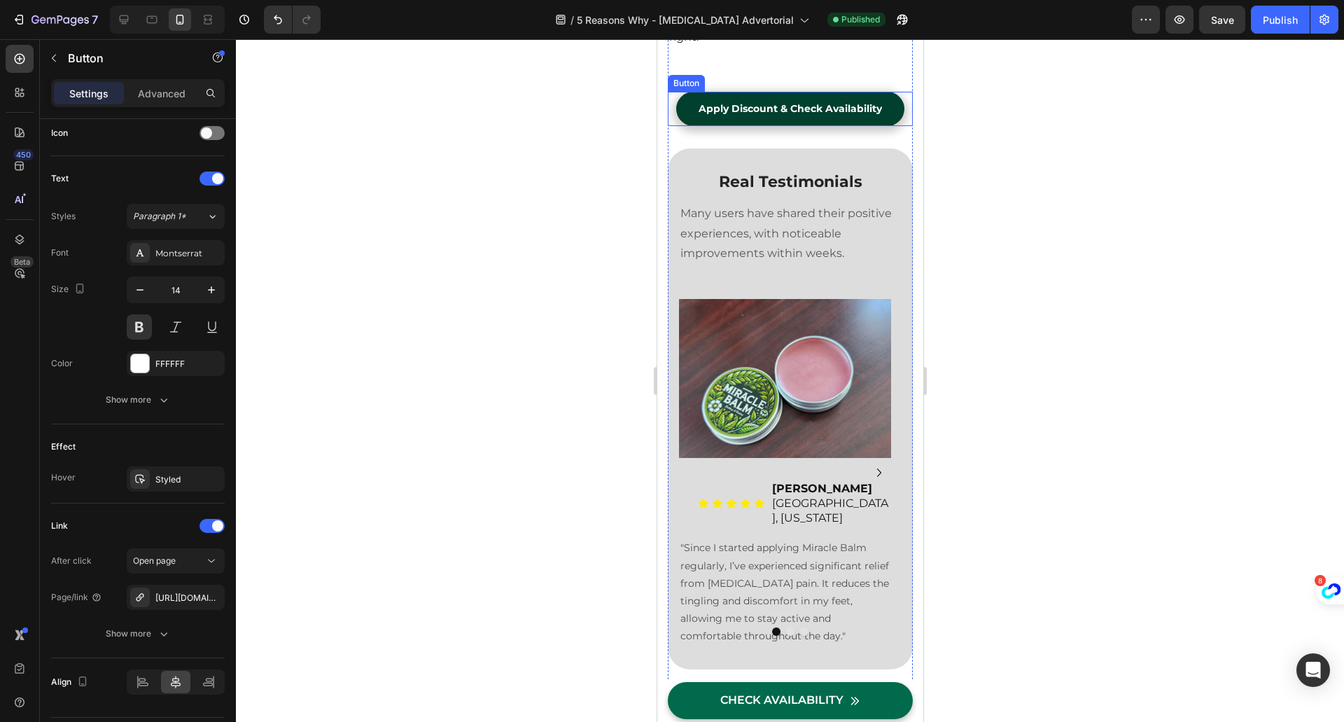
click at [684, 126] on link "Apply Discount & Check Availability" at bounding box center [789, 109] width 228 height 34
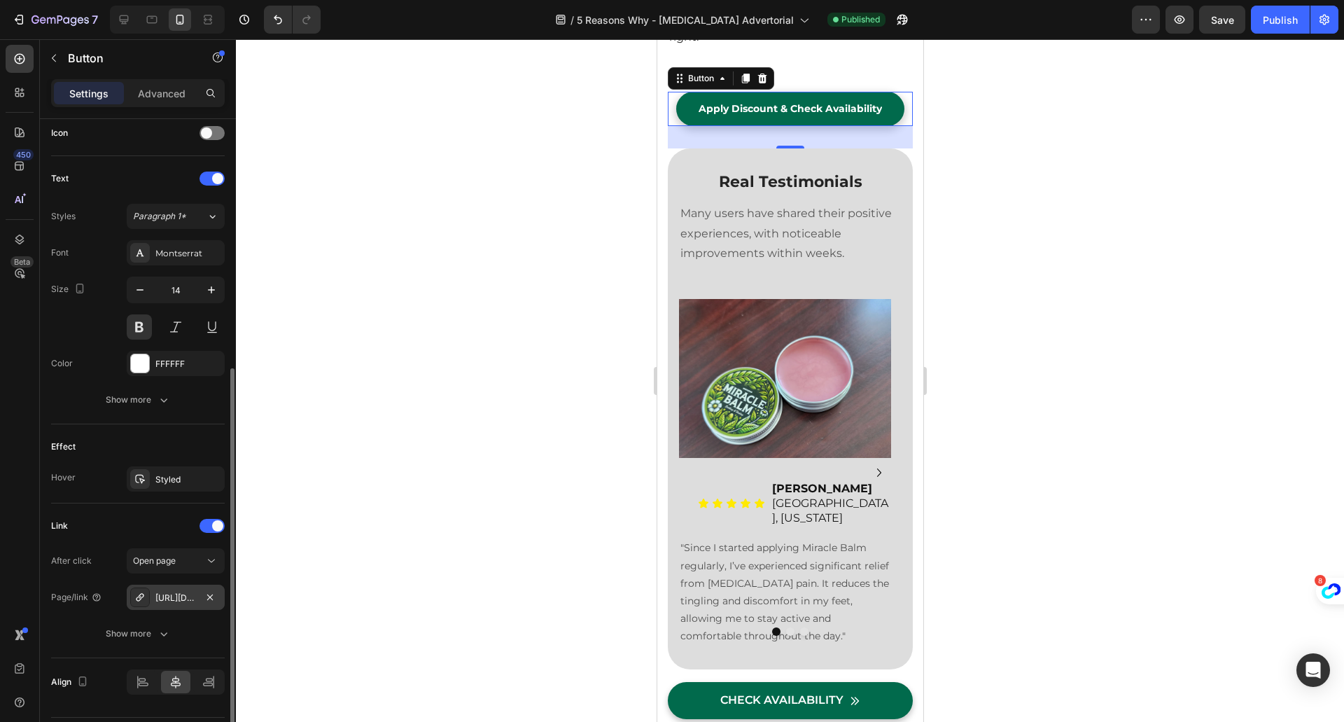
click at [181, 603] on div "[URL][DOMAIN_NAME]" at bounding box center [176, 596] width 98 height 25
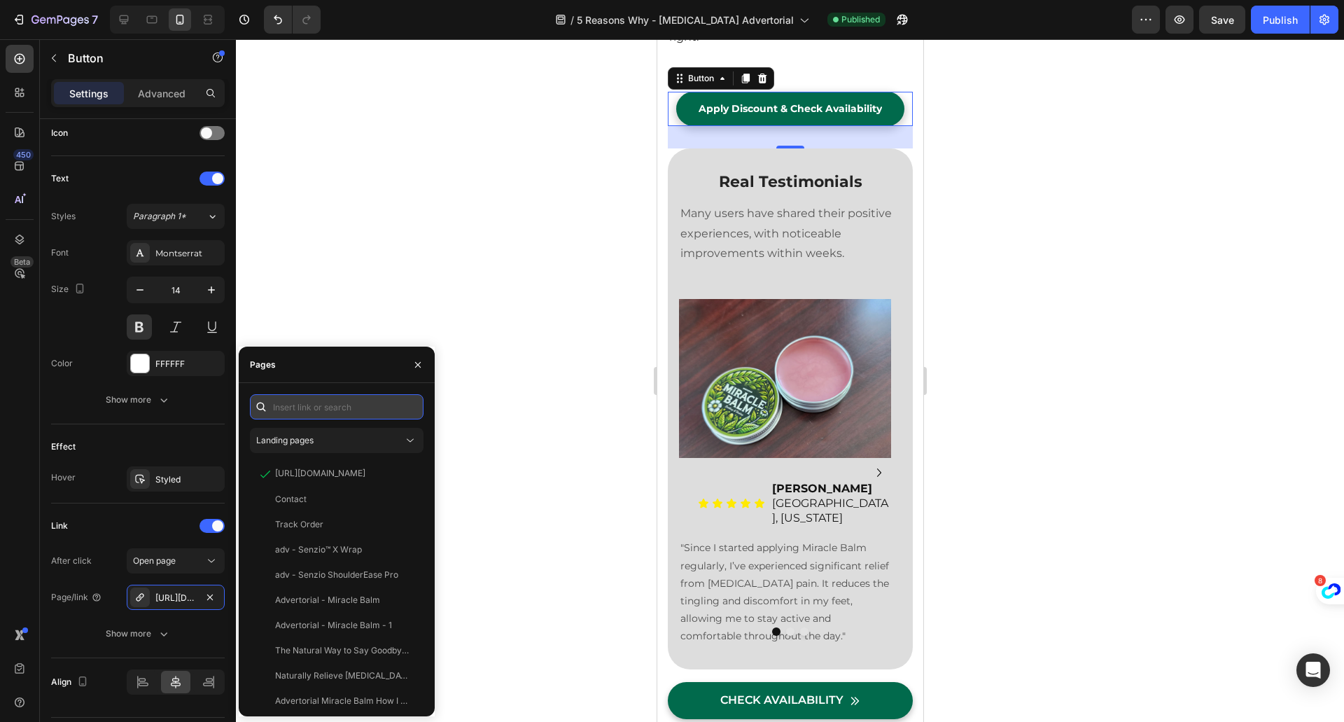
click at [339, 416] on input "text" at bounding box center [337, 406] width 174 height 25
paste input "[URL][DOMAIN_NAME]"
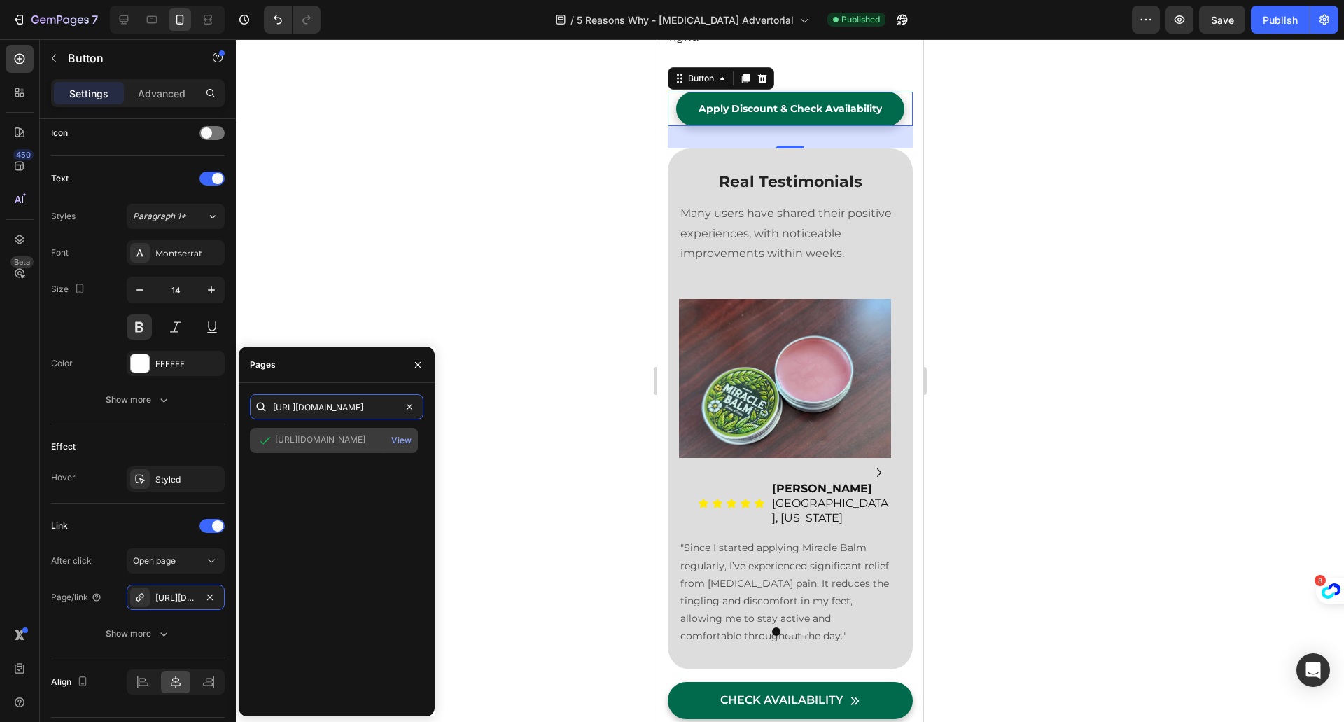
type input "[URL][DOMAIN_NAME]"
click at [335, 449] on div "[URL][DOMAIN_NAME] View" at bounding box center [334, 440] width 168 height 25
click at [381, 408] on input "[URL][DOMAIN_NAME]" at bounding box center [337, 406] width 174 height 25
click at [416, 365] on icon "button" at bounding box center [417, 364] width 11 height 11
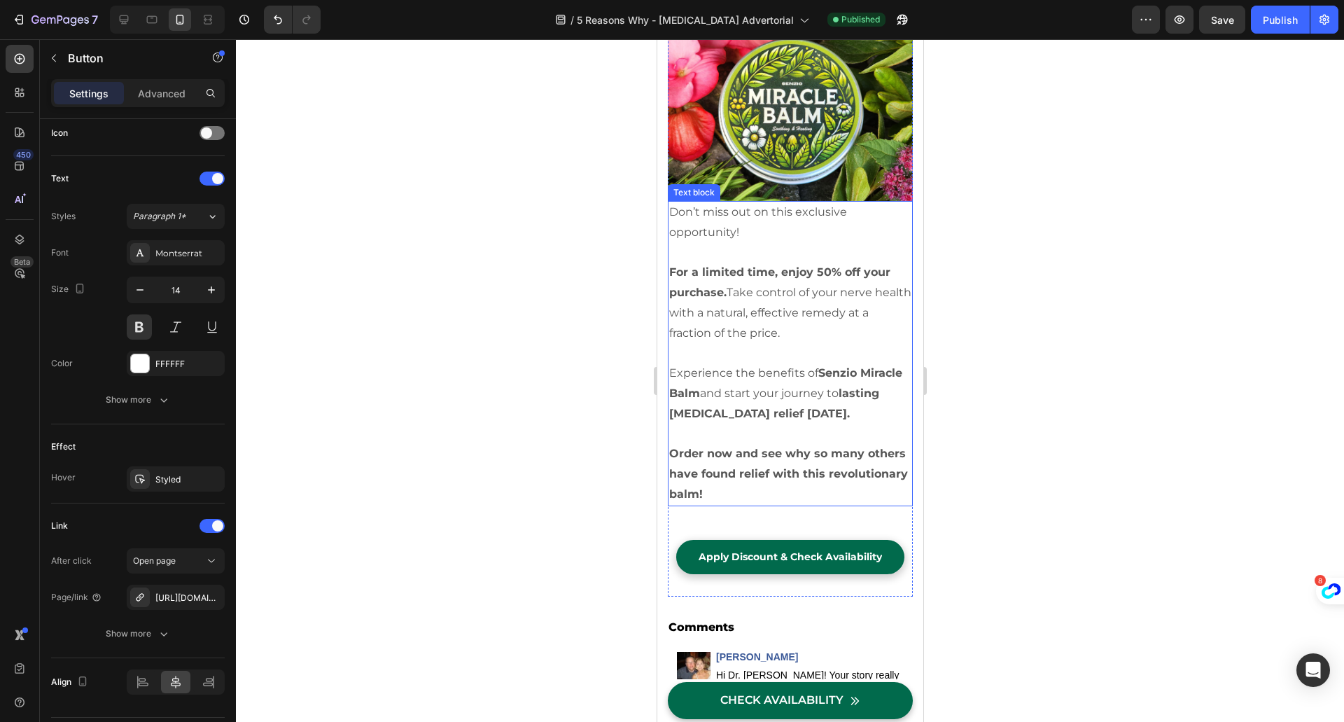
scroll to position [8771, 0]
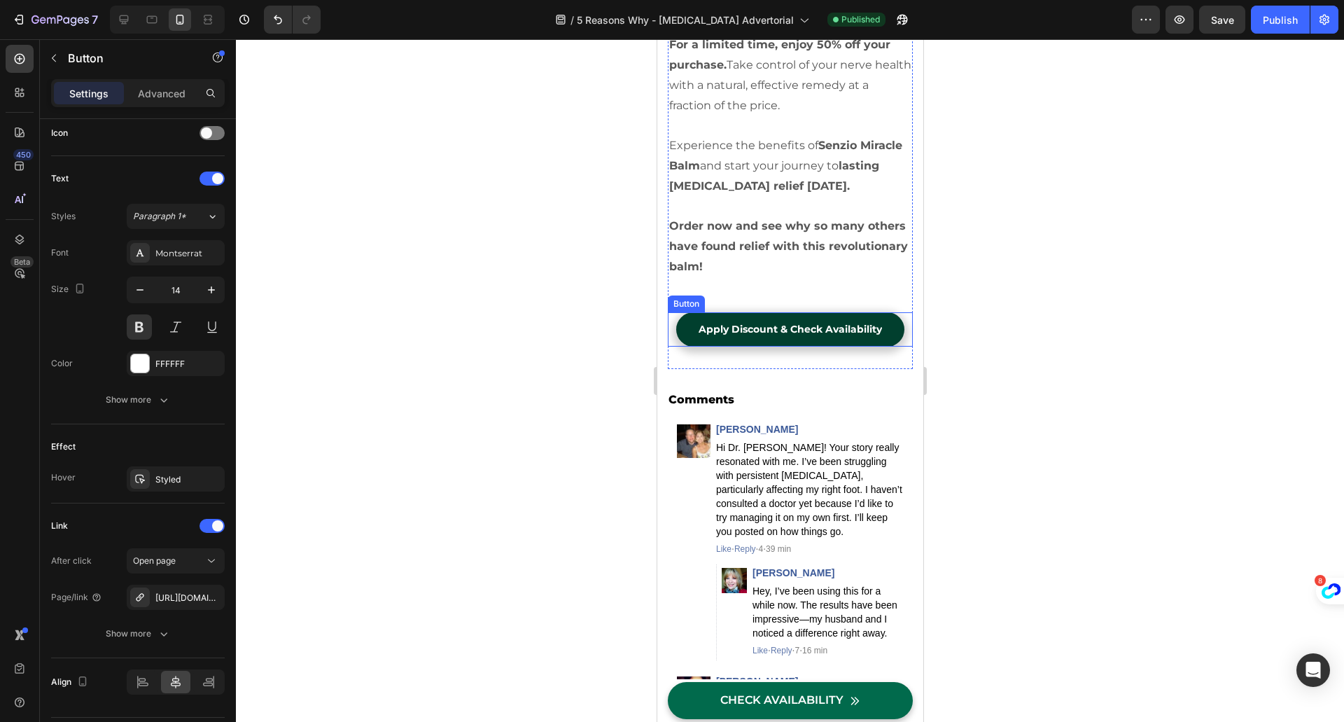
click at [693, 346] on link "Apply Discount & Check Availability" at bounding box center [789, 329] width 228 height 34
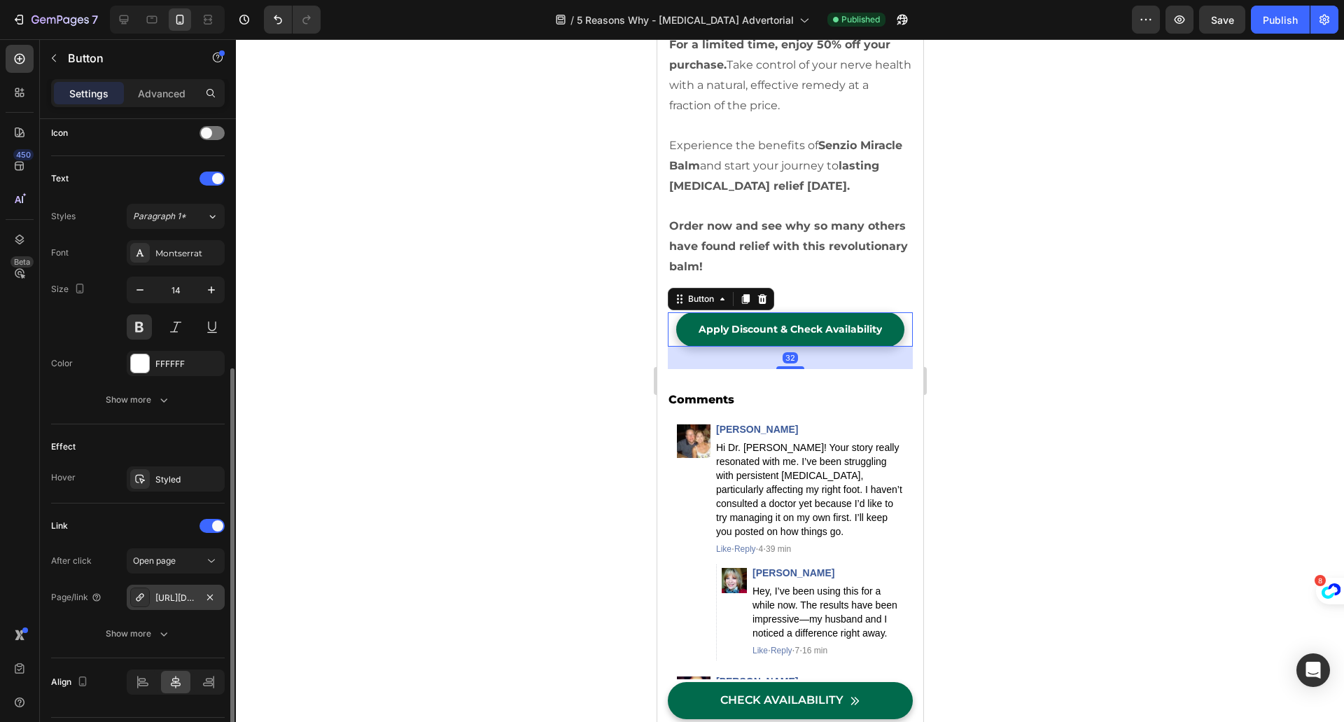
click at [172, 595] on div "[URL][DOMAIN_NAME]" at bounding box center [175, 597] width 41 height 13
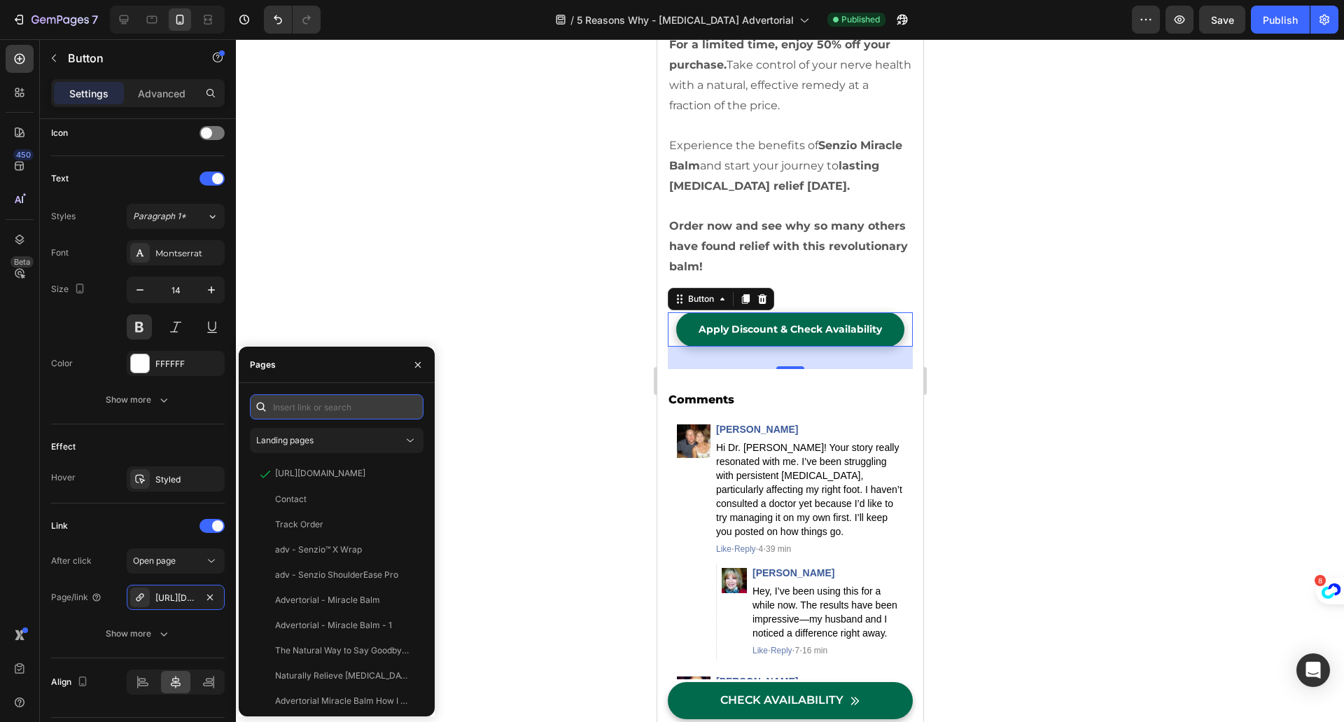
click at [321, 408] on input "text" at bounding box center [337, 406] width 174 height 25
paste input "[URL][DOMAIN_NAME]"
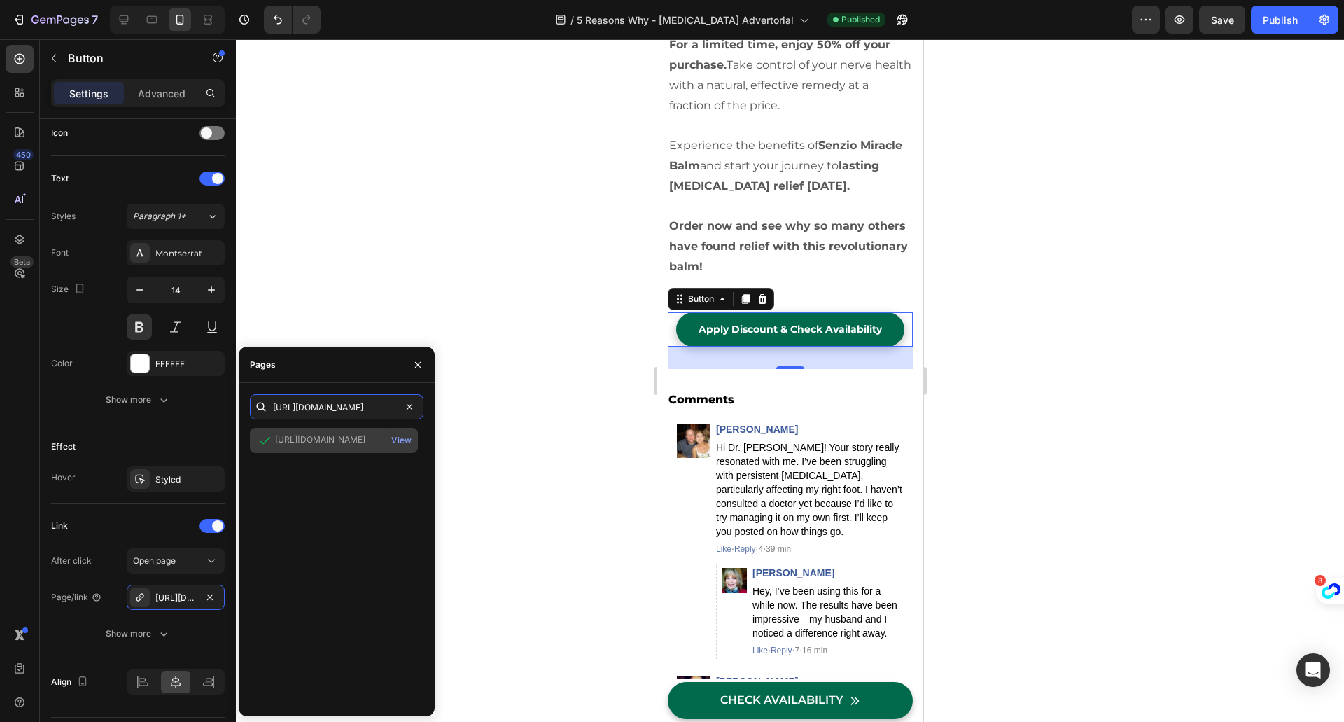
type input "[URL][DOMAIN_NAME]"
click at [360, 441] on div "[URL][DOMAIN_NAME]" at bounding box center [320, 439] width 90 height 13
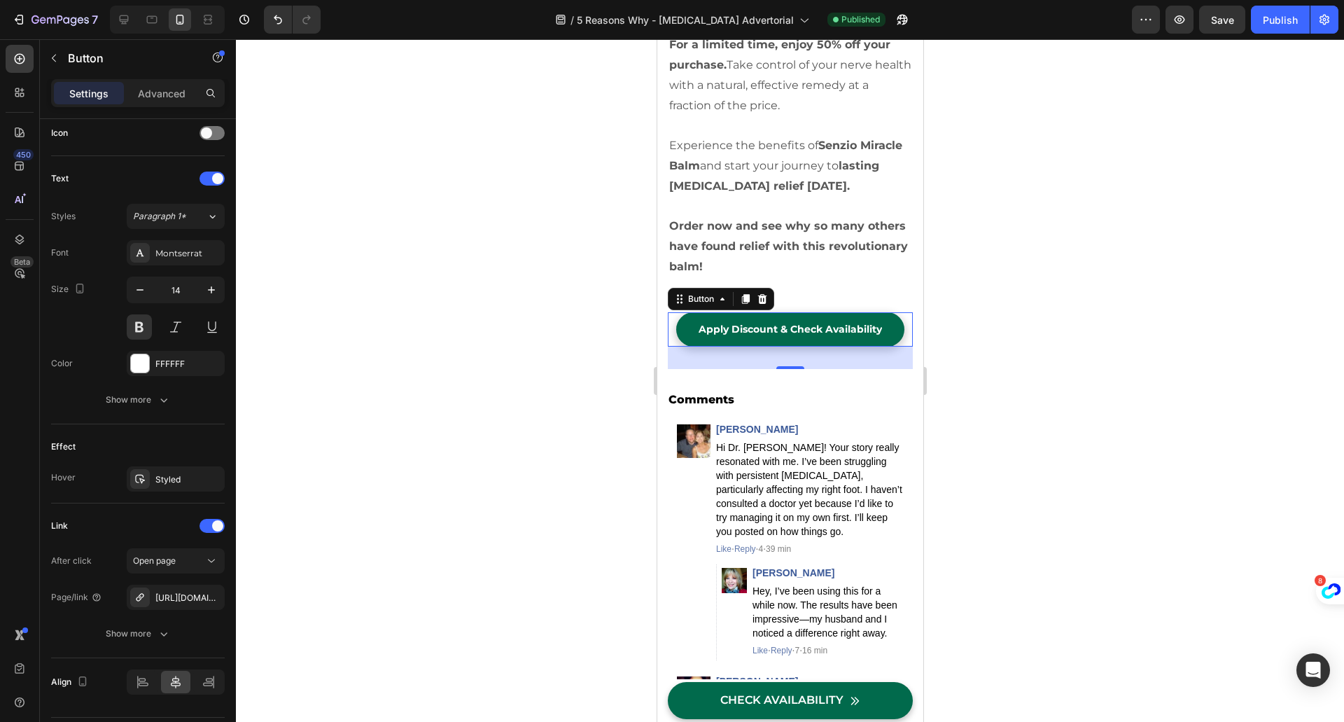
click at [460, 433] on div at bounding box center [790, 380] width 1108 height 682
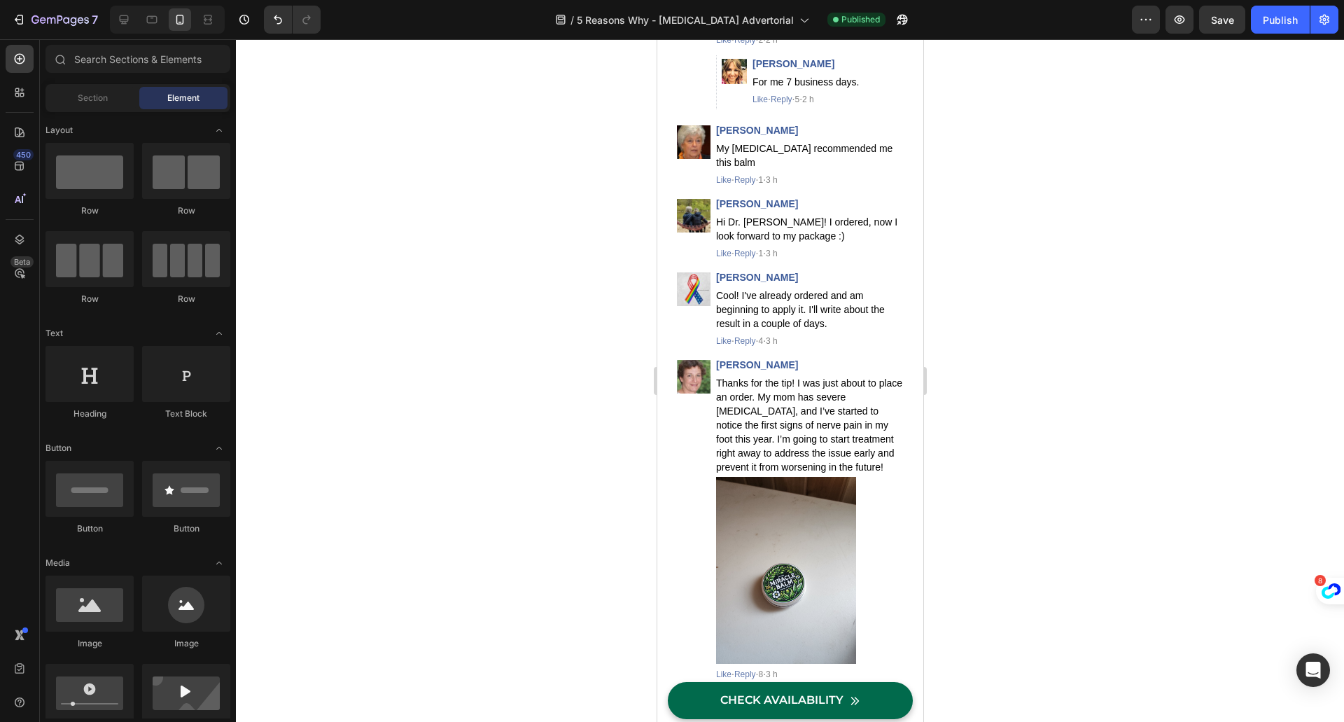
scroll to position [10078, 0]
click at [1208, 19] on button "Save" at bounding box center [1222, 20] width 46 height 28
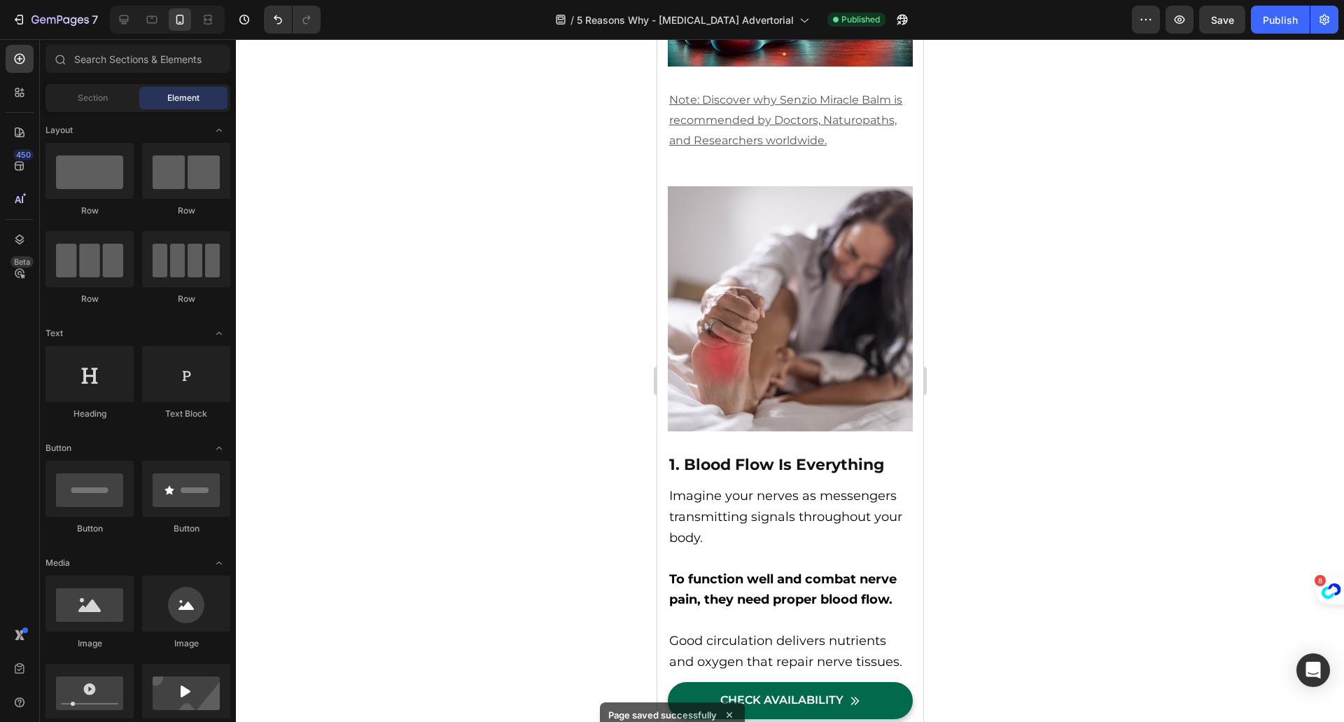
scroll to position [0, 0]
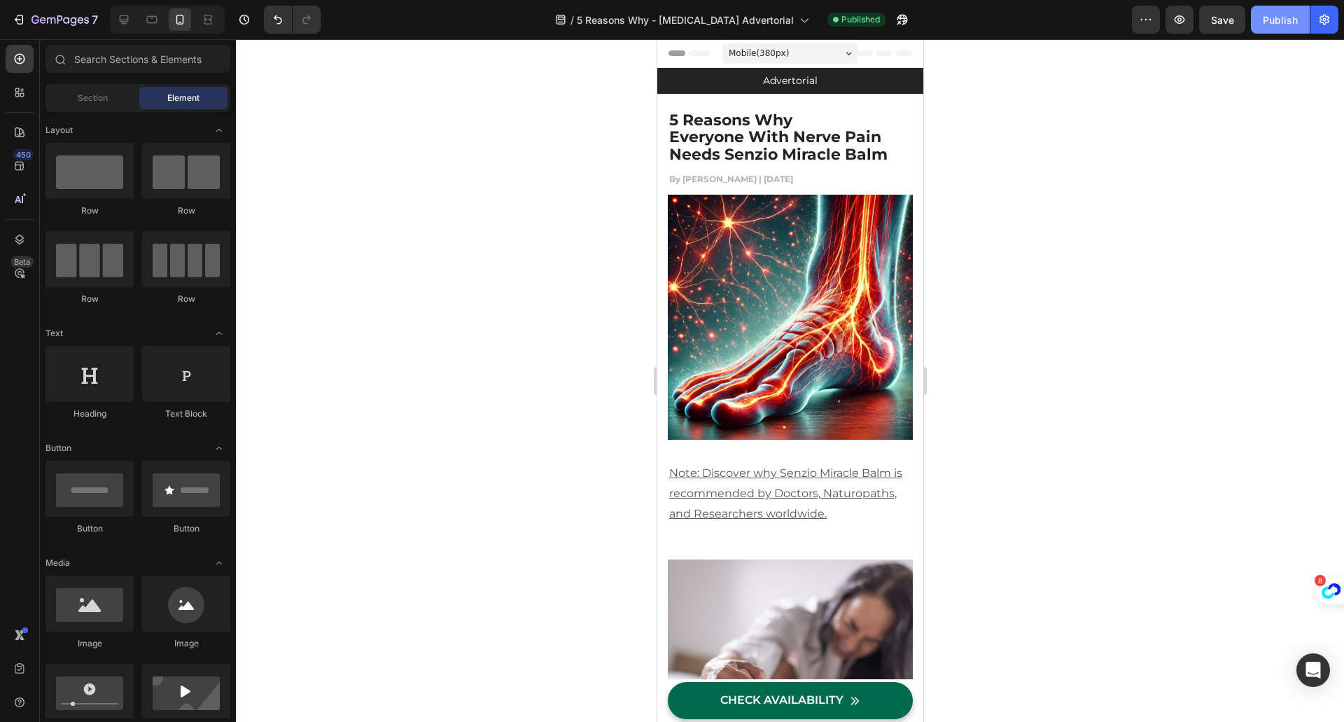
click at [1288, 26] on div "Publish" at bounding box center [1280, 20] width 35 height 15
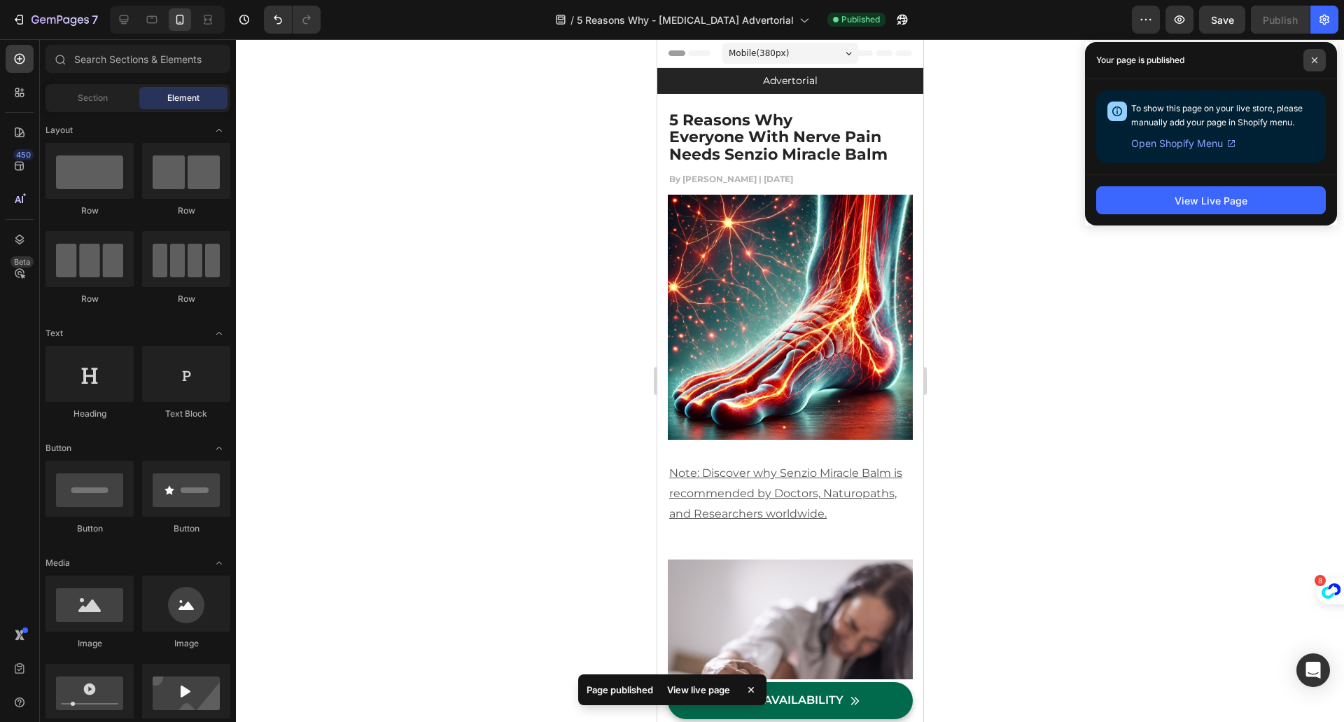
click at [1319, 61] on span at bounding box center [1314, 60] width 22 height 22
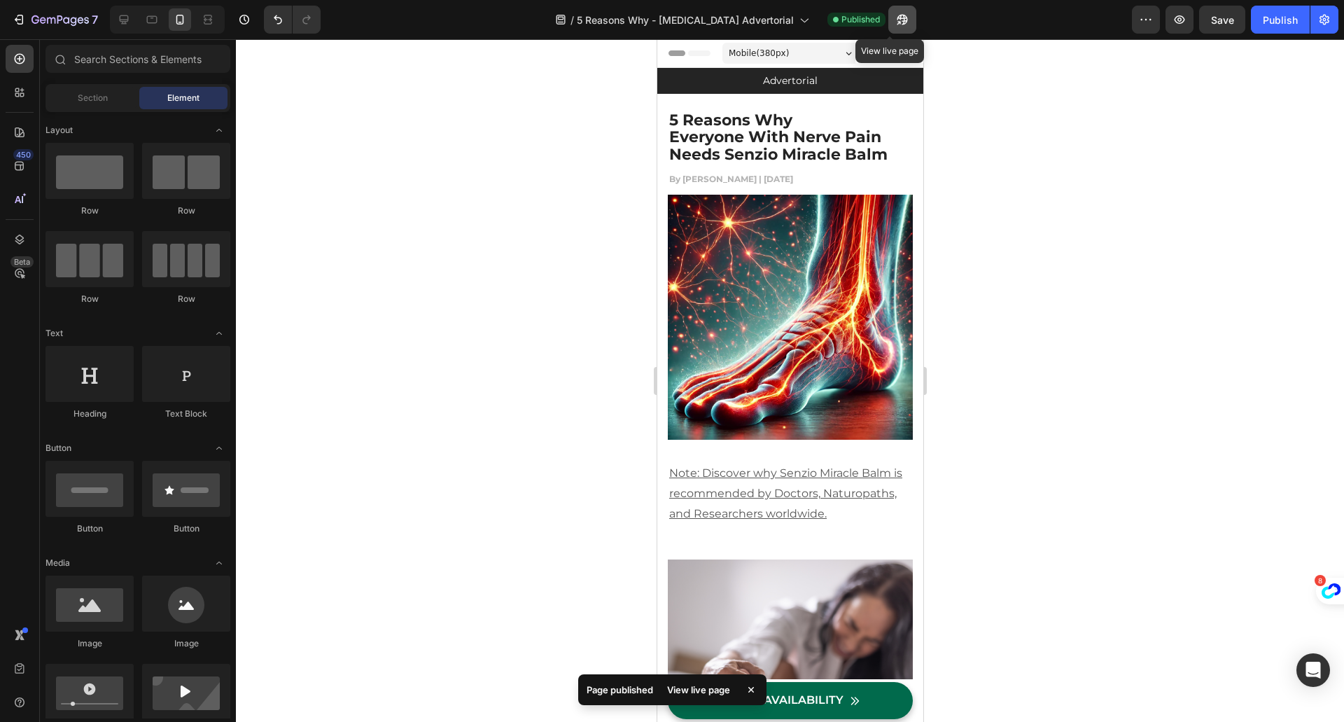
click at [895, 17] on icon "button" at bounding box center [902, 20] width 14 height 14
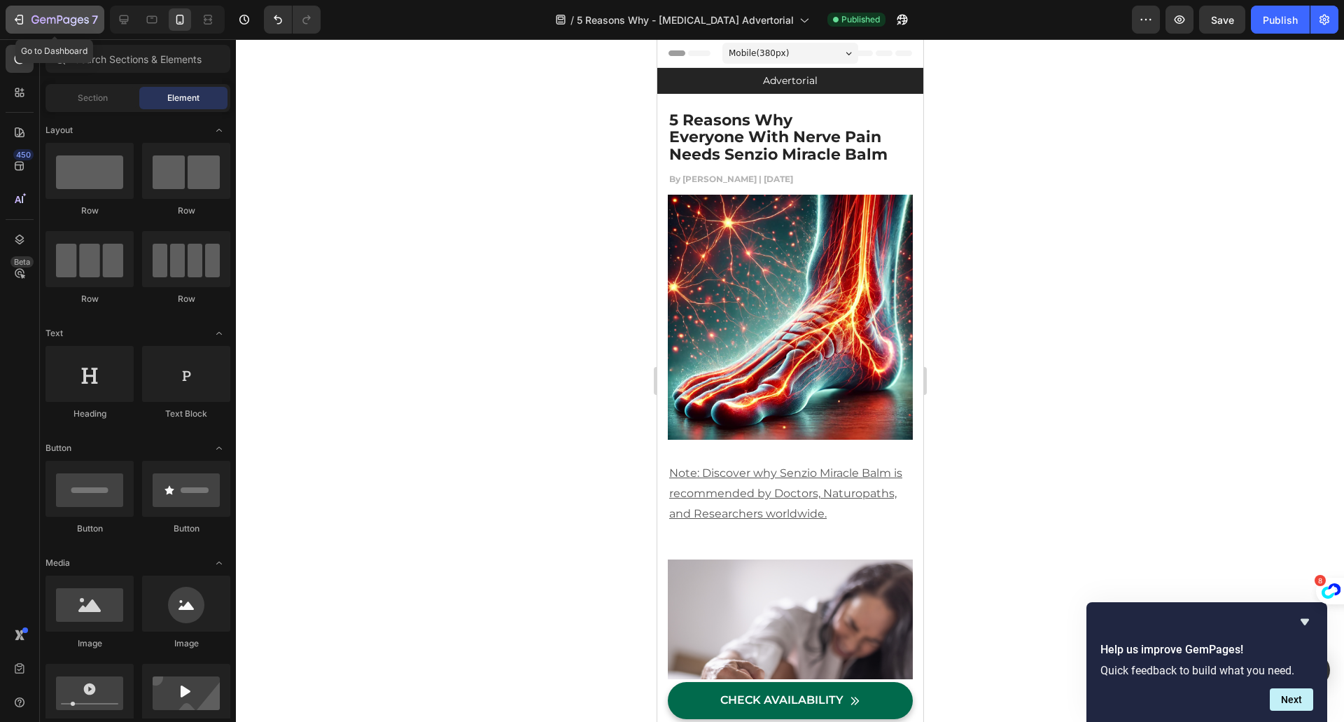
click at [27, 26] on div "7" at bounding box center [55, 19] width 86 height 17
